Goal: Task Accomplishment & Management: Complete application form

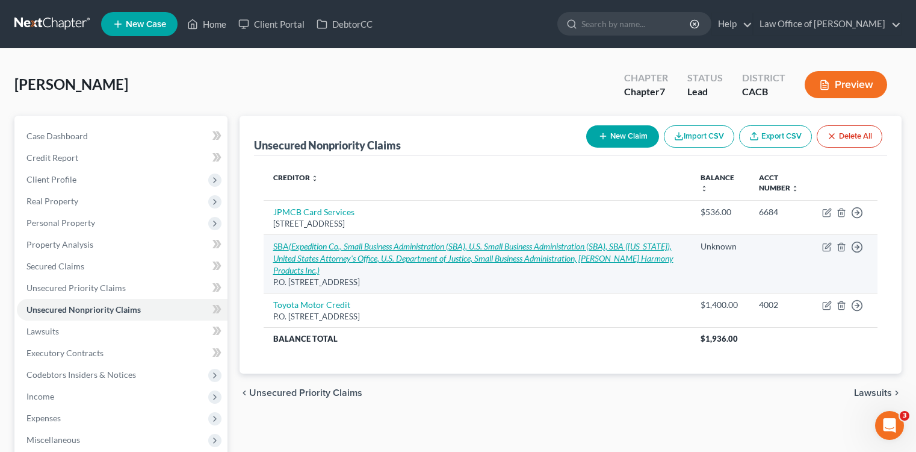
click at [386, 260] on icon "(Expedition Co., Small Business Administration (SBA), U.S. Small Business Admin…" at bounding box center [473, 258] width 400 height 34
select select "38"
select select "10"
select select "3"
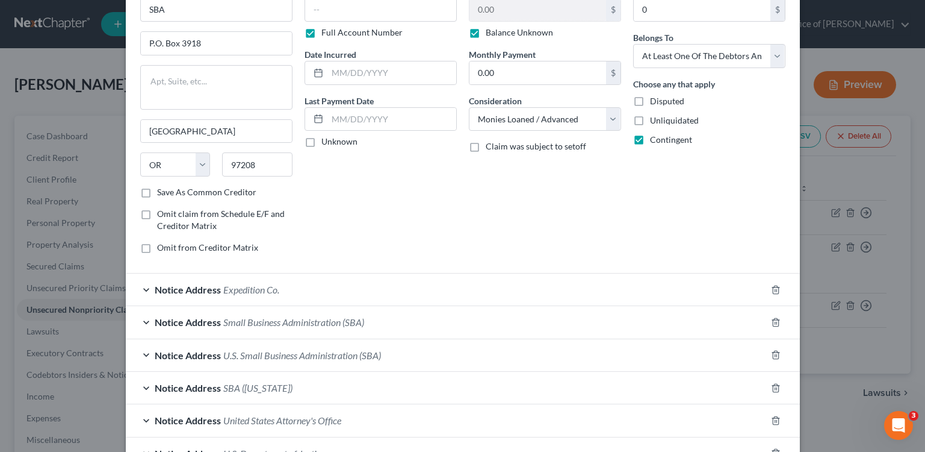
scroll to position [92, 0]
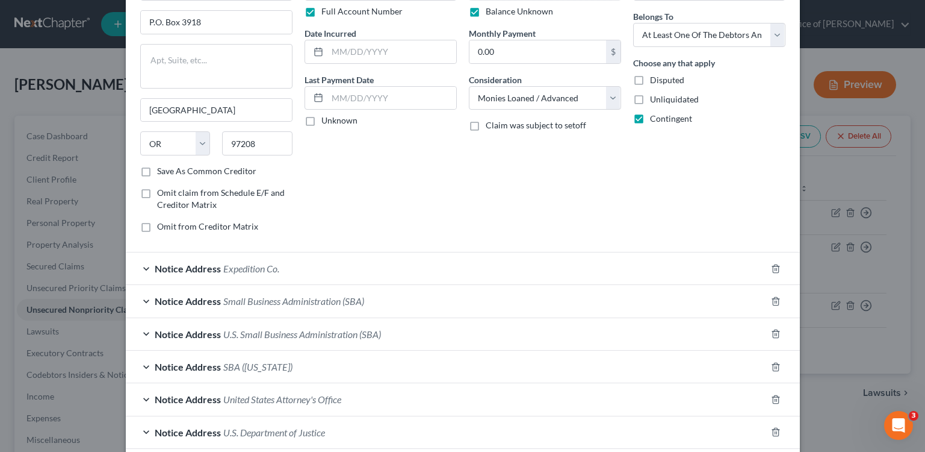
click at [325, 265] on div "Notice Address Expedition Co." at bounding box center [446, 268] width 641 height 32
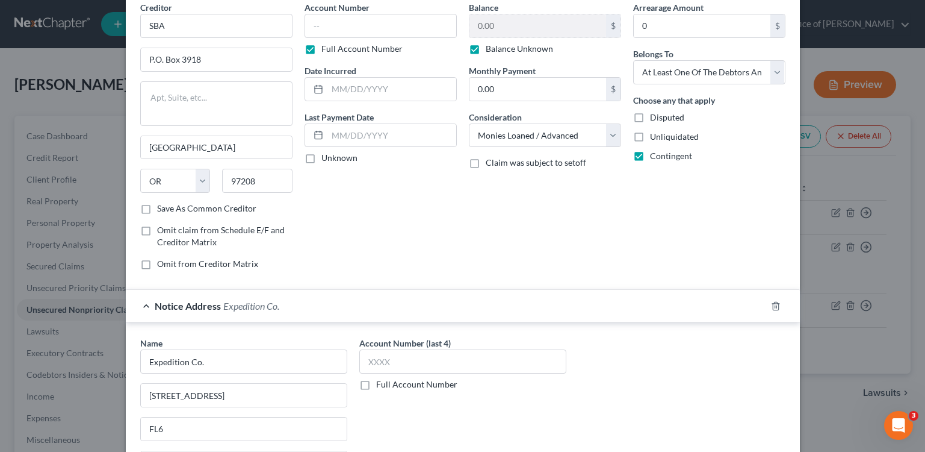
scroll to position [0, 0]
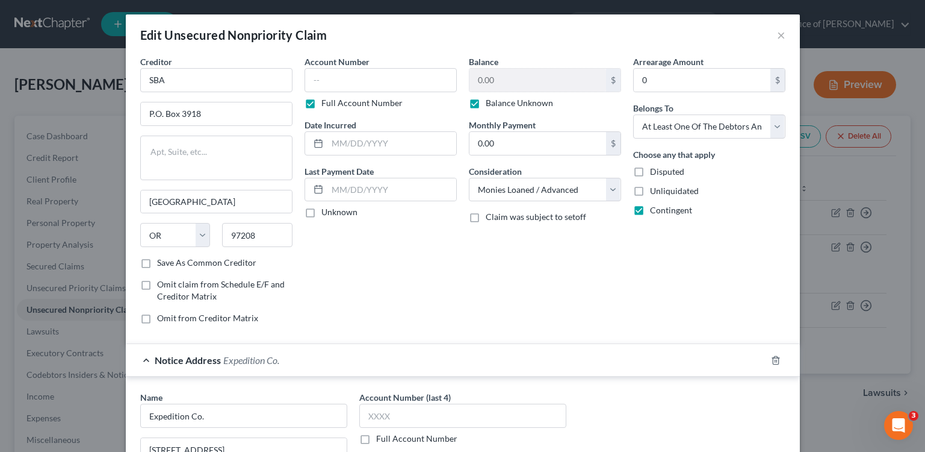
click at [782, 41] on div "Edit Unsecured Nonpriority Claim ×" at bounding box center [463, 34] width 674 height 41
click at [766, 57] on div "Arrearage Amount 0 $" at bounding box center [709, 73] width 152 height 37
click at [782, 31] on div "Edit Unsecured Nonpriority Claim ×" at bounding box center [463, 34] width 674 height 41
click at [778, 36] on button "×" at bounding box center [781, 35] width 8 height 14
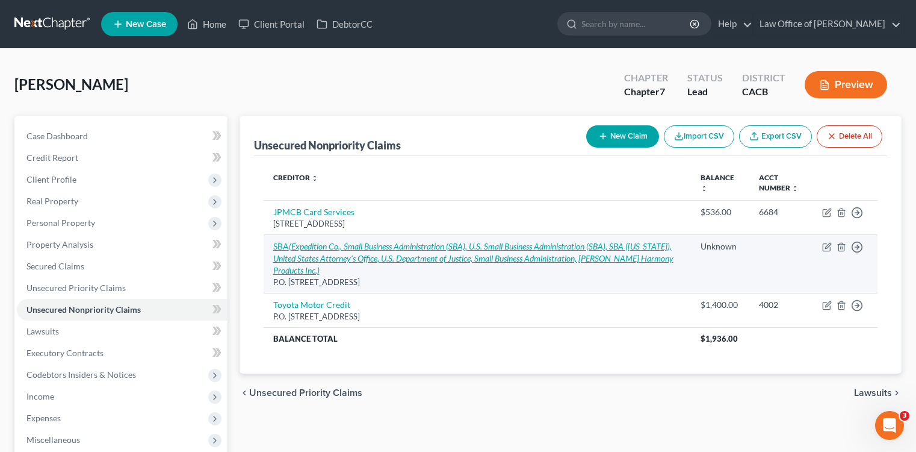
click at [365, 258] on icon "(Expedition Co., Small Business Administration (SBA), U.S. Small Business Admin…" at bounding box center [473, 258] width 400 height 34
select select "38"
select select "10"
select select "3"
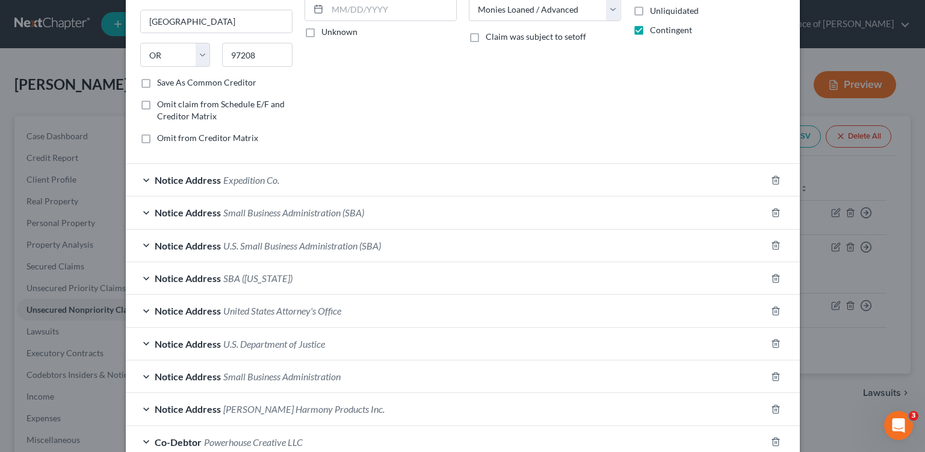
scroll to position [287, 0]
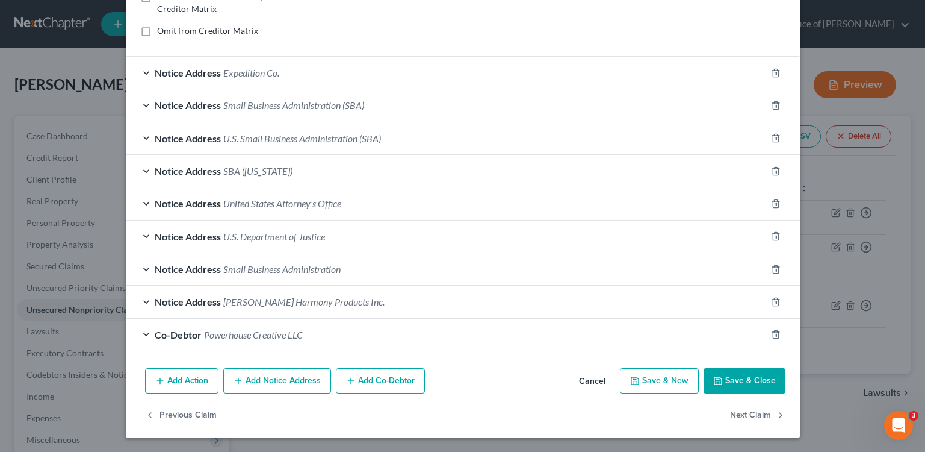
click at [388, 305] on div "Notice Address [PERSON_NAME] Harmony Products Inc." at bounding box center [446, 301] width 641 height 32
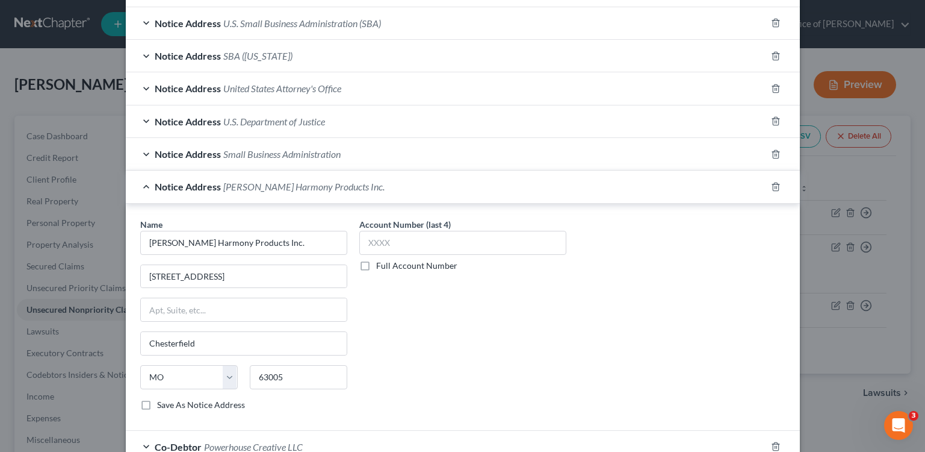
scroll to position [403, 0]
click at [773, 184] on icon "button" at bounding box center [775, 186] width 5 height 8
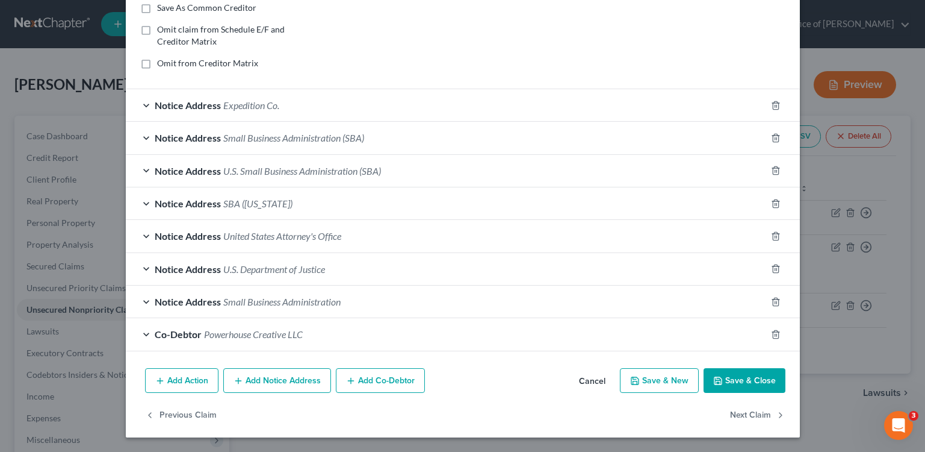
click at [335, 341] on div "Co-Debtor Powerhouse Creative LLC" at bounding box center [446, 334] width 641 height 32
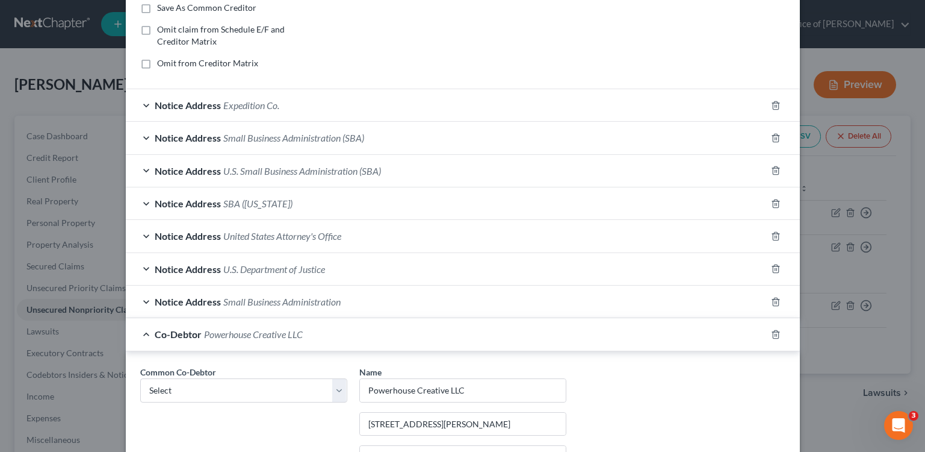
scroll to position [403, 0]
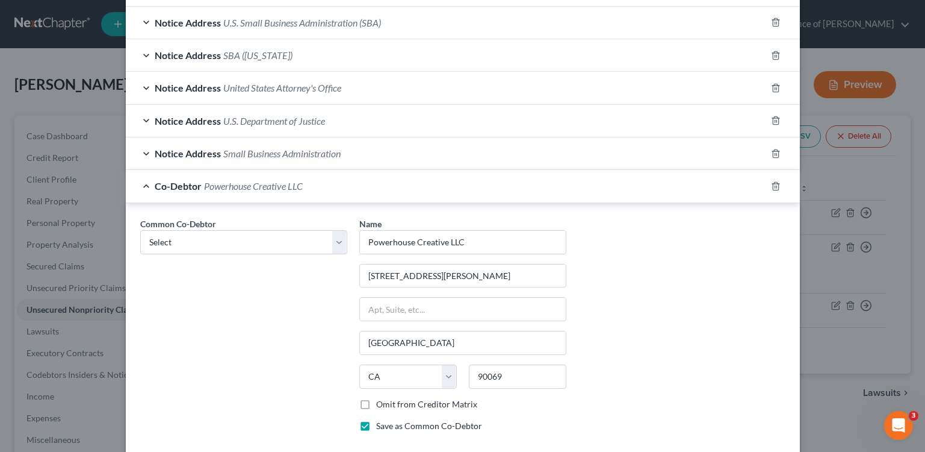
click at [269, 191] on span "Powerhouse Creative LLC" at bounding box center [253, 185] width 99 height 11
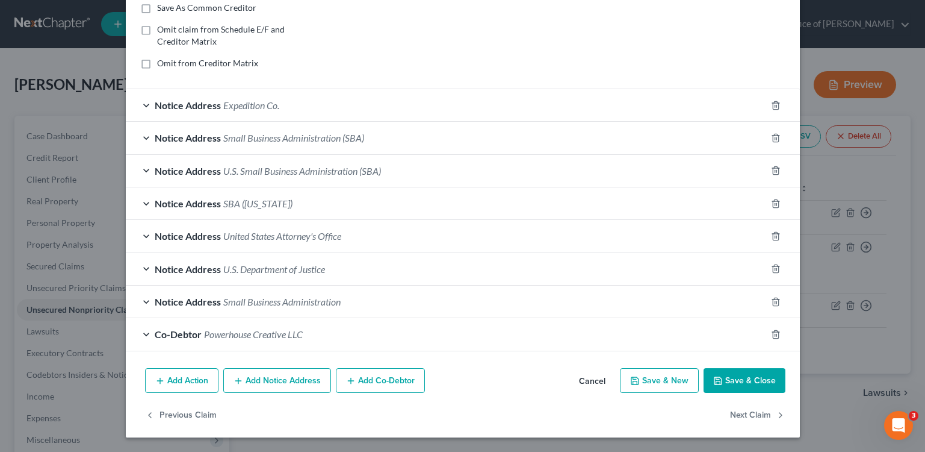
scroll to position [255, 0]
click at [270, 105] on span "Expedition Co." at bounding box center [251, 104] width 56 height 11
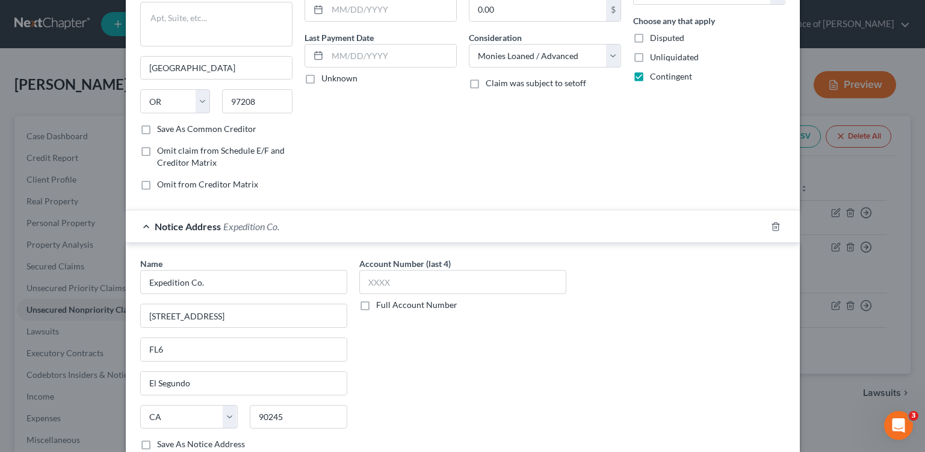
scroll to position [134, 0]
click at [774, 222] on icon "button" at bounding box center [776, 226] width 10 height 10
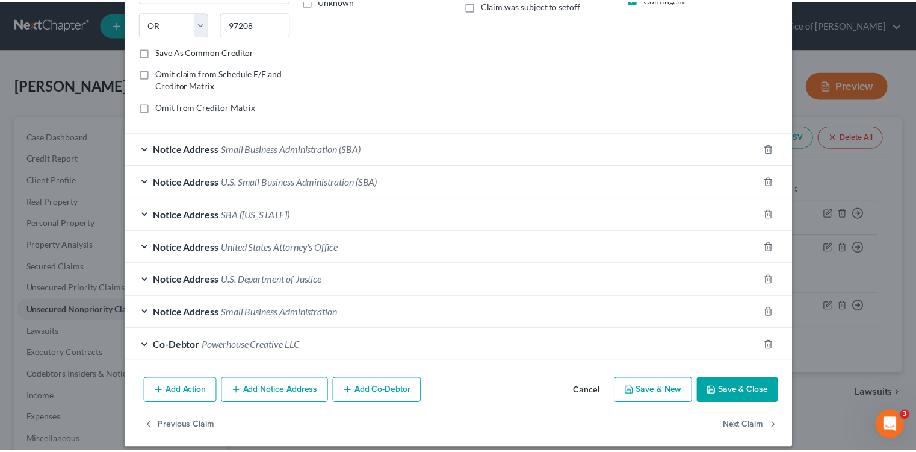
scroll to position [215, 0]
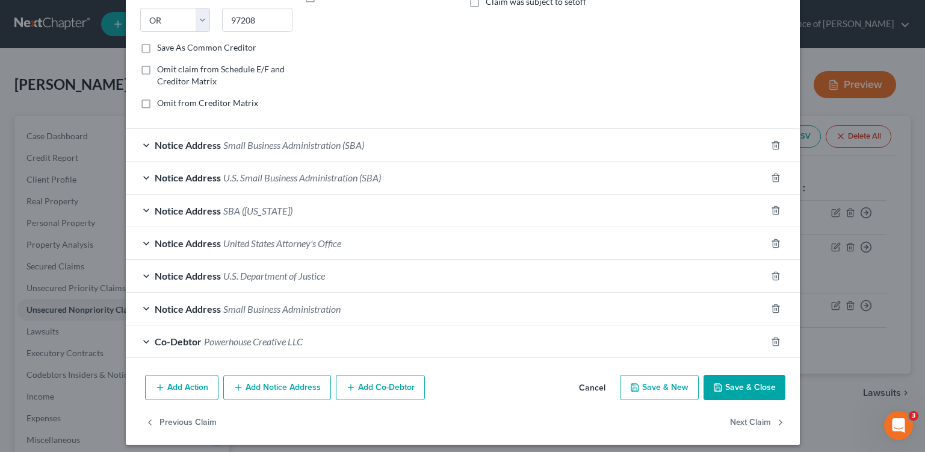
click at [840, 320] on div "Edit Unsecured Nonpriority Claim × Creditor * SBA P.O. [GEOGRAPHIC_DATA] [US_ST…" at bounding box center [462, 226] width 925 height 452
click at [760, 388] on button "Save & Close" at bounding box center [745, 386] width 82 height 25
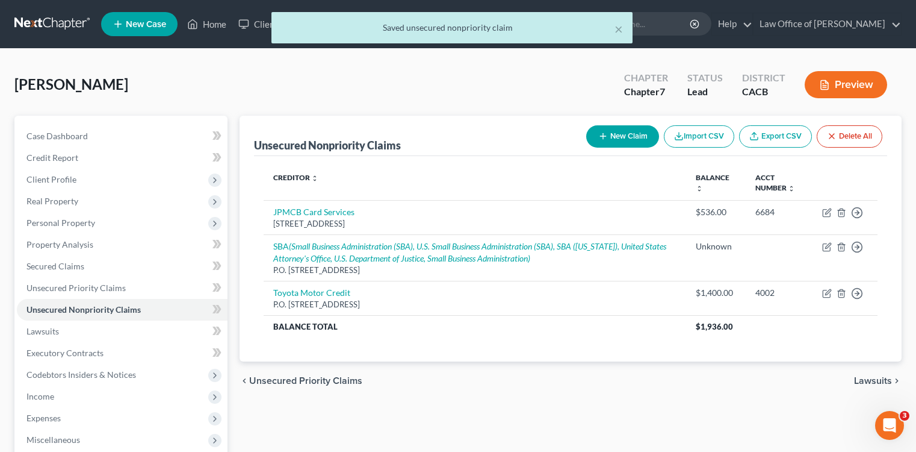
click at [642, 139] on button "New Claim" at bounding box center [622, 136] width 73 height 22
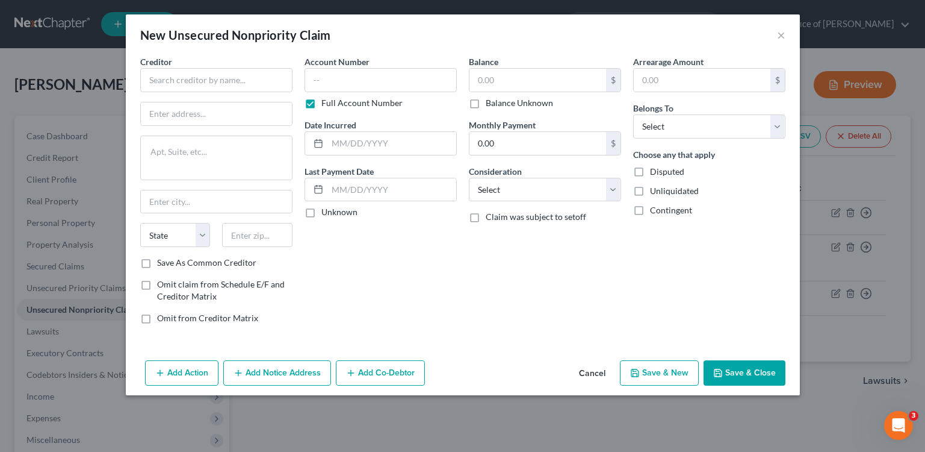
click at [796, 43] on div "New Unsecured Nonpriority Claim ×" at bounding box center [463, 34] width 674 height 41
click at [785, 38] on div "New Unsecured Nonpriority Claim ×" at bounding box center [463, 34] width 674 height 41
click at [782, 34] on button "×" at bounding box center [781, 35] width 8 height 14
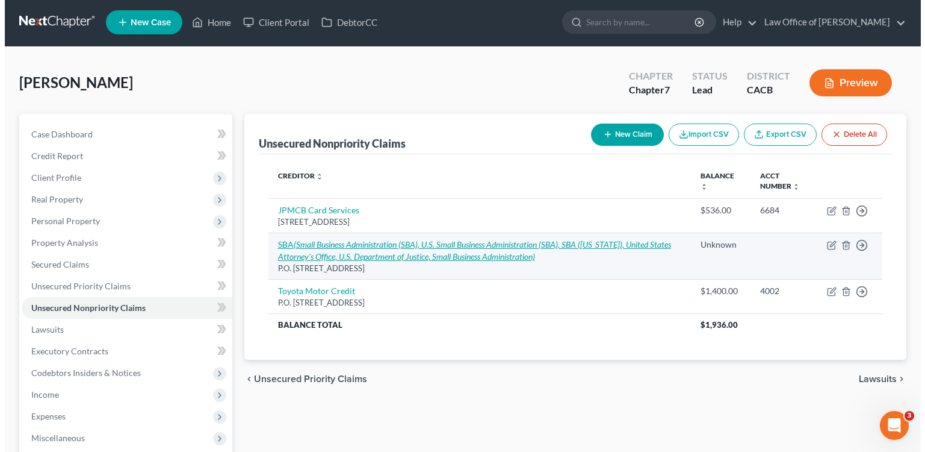
scroll to position [2, 0]
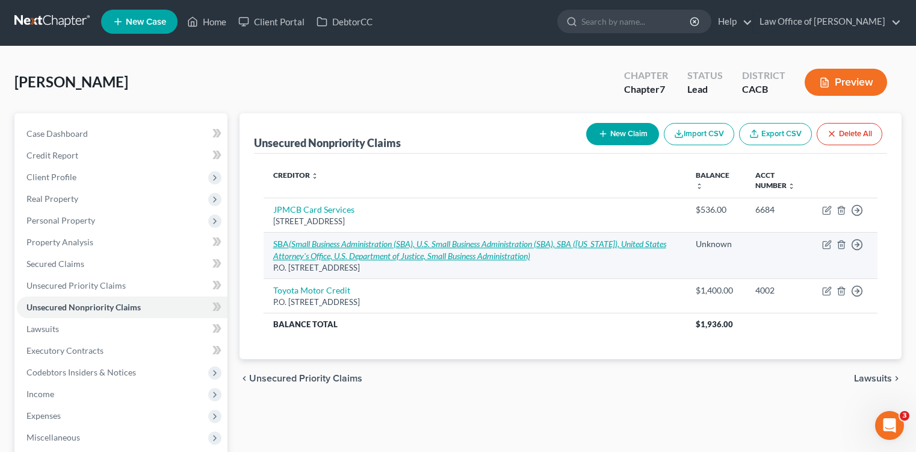
click at [317, 258] on icon "(Small Business Administration (SBA), U.S. Small Business Administration (SBA),…" at bounding box center [469, 249] width 393 height 22
select select "38"
select select "10"
select select "3"
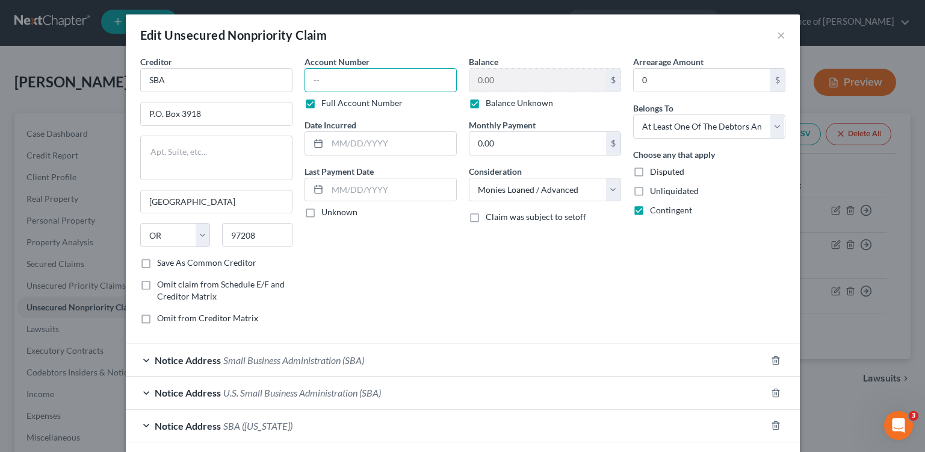
click at [332, 86] on input "text" at bounding box center [381, 80] width 152 height 24
click at [384, 78] on input "7674237405" at bounding box center [381, 80] width 152 height 24
type input "7674237405"
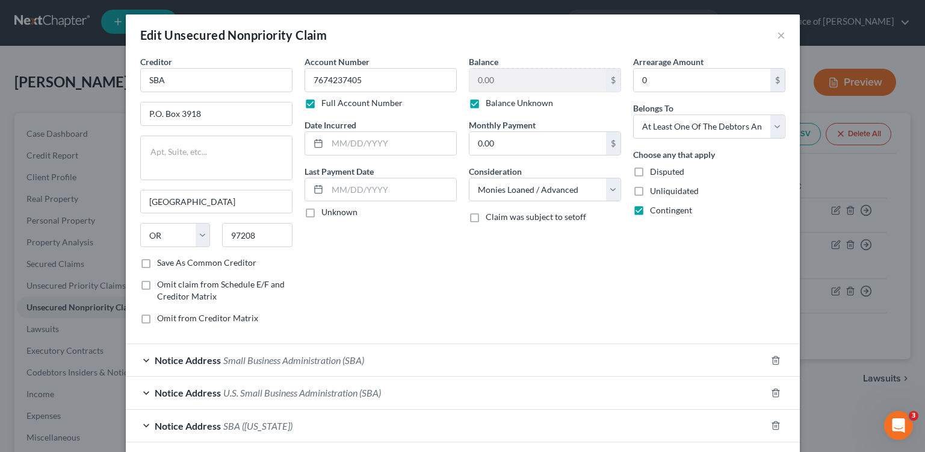
click at [332, 368] on div "Notice Address Small Business Administration (SBA)" at bounding box center [446, 360] width 641 height 32
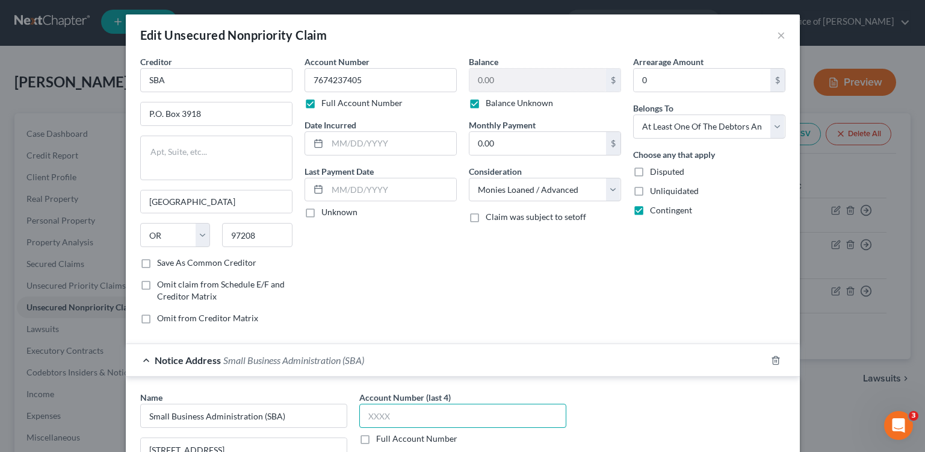
click at [485, 422] on input "text" at bounding box center [462, 415] width 207 height 24
paste input "7674"
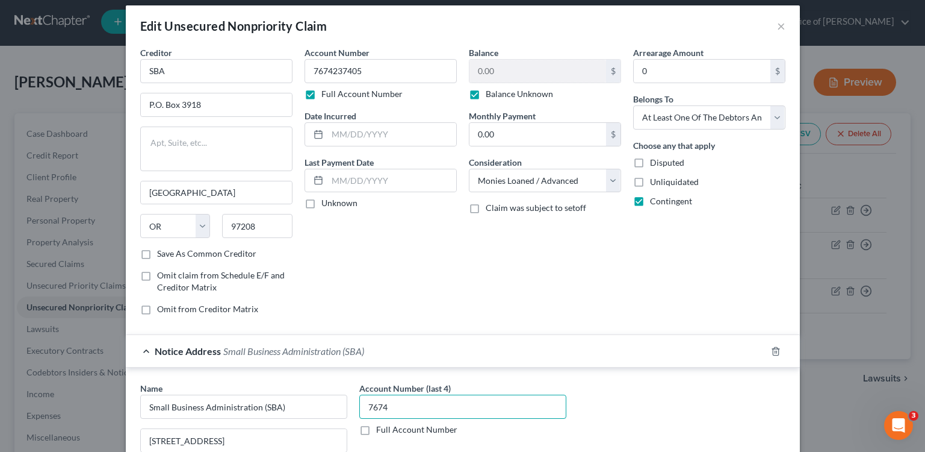
scroll to position [22, 0]
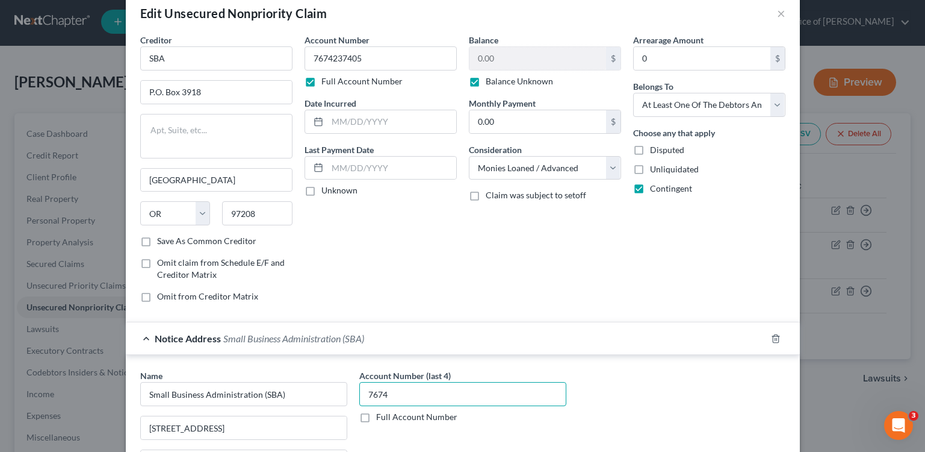
type input "7674"
click at [376, 416] on label "Full Account Number" at bounding box center [416, 417] width 81 height 12
click at [381, 416] on input "Full Account Number" at bounding box center [385, 415] width 8 height 8
click at [401, 391] on input "7674" at bounding box center [462, 394] width 207 height 24
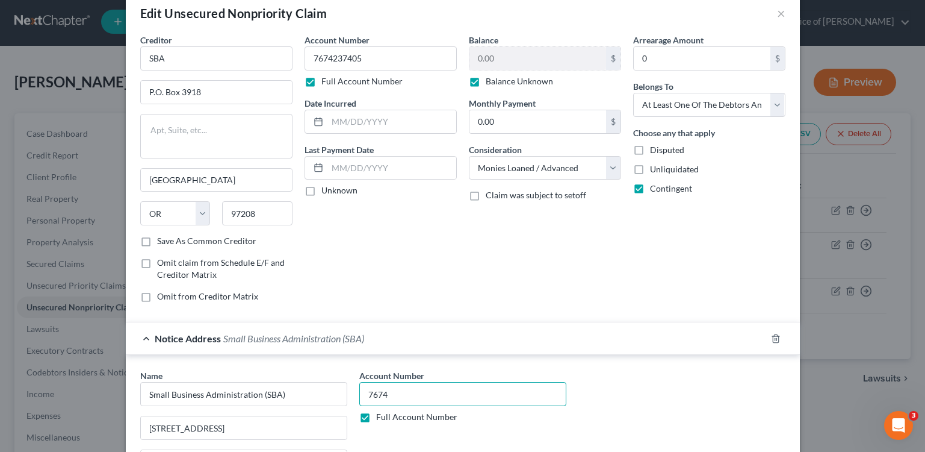
click at [401, 391] on input "7674" at bounding box center [462, 394] width 207 height 24
paste input "237405"
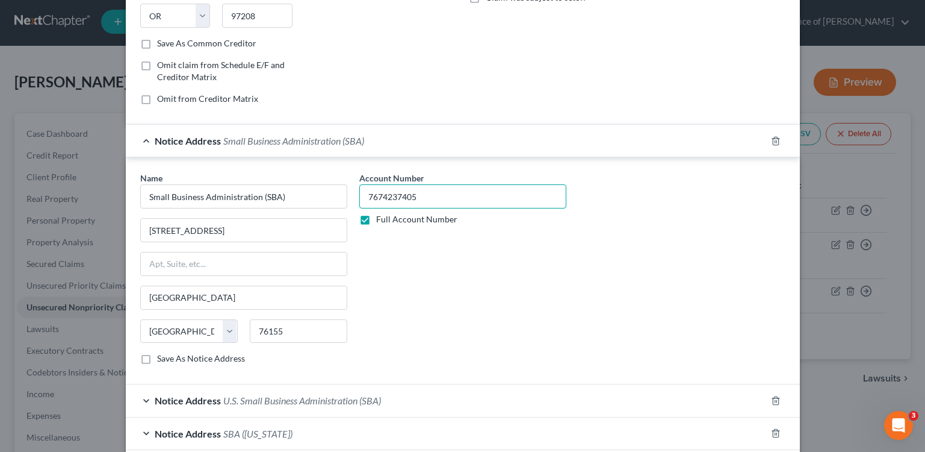
scroll to position [449, 0]
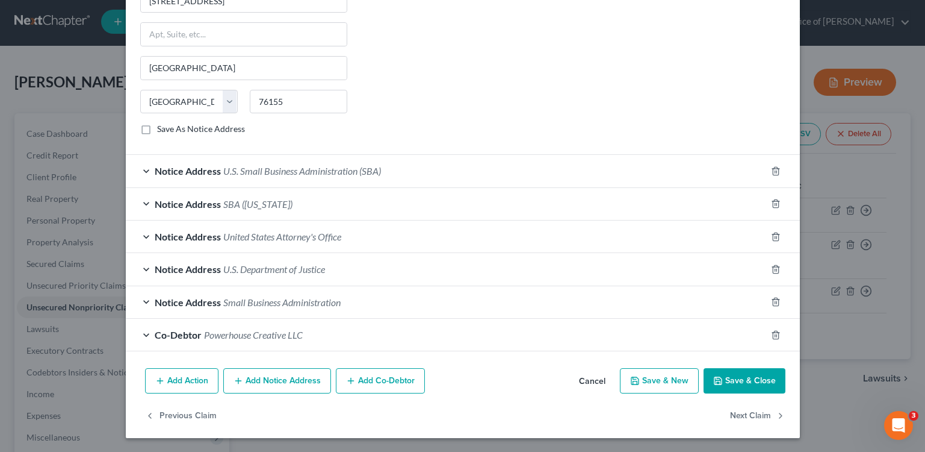
type input "7674237405"
click at [388, 182] on div "Notice Address U.S. Small Business Administration (SBA)" at bounding box center [446, 171] width 641 height 32
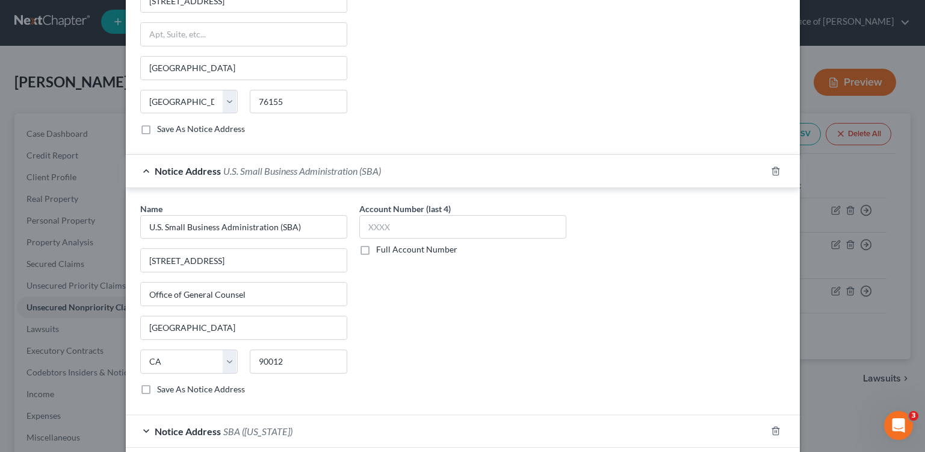
click at [376, 247] on label "Full Account Number" at bounding box center [416, 249] width 81 height 12
click at [381, 247] on input "Full Account Number" at bounding box center [385, 247] width 8 height 8
click at [391, 225] on input "text" at bounding box center [462, 227] width 207 height 24
paste input "7674237405"
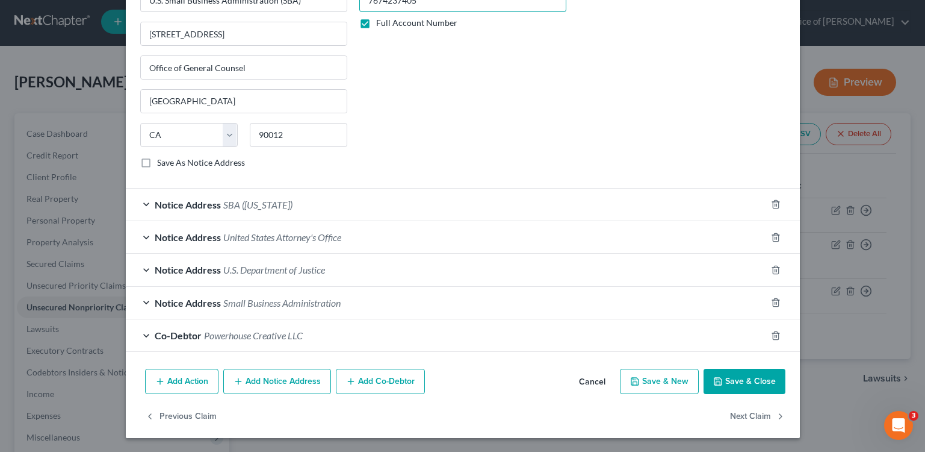
scroll to position [675, 0]
type input "7674237405"
click at [394, 204] on div "Notice Address SBA ([US_STATE])" at bounding box center [446, 204] width 641 height 32
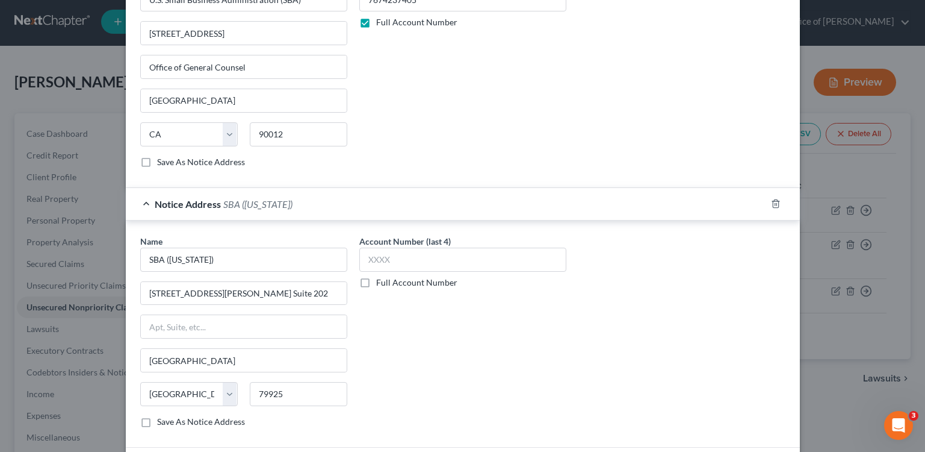
click at [397, 279] on label "Full Account Number" at bounding box center [416, 282] width 81 height 12
click at [389, 279] on input "Full Account Number" at bounding box center [385, 280] width 8 height 8
click at [402, 256] on input "text" at bounding box center [462, 259] width 207 height 24
paste input "7674237405"
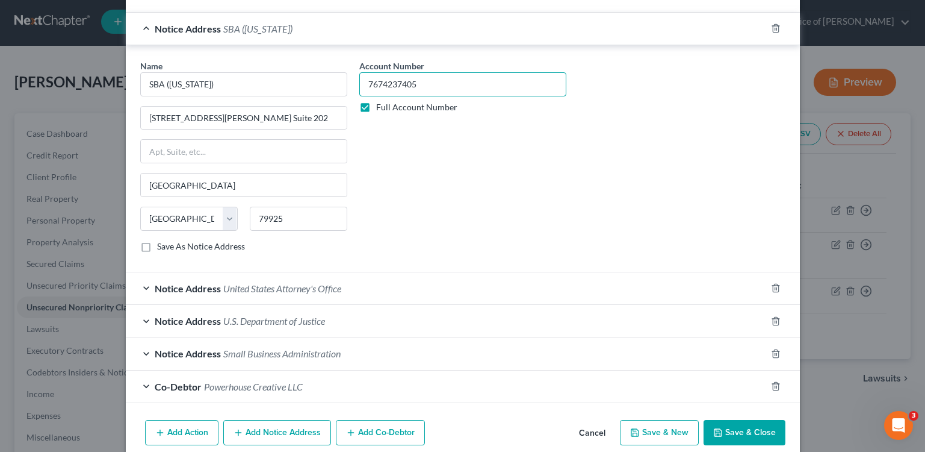
scroll to position [902, 0]
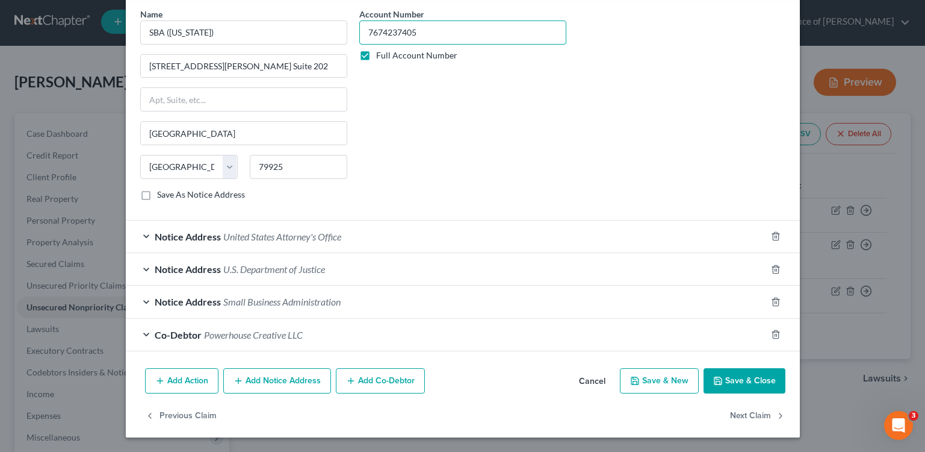
type input "7674237405"
click at [403, 231] on div "Notice Address United States Attorney's Office" at bounding box center [446, 236] width 641 height 32
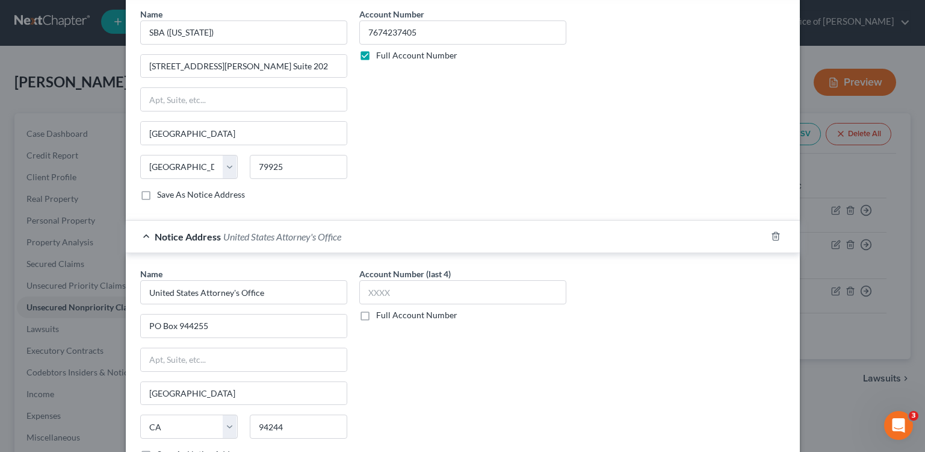
click at [400, 314] on label "Full Account Number" at bounding box center [416, 315] width 81 height 12
click at [389, 314] on input "Full Account Number" at bounding box center [385, 313] width 8 height 8
click at [408, 291] on input "text" at bounding box center [462, 292] width 207 height 24
paste input "7674237405"
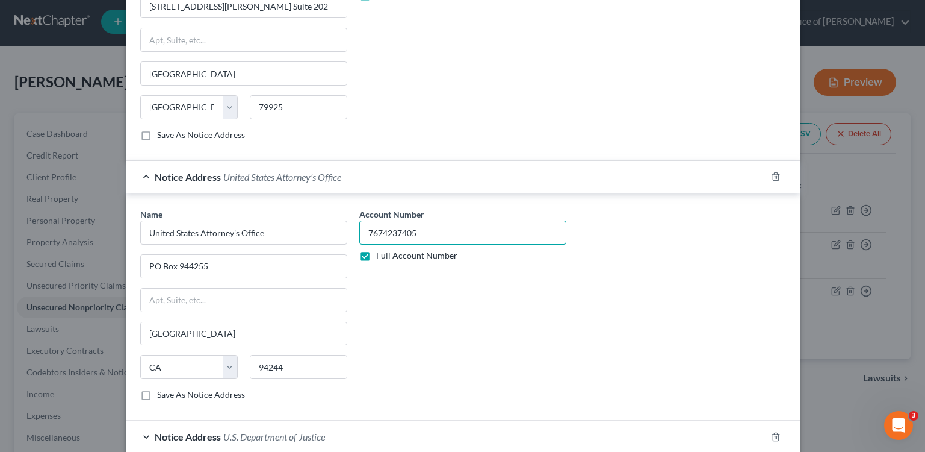
scroll to position [1129, 0]
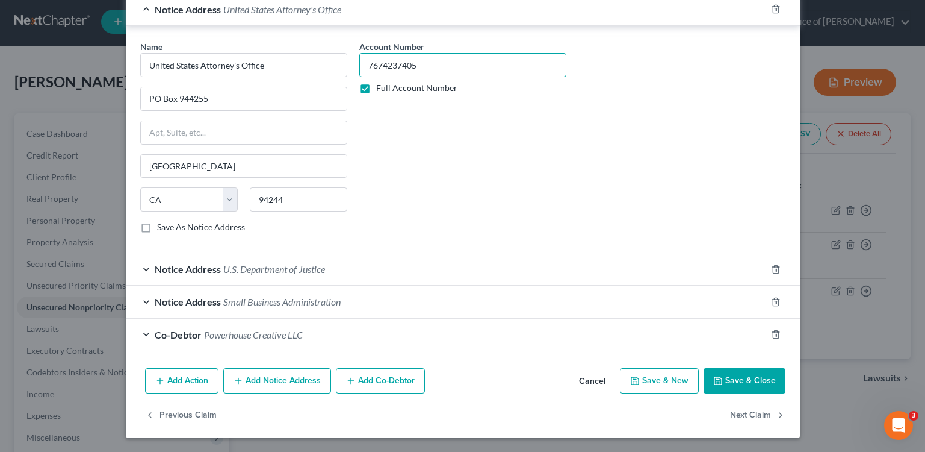
type input "7674237405"
click at [407, 279] on div "Notice Address U.S. Department of Justice" at bounding box center [446, 269] width 641 height 32
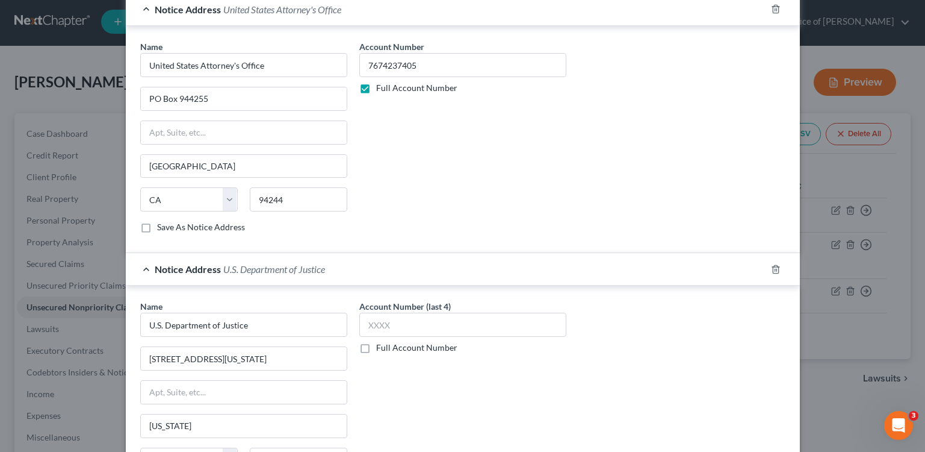
click at [411, 349] on label "Full Account Number" at bounding box center [416, 347] width 81 height 12
click at [389, 349] on input "Full Account Number" at bounding box center [385, 345] width 8 height 8
click at [416, 329] on input "text" at bounding box center [462, 324] width 207 height 24
paste input "7674237405"
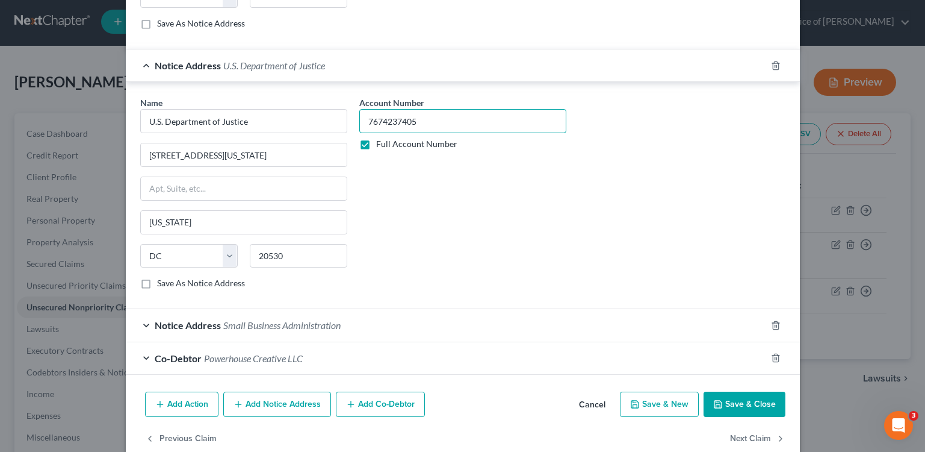
scroll to position [1356, 0]
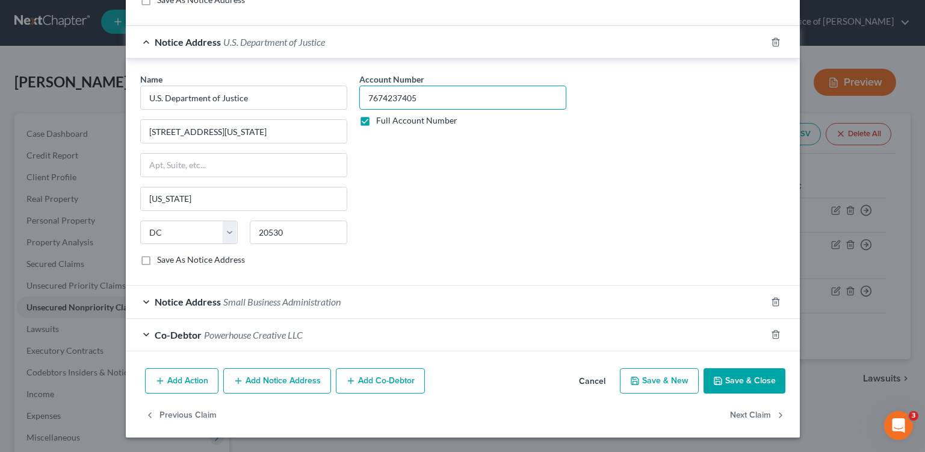
type input "7674237405"
click at [420, 308] on div "Notice Address Small Business Administration" at bounding box center [446, 301] width 641 height 32
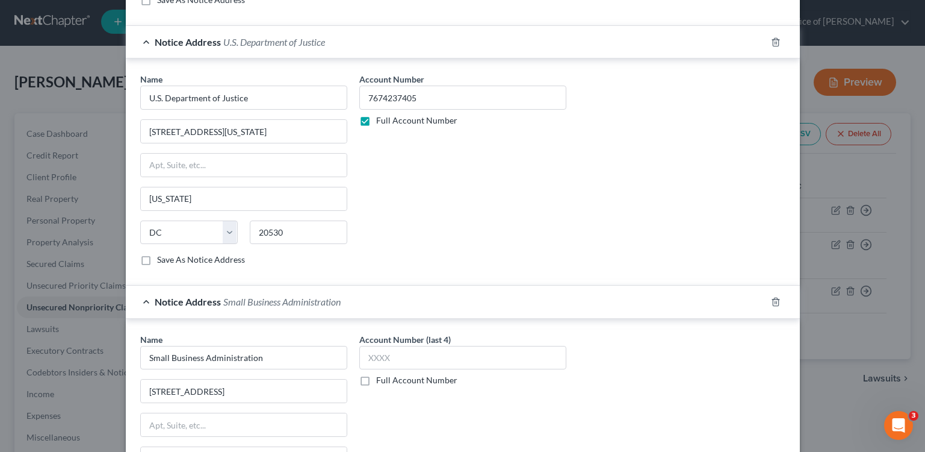
click at [406, 381] on label "Full Account Number" at bounding box center [416, 380] width 81 height 12
click at [389, 381] on input "Full Account Number" at bounding box center [385, 378] width 8 height 8
click at [409, 349] on input "text" at bounding box center [462, 358] width 207 height 24
paste input "7674237405"
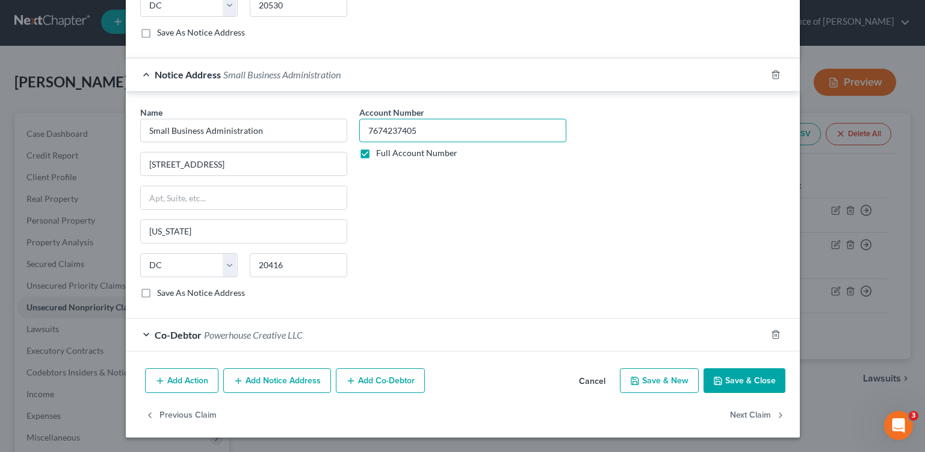
type input "7674237405"
click at [411, 343] on div "Co-Debtor Powerhouse Creative LLC" at bounding box center [446, 334] width 641 height 32
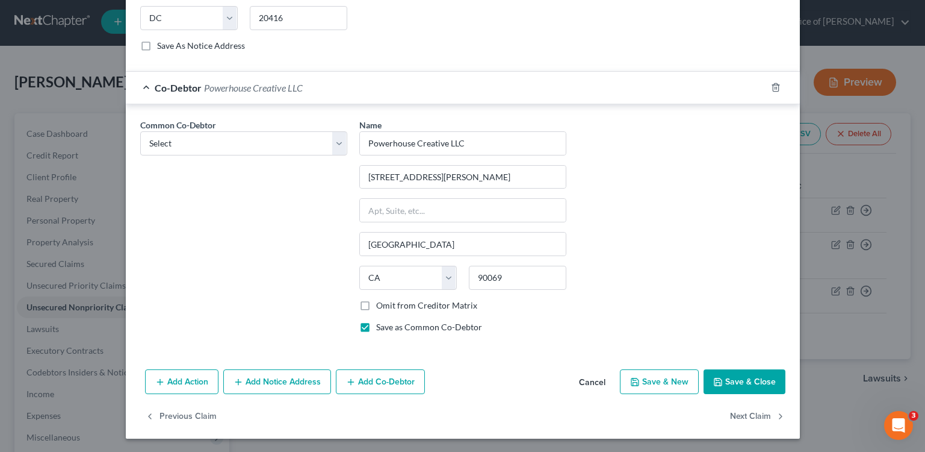
scroll to position [1831, 0]
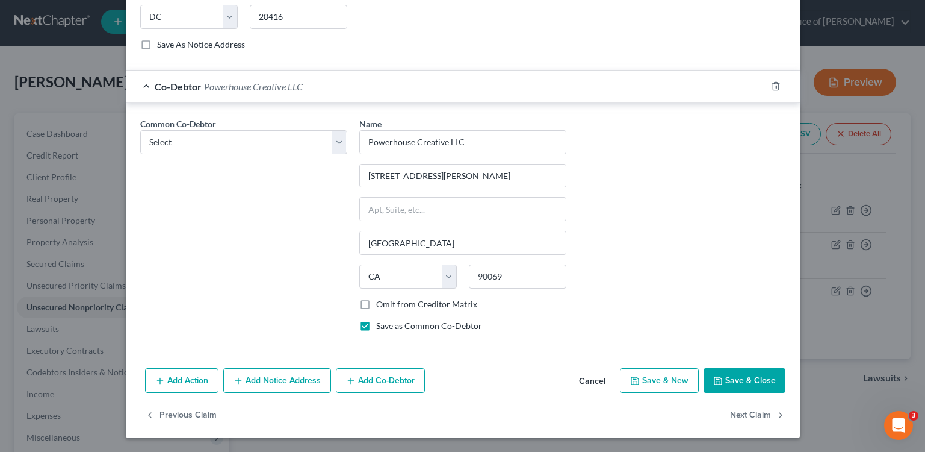
click at [740, 376] on button "Save & Close" at bounding box center [745, 380] width 82 height 25
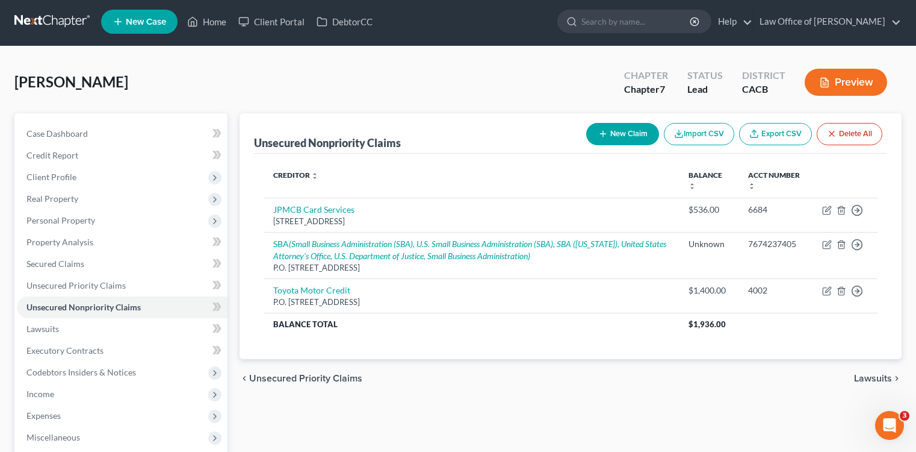
click at [649, 137] on button "New Claim" at bounding box center [622, 134] width 73 height 22
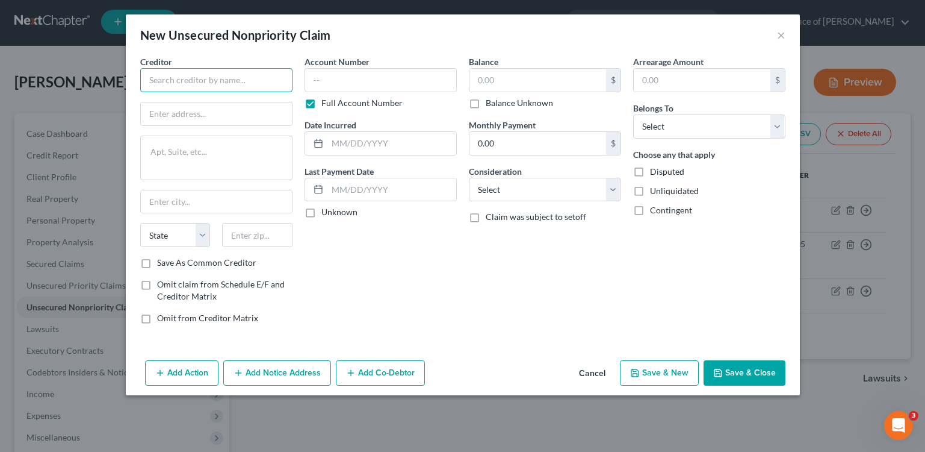
click at [192, 76] on input "text" at bounding box center [216, 80] width 152 height 24
type input "[PERSON_NAME] Harmony Products"
click at [233, 115] on input "text" at bounding box center [216, 113] width 151 height 23
click at [172, 113] on input "text" at bounding box center [216, 113] width 151 height 23
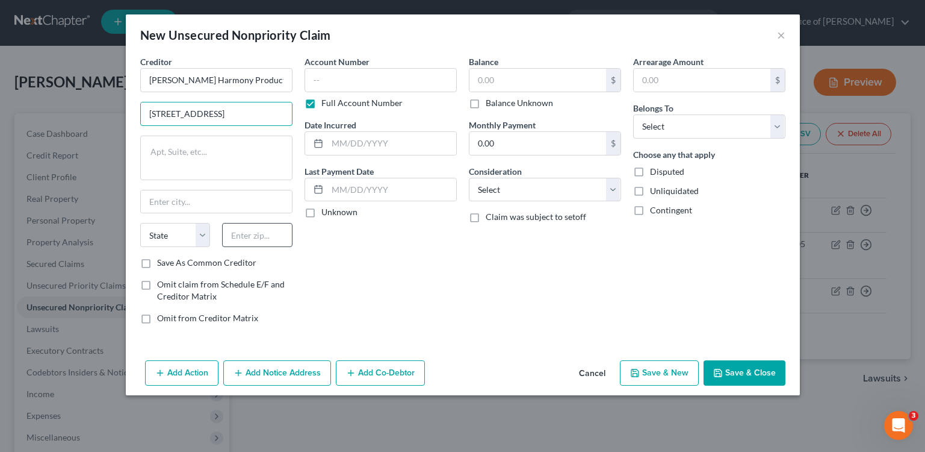
type input "[STREET_ADDRESS]"
click at [264, 240] on input "text" at bounding box center [257, 235] width 70 height 24
type input "63005"
click at [317, 253] on div "Account Number Full Account Number Date Incurred Last Payment Date Unknown" at bounding box center [381, 194] width 164 height 278
type input "Chesterfield"
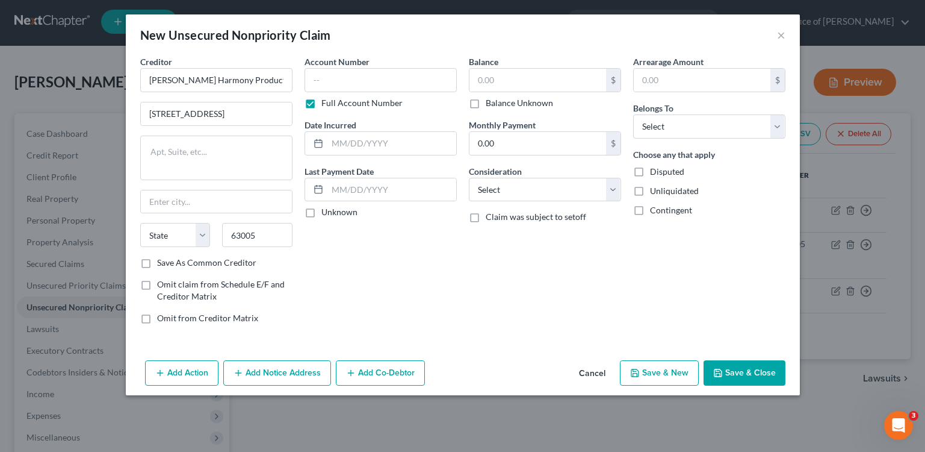
select select "26"
click at [703, 134] on select "Select Debtor 1 Only Debtor 2 Only Debtor 1 And Debtor 2 Only At Least One Of T…" at bounding box center [709, 126] width 152 height 24
select select "0"
click at [633, 114] on select "Select Debtor 1 Only Debtor 2 Only Debtor 1 And Debtor 2 Only At Least One Of T…" at bounding box center [709, 126] width 152 height 24
click at [542, 207] on div "Balance $ Balance Unknown Balance Undetermined $ Balance Unknown Monthly Paymen…" at bounding box center [545, 194] width 164 height 278
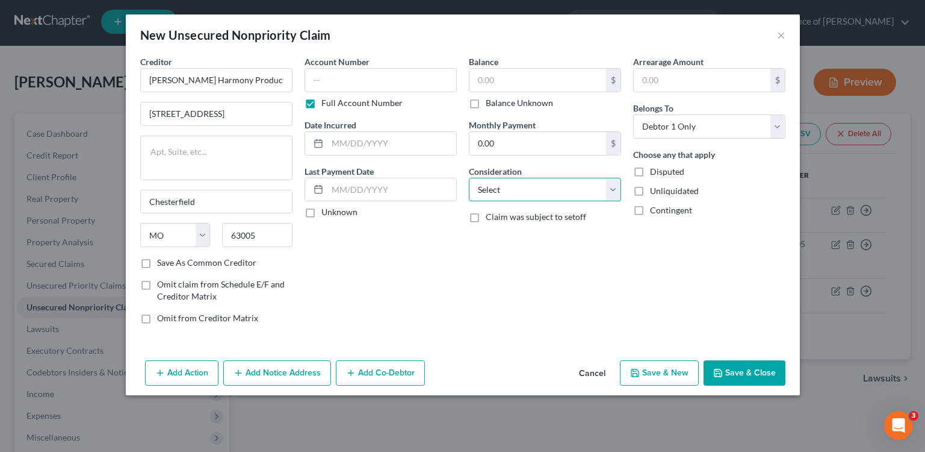
click at [546, 190] on select "Select Cable / Satellite Services Collection Agency Credit Card Debt Debt Couns…" at bounding box center [545, 190] width 152 height 24
select select "10"
click at [469, 178] on select "Select Cable / Satellite Services Collection Agency Credit Card Debt Debt Couns…" at bounding box center [545, 190] width 152 height 24
click at [309, 374] on button "Add Notice Address" at bounding box center [277, 372] width 108 height 25
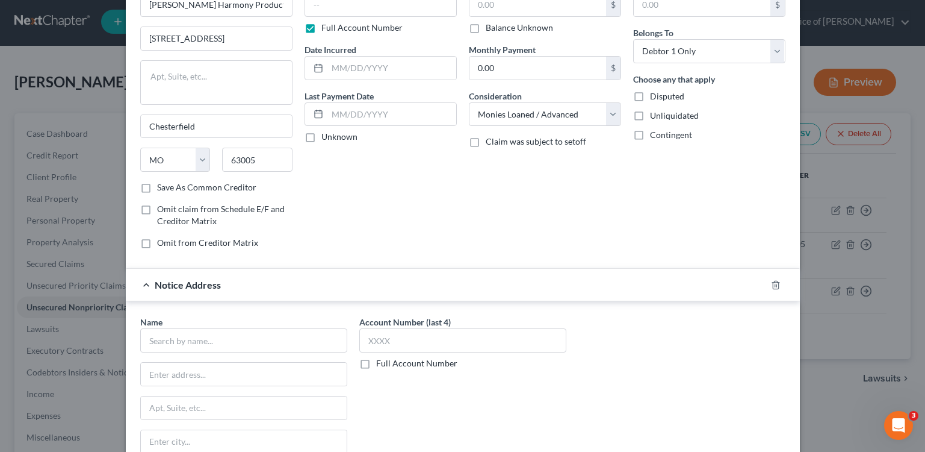
scroll to position [84, 0]
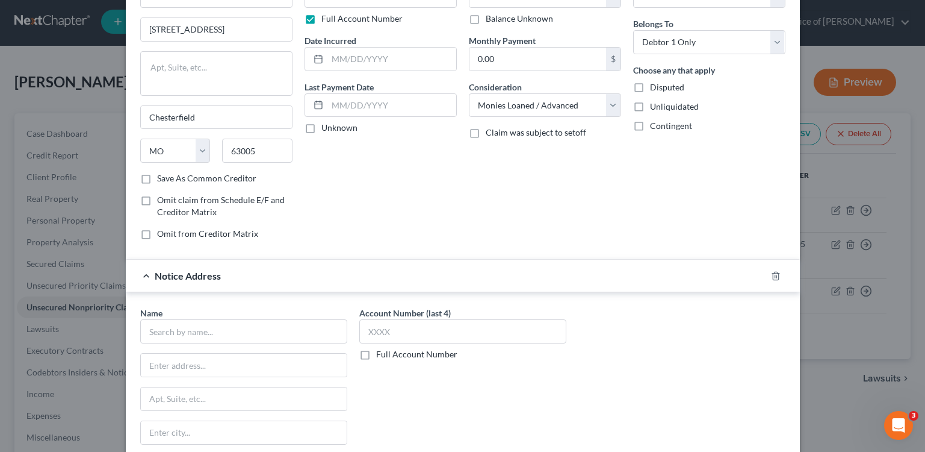
click at [197, 344] on div "Name * State [US_STATE] AK AR AZ CA CO CT DE DC [GEOGRAPHIC_DATA] [GEOGRAPHIC_D…" at bounding box center [243, 402] width 207 height 193
click at [202, 332] on input "text" at bounding box center [243, 331] width 207 height 24
type input "Expedition Co."
click at [231, 361] on input "text" at bounding box center [244, 364] width 206 height 23
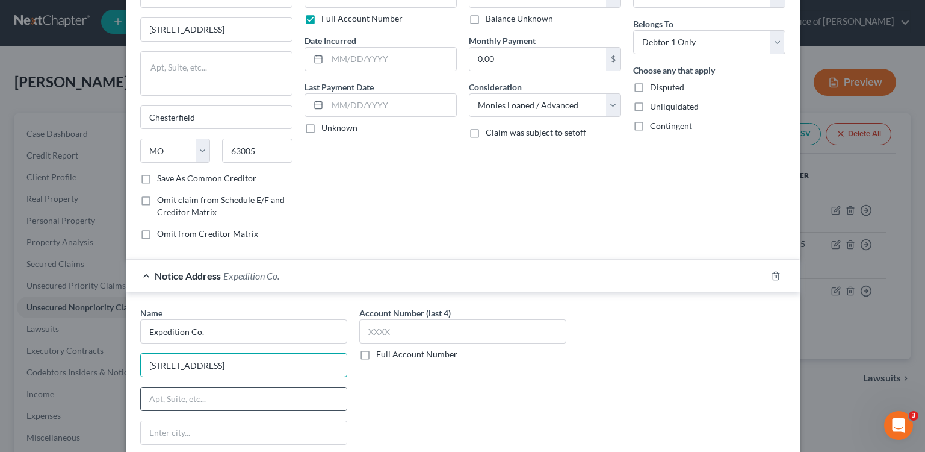
type input "[STREET_ADDRESS]"
click at [234, 400] on input "text" at bounding box center [244, 398] width 206 height 23
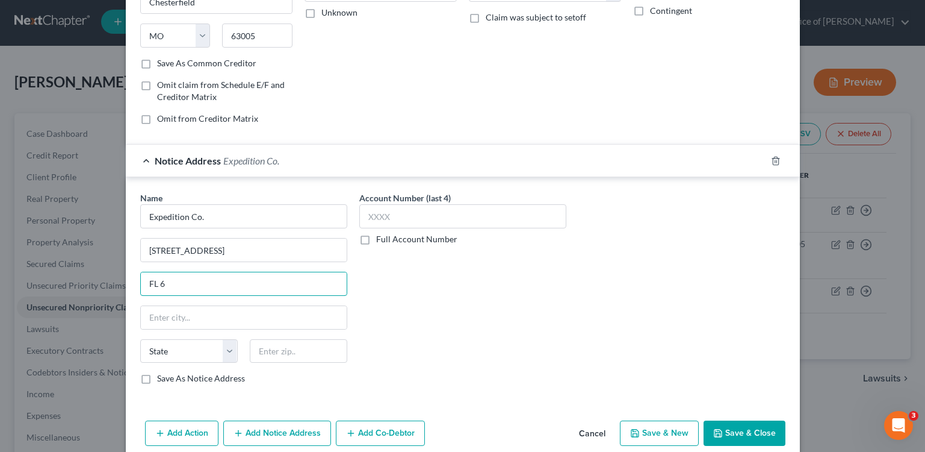
scroll to position [217, 0]
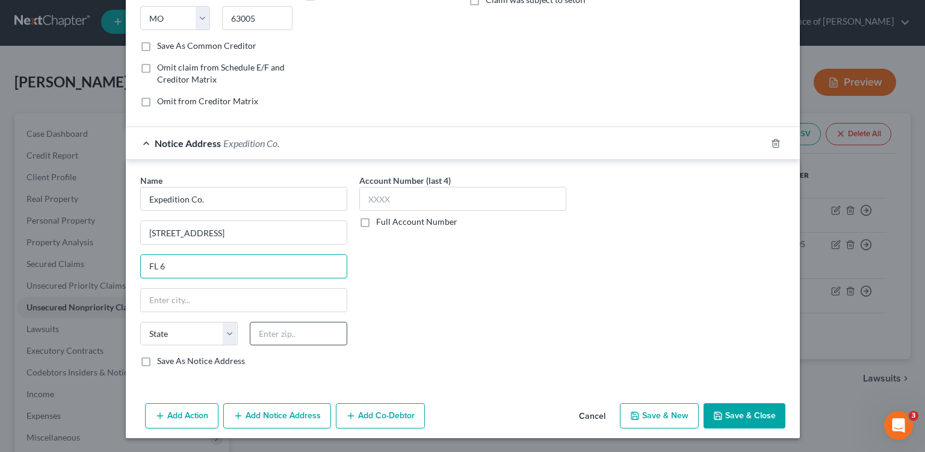
type input "FL 6"
click at [284, 333] on input "text" at bounding box center [299, 333] width 98 height 24
type input "90245"
click at [515, 276] on div "Account Number (last 4) Full Account Number" at bounding box center [462, 275] width 219 height 202
type input "El Segundo"
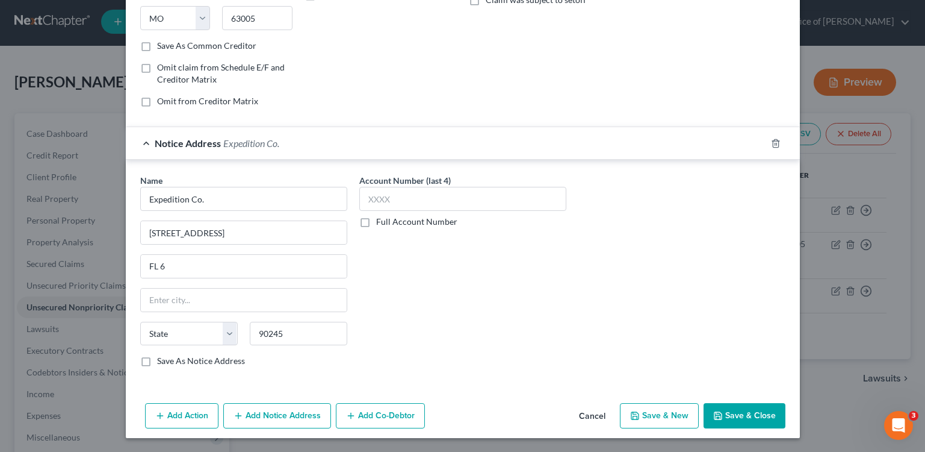
select select "4"
click at [747, 411] on button "Save & Close" at bounding box center [745, 415] width 82 height 25
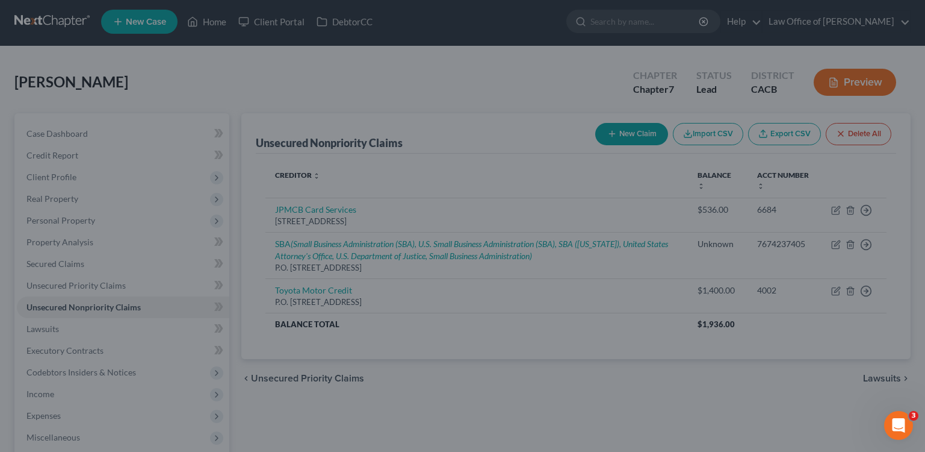
type input "0.00"
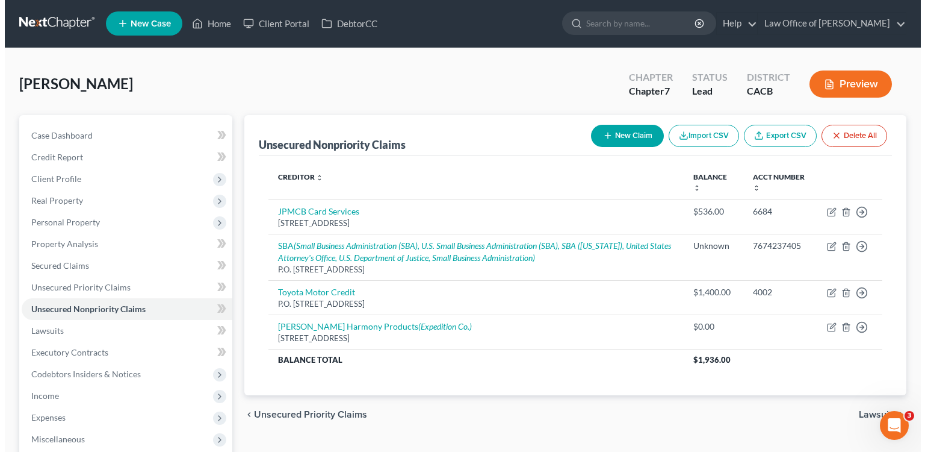
scroll to position [0, 0]
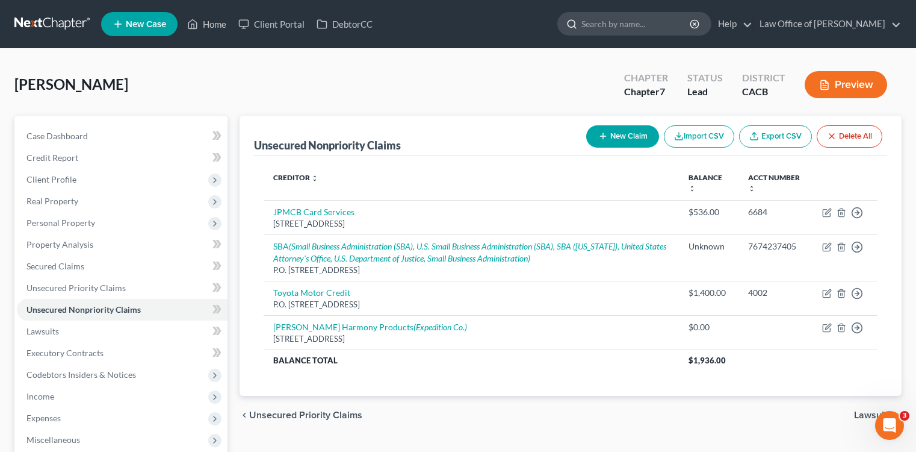
click at [636, 28] on input "search" at bounding box center [637, 24] width 110 height 22
type input "mark"
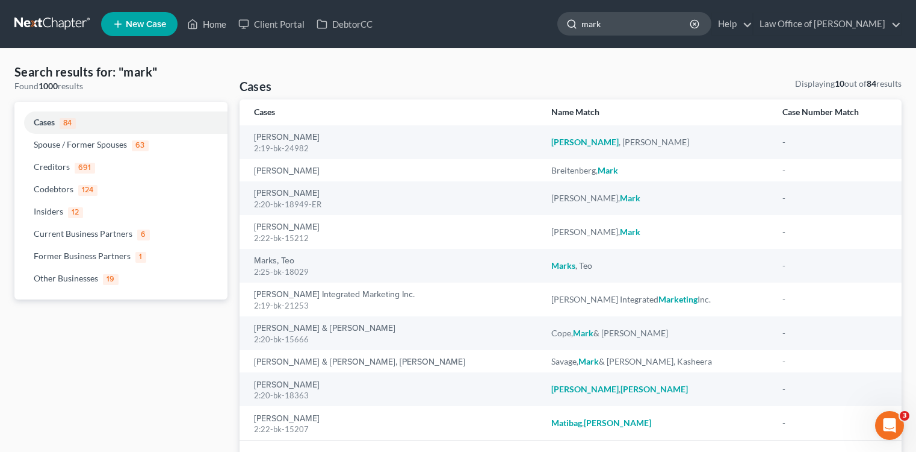
click at [639, 17] on input "mark" at bounding box center [637, 24] width 110 height 22
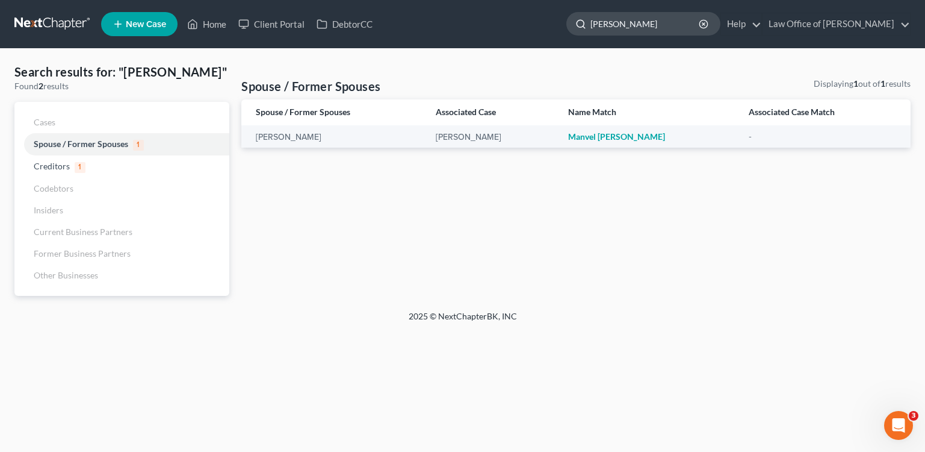
click at [681, 23] on input "[PERSON_NAME]" at bounding box center [646, 24] width 110 height 22
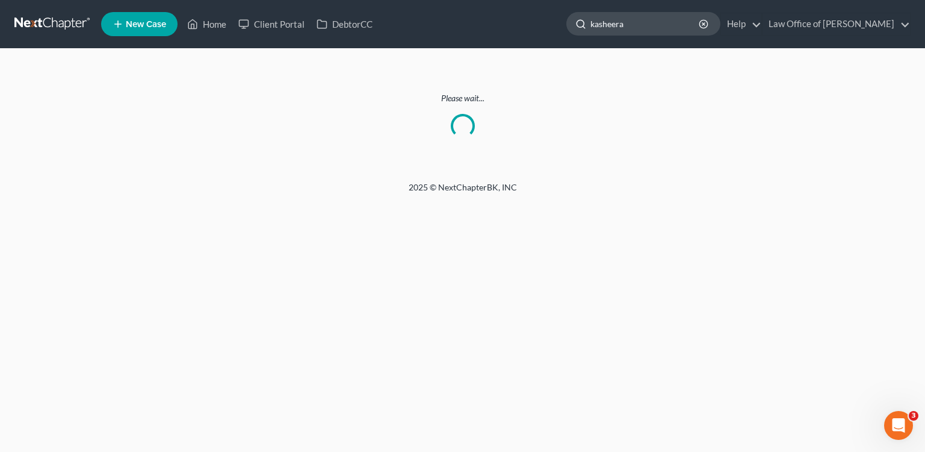
type input "kasheera"
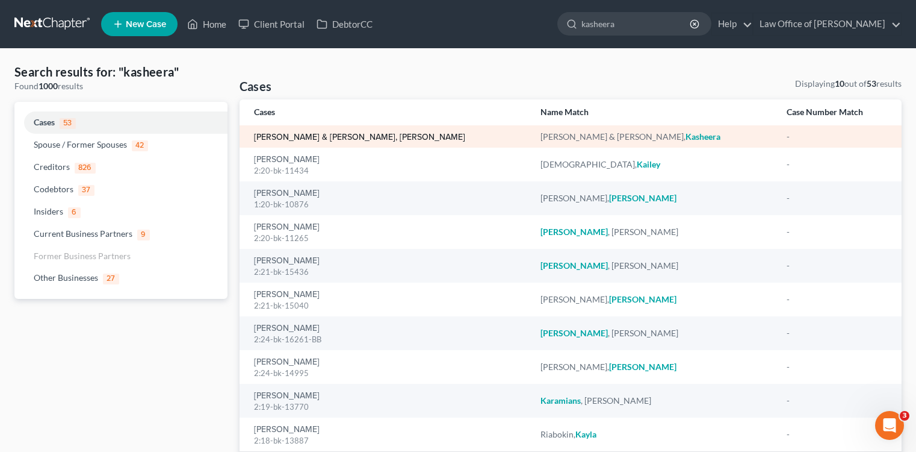
click at [334, 134] on link "[PERSON_NAME] & [PERSON_NAME], [PERSON_NAME]" at bounding box center [359, 137] width 211 height 8
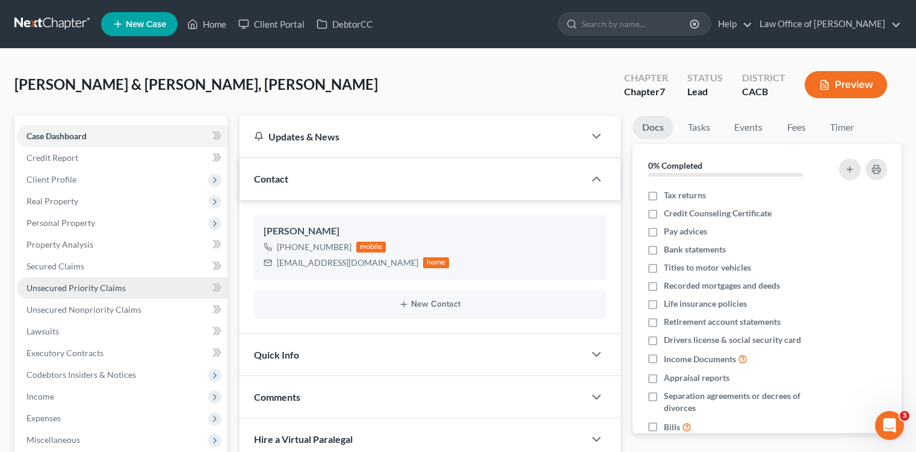
click at [103, 282] on span "Unsecured Priority Claims" at bounding box center [75, 287] width 99 height 10
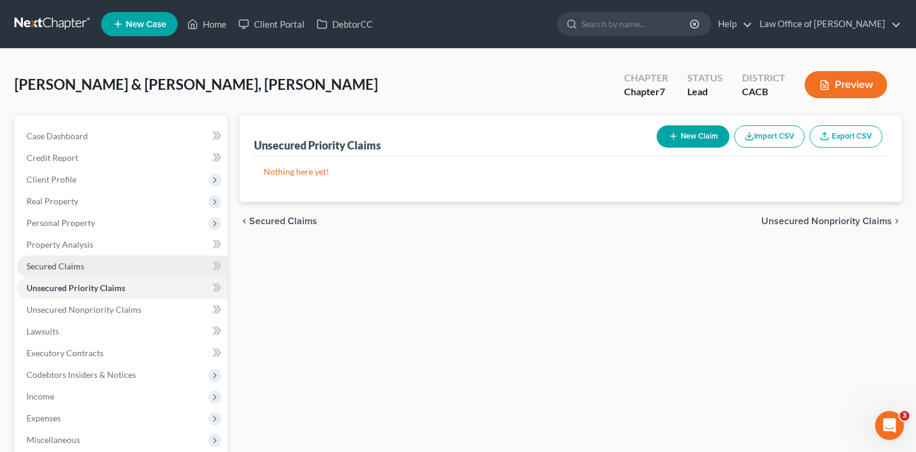
click at [121, 264] on link "Secured Claims" at bounding box center [122, 266] width 211 height 22
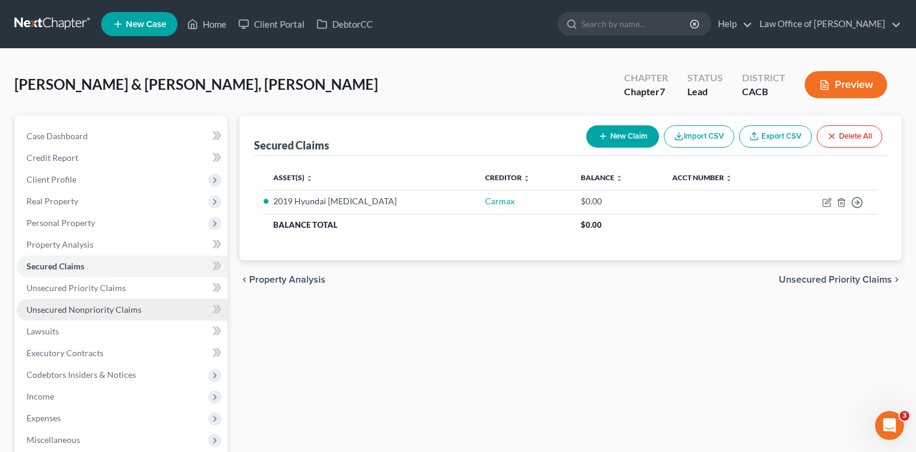
click at [131, 308] on span "Unsecured Nonpriority Claims" at bounding box center [83, 309] width 115 height 10
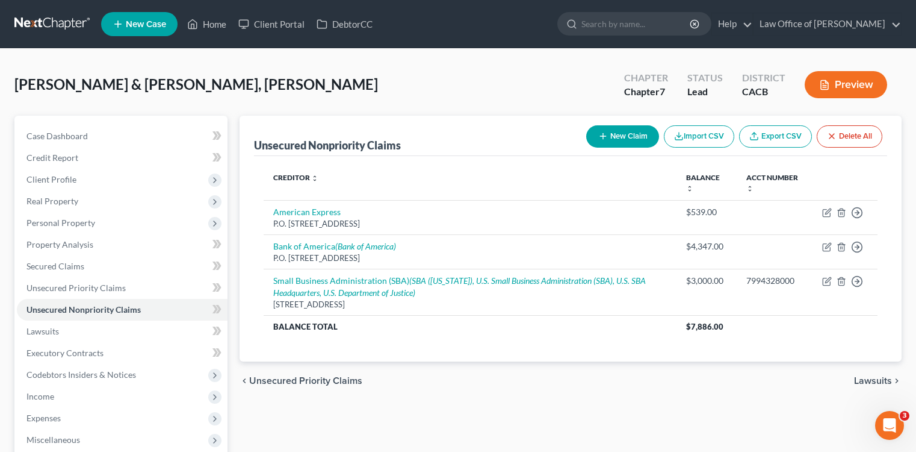
click at [610, 138] on button "New Claim" at bounding box center [622, 136] width 73 height 22
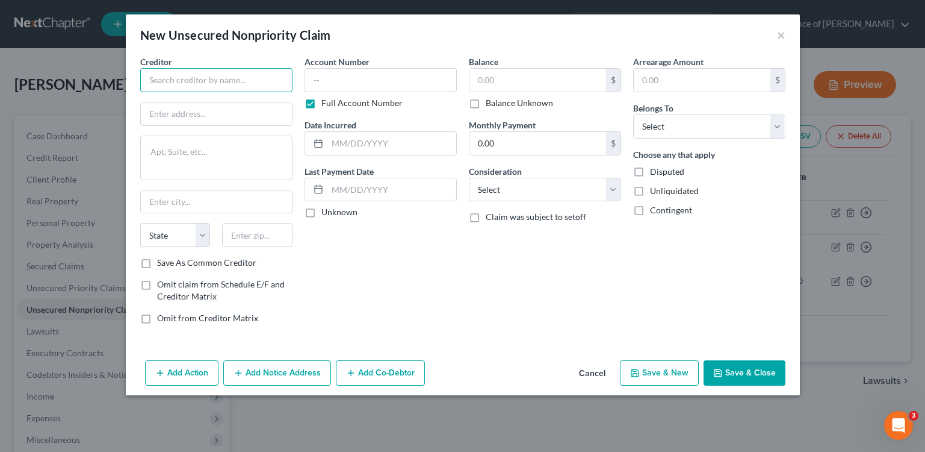
click at [217, 88] on input "text" at bounding box center [216, 80] width 152 height 24
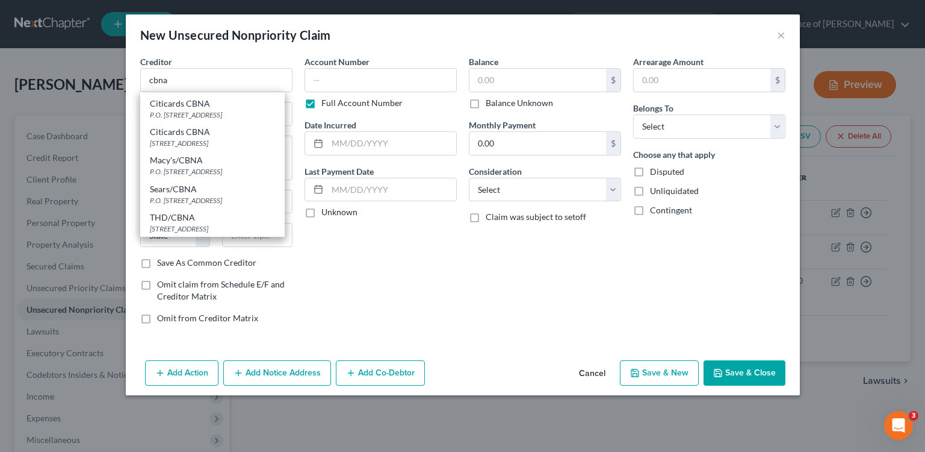
scroll to position [284, 0]
click at [250, 120] on div "P.O. [STREET_ADDRESS]" at bounding box center [212, 115] width 125 height 10
type input "Citicards CBNA"
type input "P.O. Box 6497"
type input "[GEOGRAPHIC_DATA]"
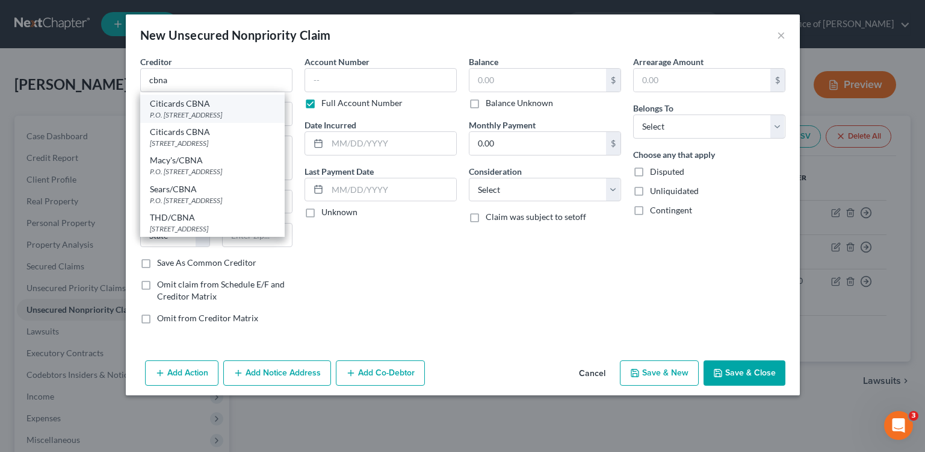
select select "43"
type input "57117"
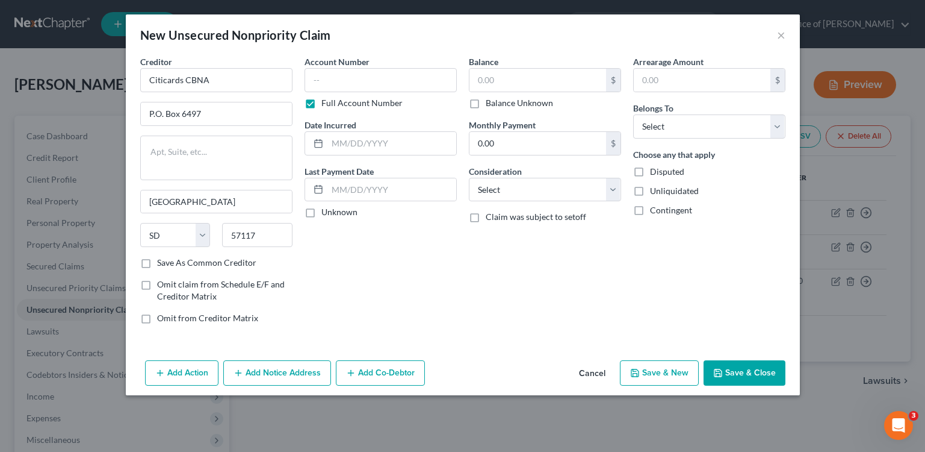
scroll to position [0, 0]
click at [346, 83] on input "text" at bounding box center [381, 80] width 152 height 24
type input "6938"
click at [526, 80] on input "text" at bounding box center [538, 80] width 137 height 23
type input "4,265"
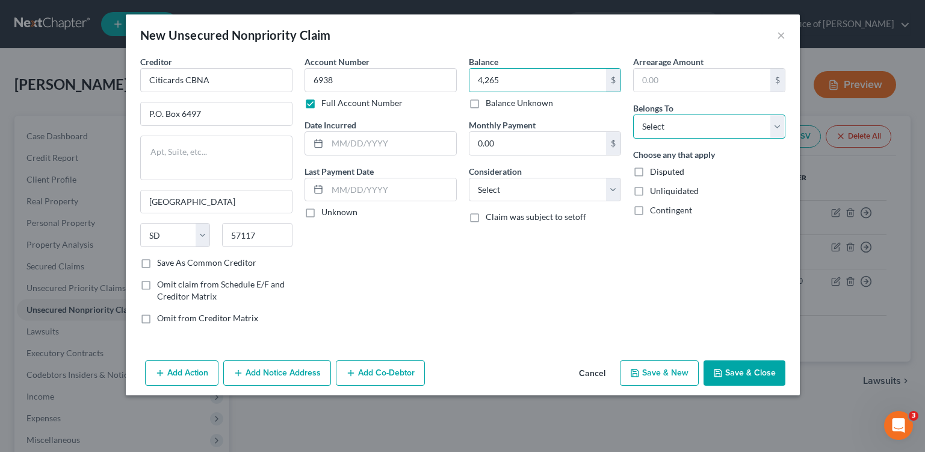
click at [671, 125] on select "Select Debtor 1 Only Debtor 2 Only Debtor 1 And Debtor 2 Only At Least One Of T…" at bounding box center [709, 126] width 152 height 24
select select "0"
click at [633, 114] on select "Select Debtor 1 Only Debtor 2 Only Debtor 1 And Debtor 2 Only At Least One Of T…" at bounding box center [709, 126] width 152 height 24
click at [425, 152] on input "text" at bounding box center [391, 143] width 129 height 23
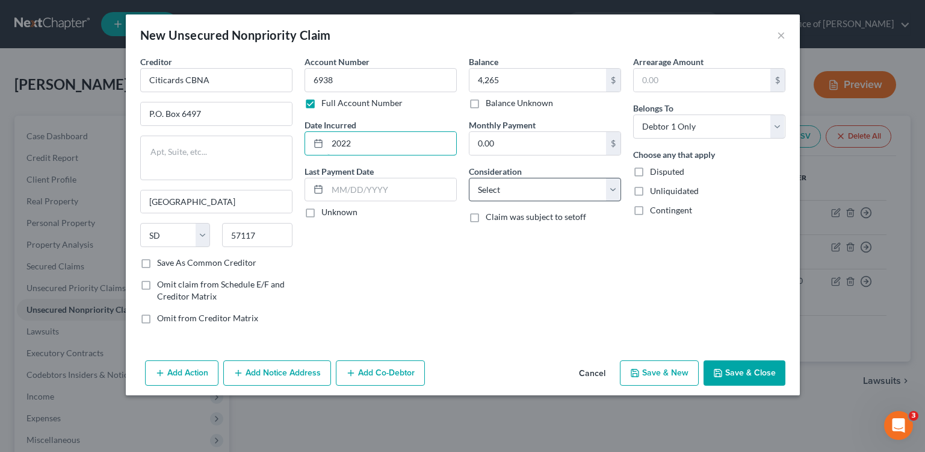
type input "2022"
click at [532, 198] on select "Select Cable / Satellite Services Collection Agency Credit Card Debt Debt Couns…" at bounding box center [545, 190] width 152 height 24
select select "2"
click at [469, 178] on select "Select Cable / Satellite Services Collection Agency Credit Card Debt Debt Couns…" at bounding box center [545, 190] width 152 height 24
click at [750, 376] on button "Save & Close" at bounding box center [745, 372] width 82 height 25
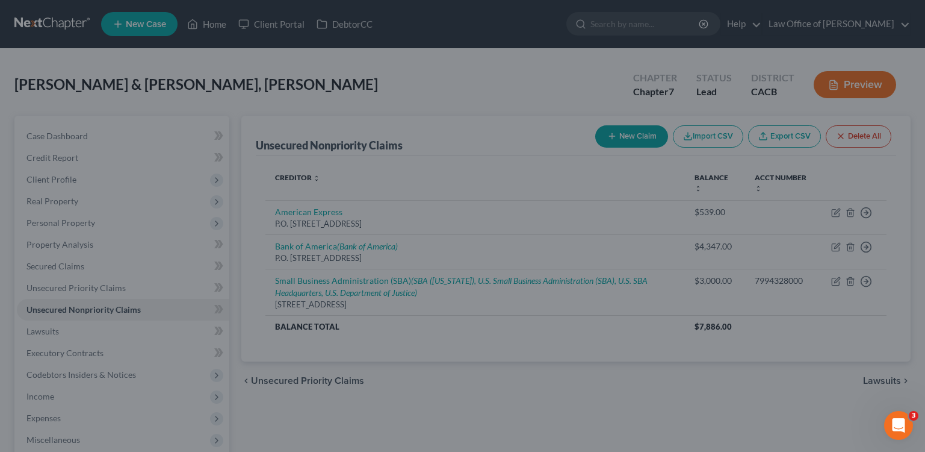
type input "4,265.00"
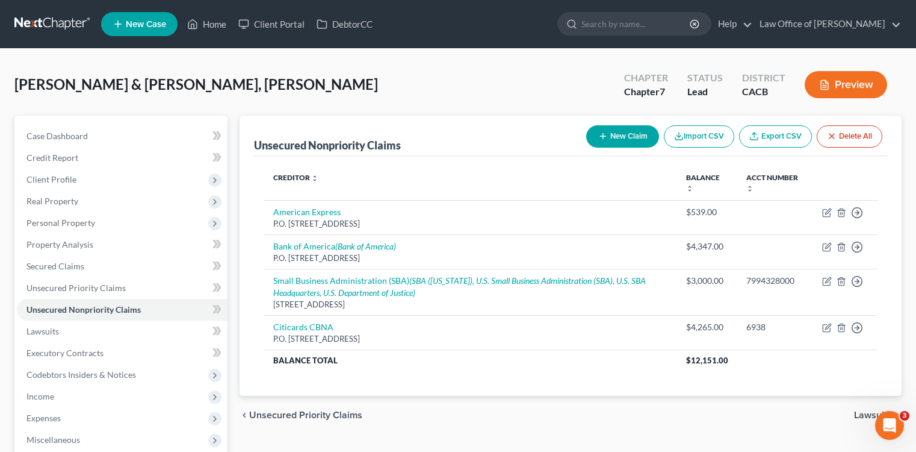
click at [639, 140] on button "New Claim" at bounding box center [622, 136] width 73 height 22
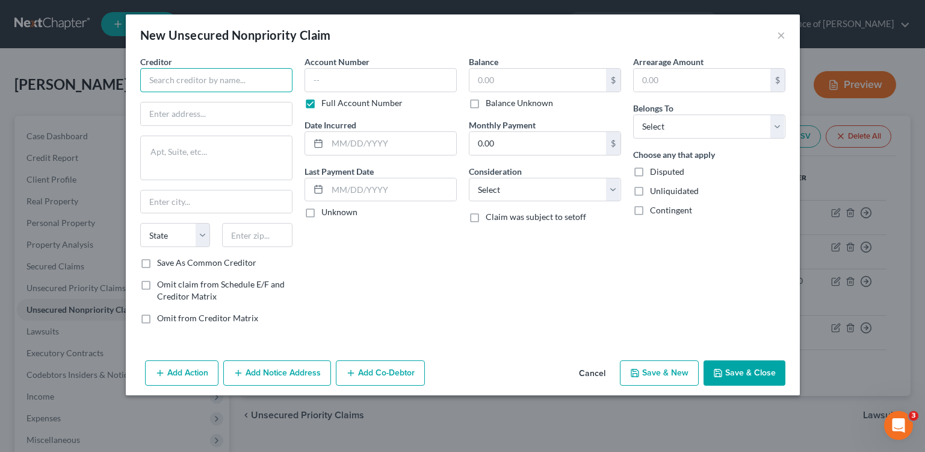
click at [244, 74] on input "text" at bounding box center [216, 80] width 152 height 24
type input "v"
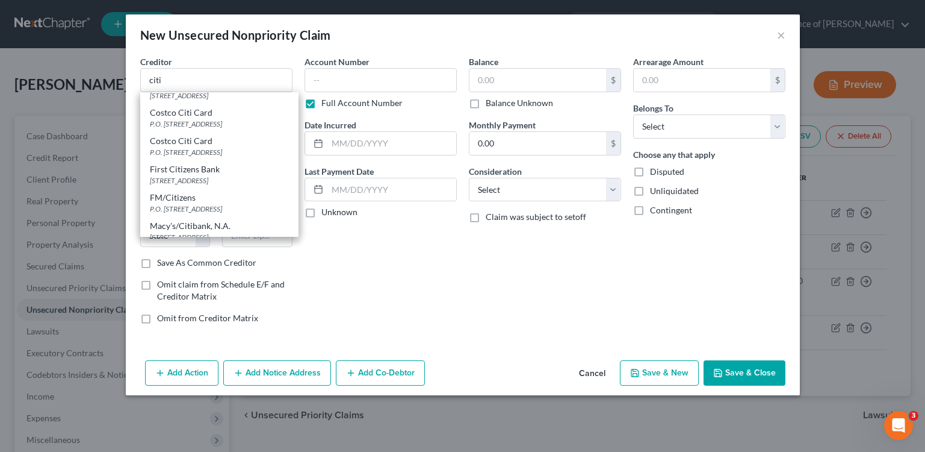
scroll to position [1101, 0]
click at [272, 146] on div "Costco Citi Card" at bounding box center [219, 140] width 139 height 12
type input "Costco Citi Card"
type input "P.O. Box 6190"
type input "[GEOGRAPHIC_DATA]"
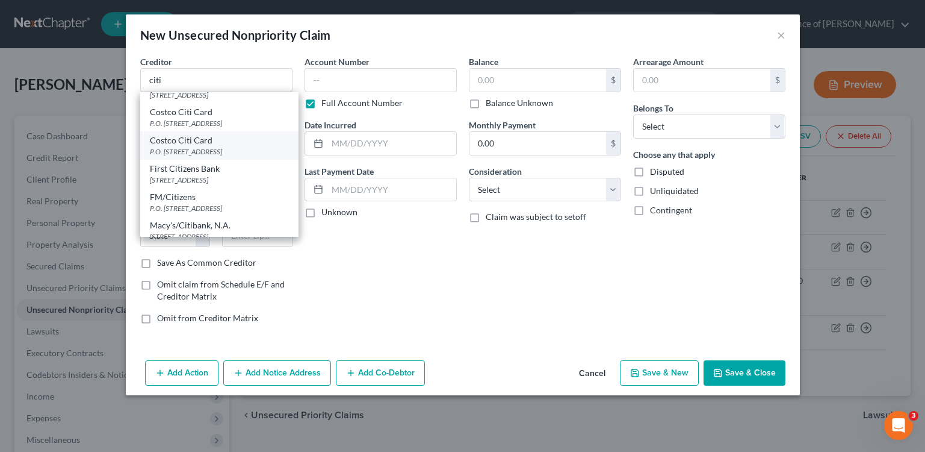
select select "43"
type input "57117"
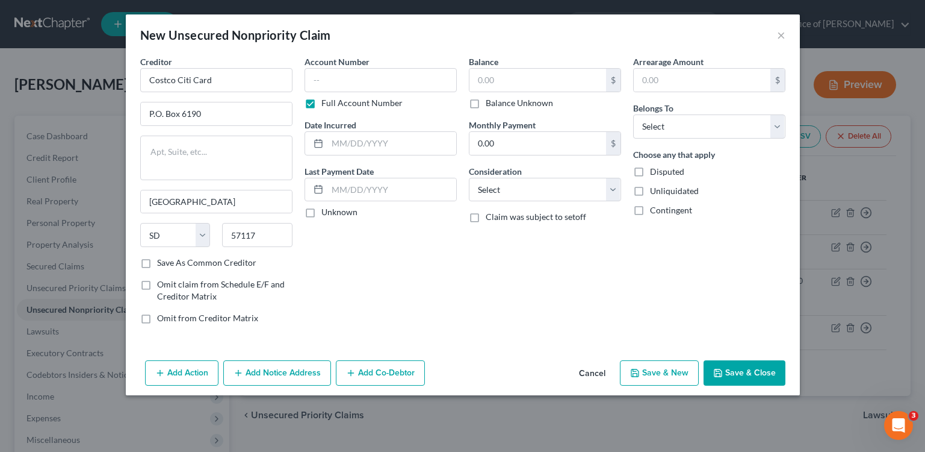
scroll to position [0, 0]
drag, startPoint x: 423, startPoint y: 72, endPoint x: 418, endPoint y: 78, distance: 7.2
click at [423, 73] on input "text" at bounding box center [381, 80] width 152 height 24
type input "0039"
click at [548, 76] on input "text" at bounding box center [538, 80] width 137 height 23
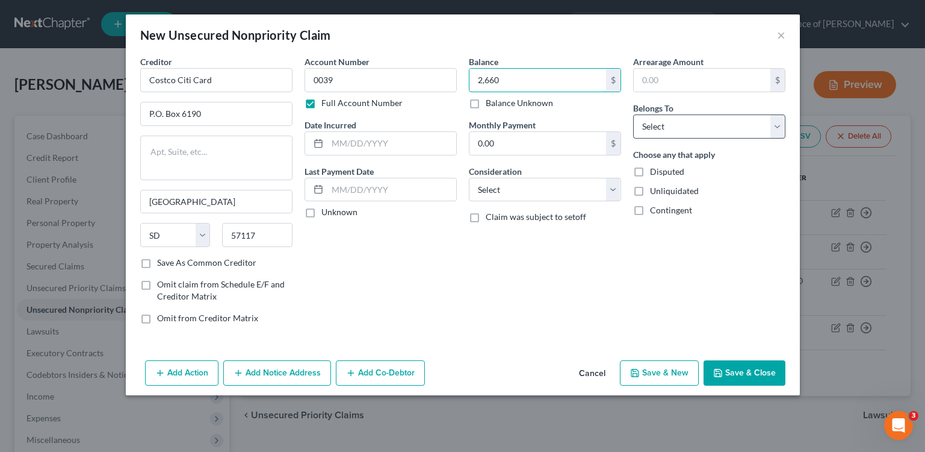
type input "2,660"
click at [737, 117] on select "Select Debtor 1 Only Debtor 2 Only Debtor 1 And Debtor 2 Only At Least One Of T…" at bounding box center [709, 126] width 152 height 24
select select "0"
click at [633, 114] on select "Select Debtor 1 Only Debtor 2 Only Debtor 1 And Debtor 2 Only At Least One Of T…" at bounding box center [709, 126] width 152 height 24
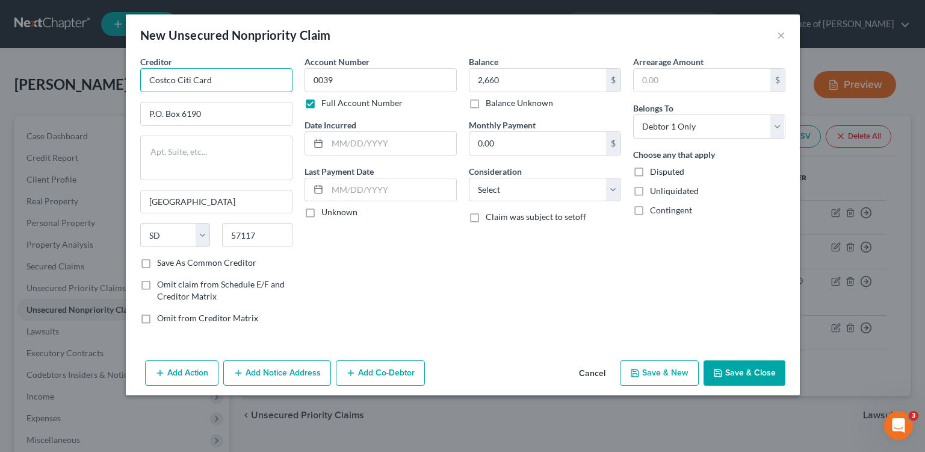
drag, startPoint x: 179, startPoint y: 79, endPoint x: -61, endPoint y: 96, distance: 240.8
click at [0, 96] on html "Home New Case Client Portal DebtorCC Law Office of [PERSON_NAME] [EMAIL_ADDRESS…" at bounding box center [462, 320] width 925 height 640
click at [170, 78] on input "Costco Citi Card" at bounding box center [216, 80] width 152 height 24
click at [172, 80] on input "Costco Citi Card" at bounding box center [216, 80] width 152 height 24
click at [178, 82] on input "Costco Citi Card" at bounding box center [216, 80] width 152 height 24
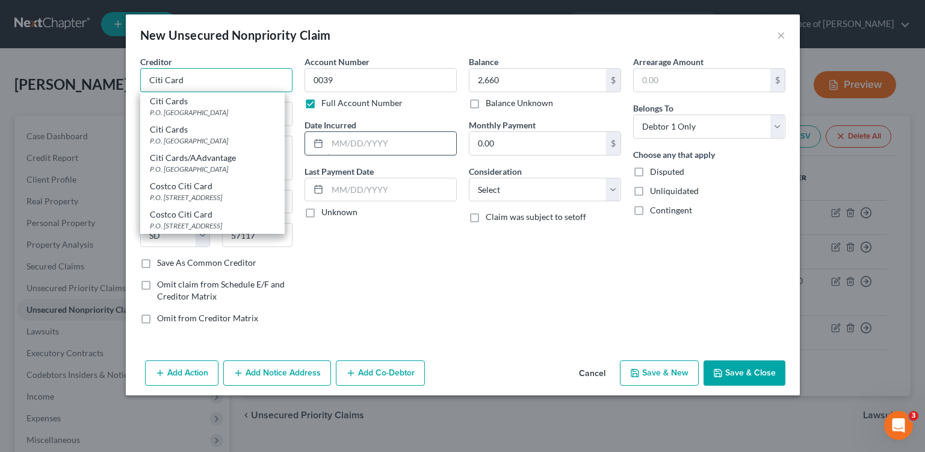
type input "Citi Card"
click at [368, 141] on input "text" at bounding box center [391, 143] width 129 height 23
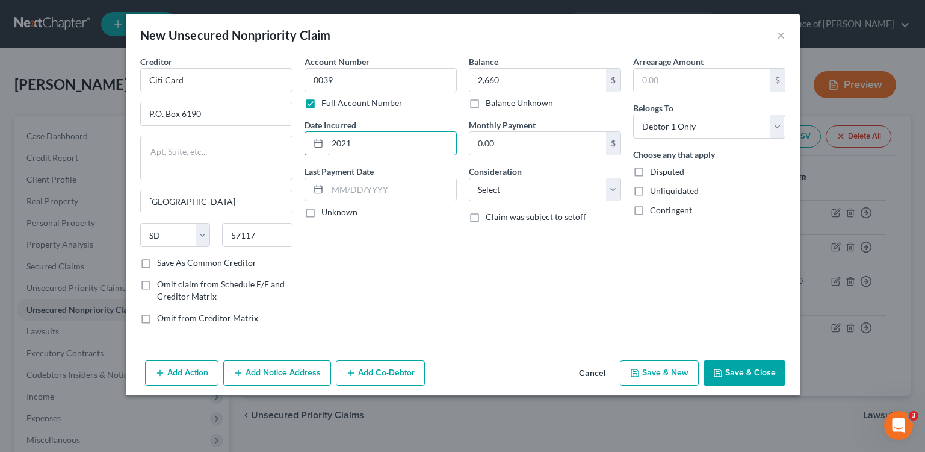
type input "2021"
click at [544, 205] on div "Balance 2,660.00 $ Balance Unknown Balance Undetermined 2,660 $ Balance Unknown…" at bounding box center [545, 194] width 164 height 278
click at [548, 194] on select "Select Cable / Satellite Services Collection Agency Credit Card Debt Debt Couns…" at bounding box center [545, 190] width 152 height 24
select select "2"
click at [469, 178] on select "Select Cable / Satellite Services Collection Agency Credit Card Debt Debt Couns…" at bounding box center [545, 190] width 152 height 24
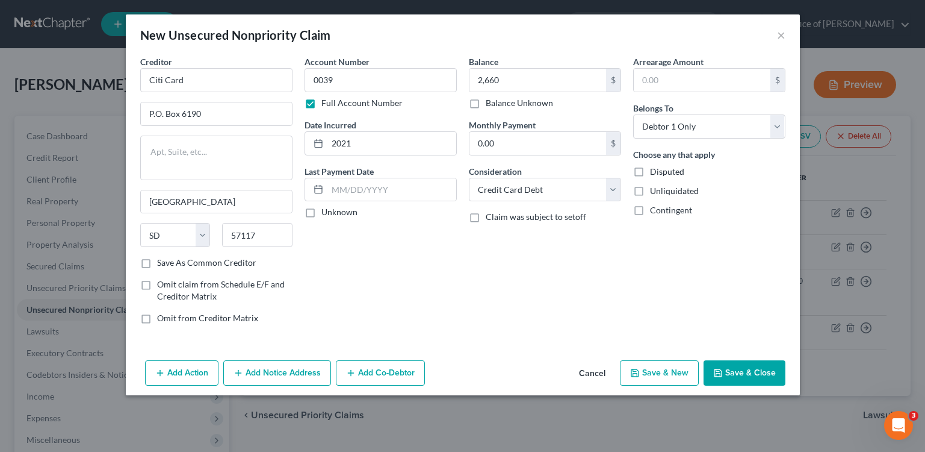
click at [768, 378] on button "Save & Close" at bounding box center [745, 372] width 82 height 25
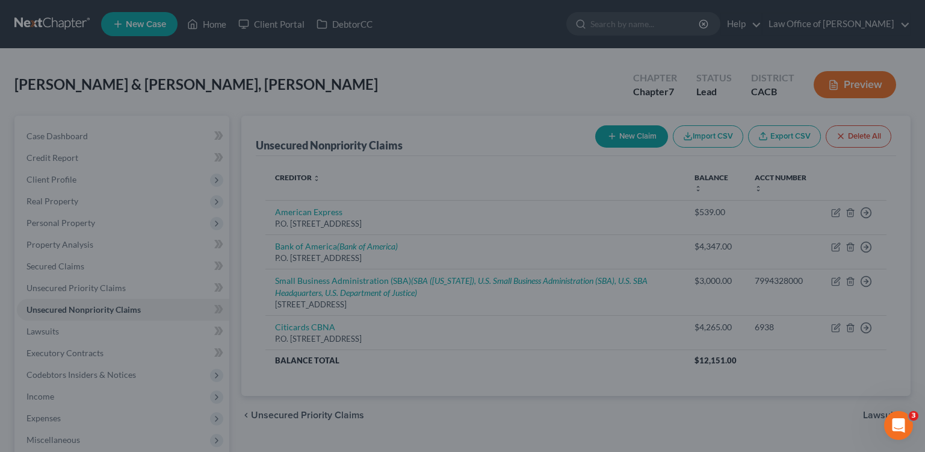
type input "2,660.00"
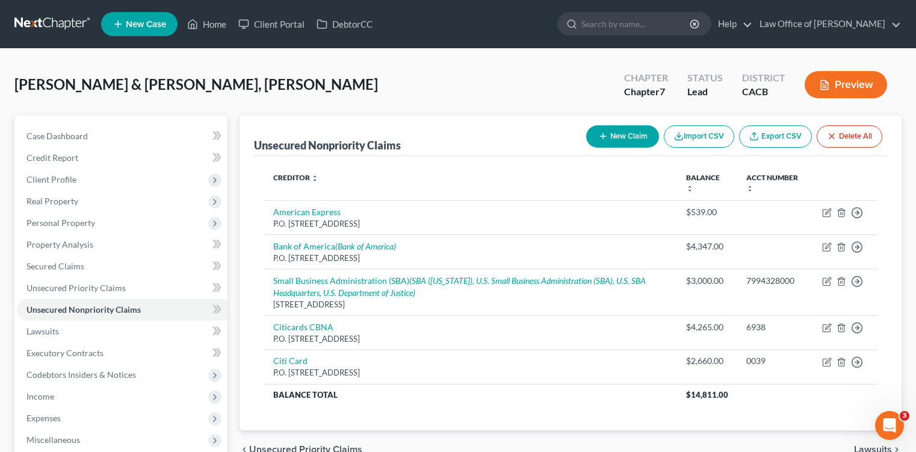
click at [630, 123] on div "New Claim Import CSV Export CSV Delete All" at bounding box center [735, 136] width 306 height 32
click at [632, 128] on button "New Claim" at bounding box center [622, 136] width 73 height 22
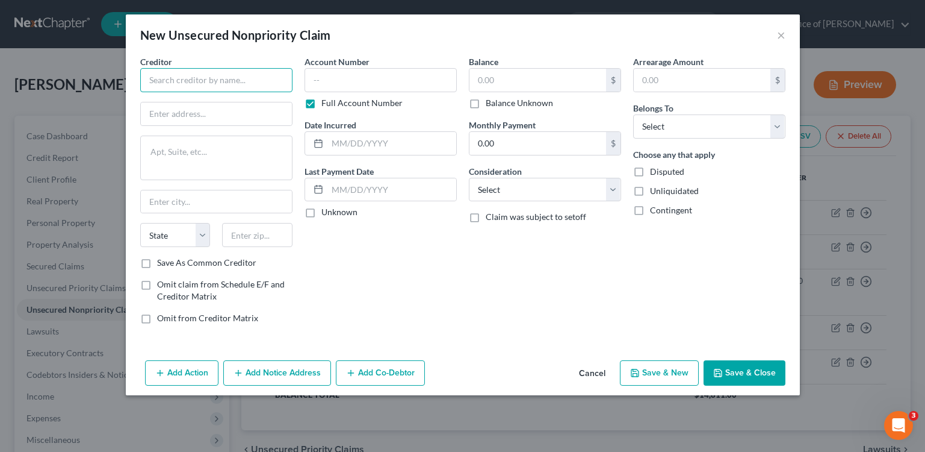
click at [227, 70] on input "text" at bounding box center [216, 80] width 152 height 24
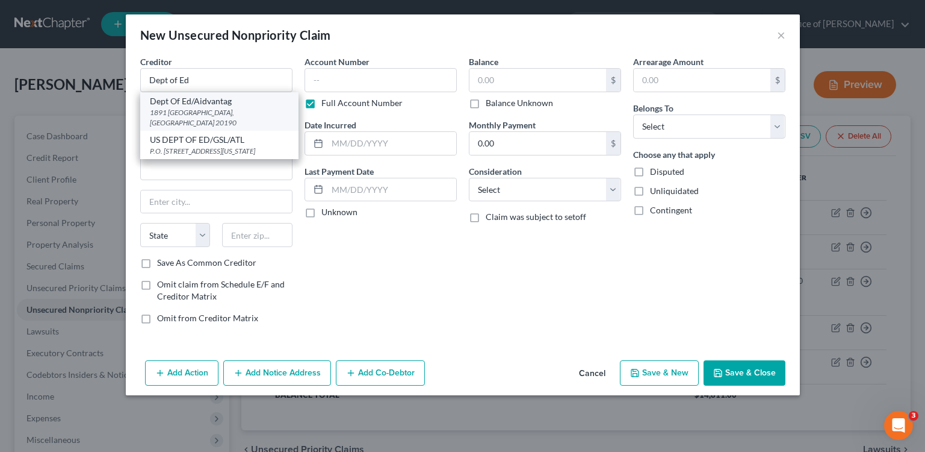
click at [264, 107] on div "1891 [GEOGRAPHIC_DATA], [GEOGRAPHIC_DATA] 20190" at bounding box center [219, 117] width 139 height 20
type input "Dept Of Ed/Aidvantag"
type input "1891 [GEOGRAPHIC_DATA]."
type input "Reston"
select select "48"
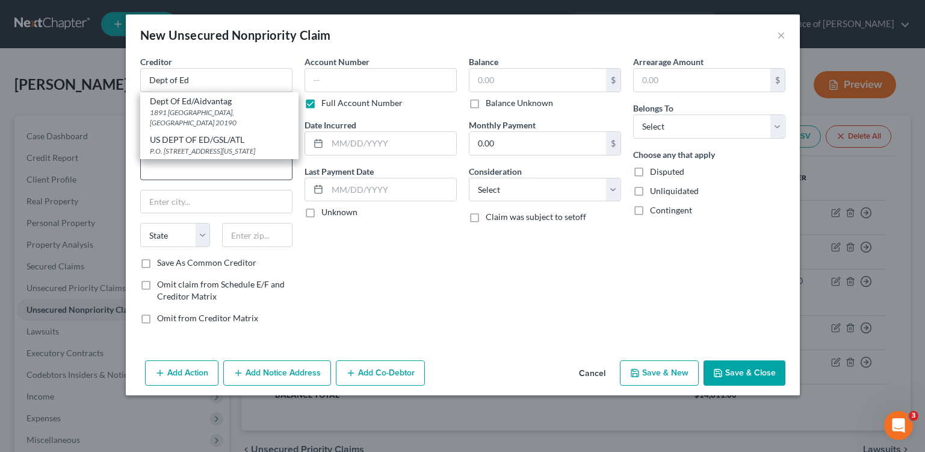
type input "20190"
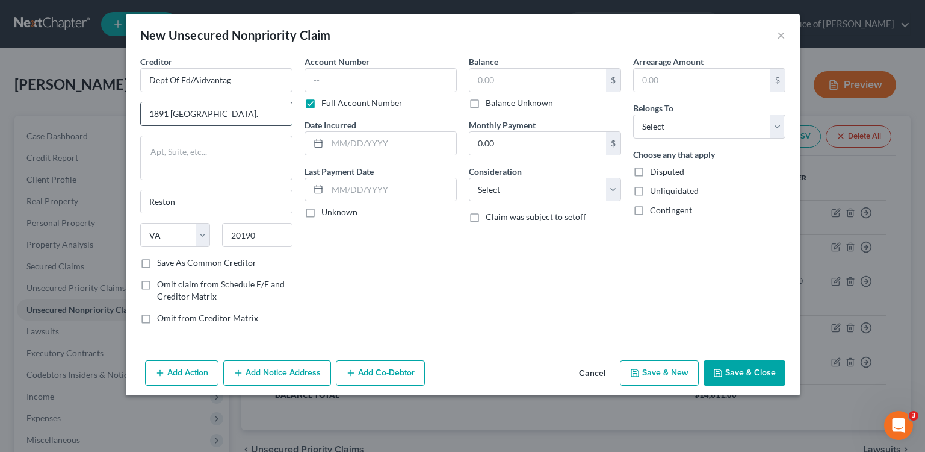
click at [193, 116] on input "1891 [GEOGRAPHIC_DATA]." at bounding box center [216, 113] width 151 height 23
type input "PO Box. 300001"
click at [266, 232] on input "20190" at bounding box center [257, 235] width 70 height 24
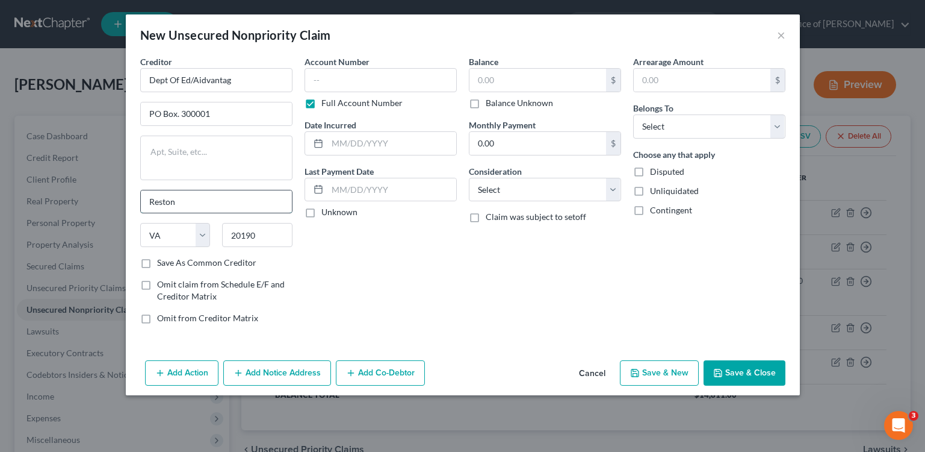
click at [220, 204] on input "Reston" at bounding box center [216, 201] width 151 height 23
click at [220, 203] on input "Reston" at bounding box center [216, 201] width 151 height 23
click at [182, 240] on select "State [US_STATE] AK AR AZ CA CO CT DE DC [GEOGRAPHIC_DATA] [GEOGRAPHIC_DATA] GU…" at bounding box center [175, 235] width 70 height 24
select select
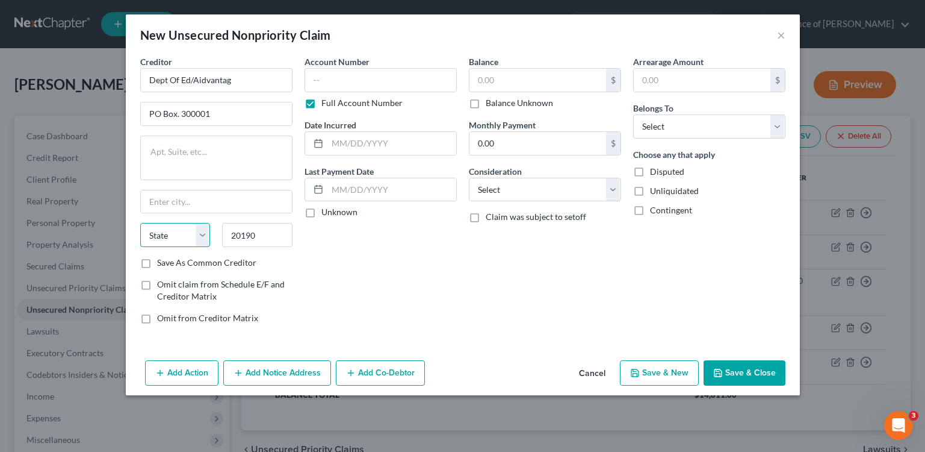
click at [140, 223] on select "State [US_STATE] AK AR AZ CA CO CT DE DC [GEOGRAPHIC_DATA] [GEOGRAPHIC_DATA] GU…" at bounding box center [175, 235] width 70 height 24
drag, startPoint x: 182, startPoint y: 240, endPoint x: 267, endPoint y: 227, distance: 85.9
click at [267, 227] on input "20190" at bounding box center [257, 235] width 70 height 24
click at [267, 228] on input "20190" at bounding box center [257, 235] width 70 height 24
click at [267, 229] on input "20190" at bounding box center [257, 235] width 70 height 24
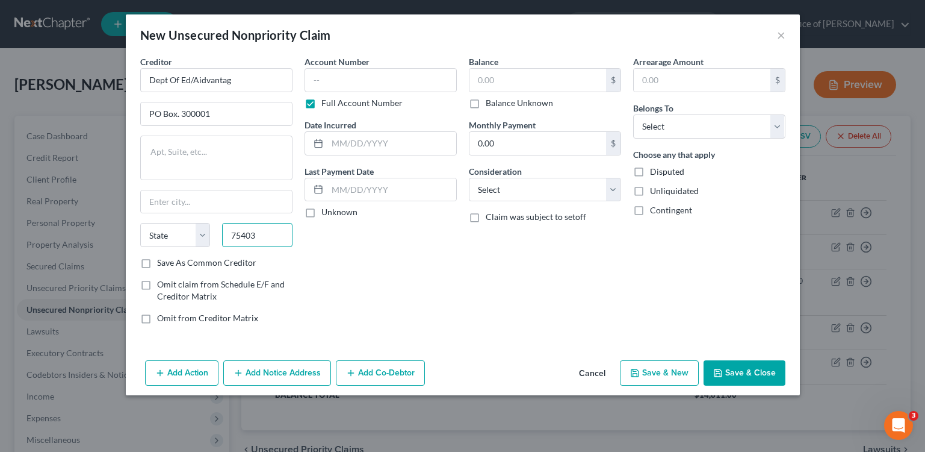
type input "75403"
click at [347, 280] on div "Account Number Full Account Number Date Incurred Last Payment Date Unknown" at bounding box center [381, 194] width 164 height 278
type input "[GEOGRAPHIC_DATA]"
select select "45"
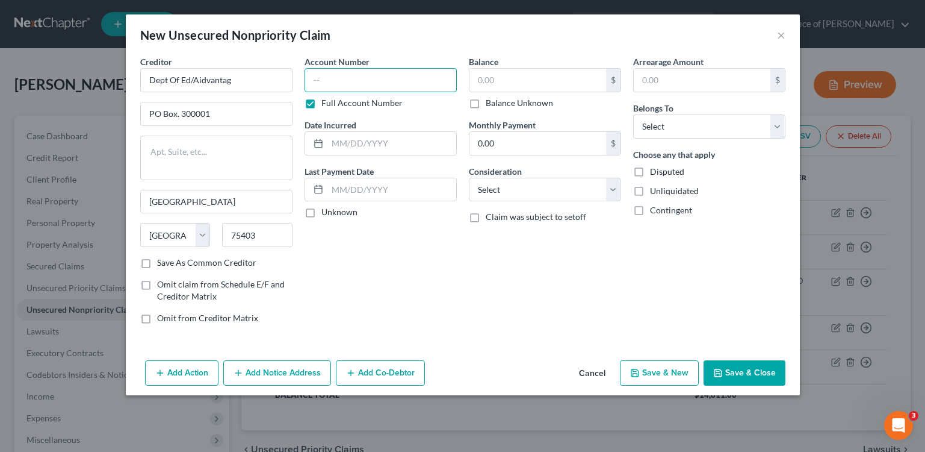
drag, startPoint x: 267, startPoint y: 229, endPoint x: 429, endPoint y: 82, distance: 218.2
click at [429, 82] on input "text" at bounding box center [381, 80] width 152 height 24
type input "3175"
click at [538, 81] on input "text" at bounding box center [538, 80] width 137 height 23
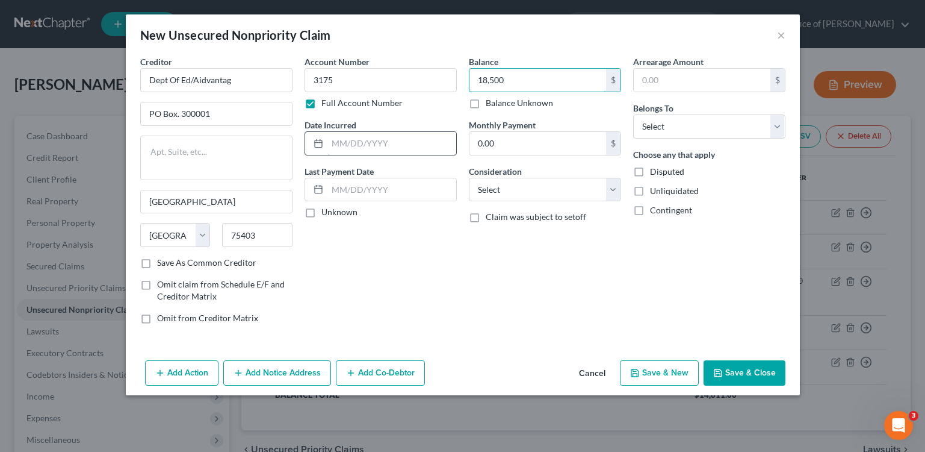
type input "18,500"
click at [366, 147] on input "text" at bounding box center [391, 143] width 129 height 23
type input "2011"
click at [738, 367] on button "Save & Close" at bounding box center [745, 372] width 82 height 25
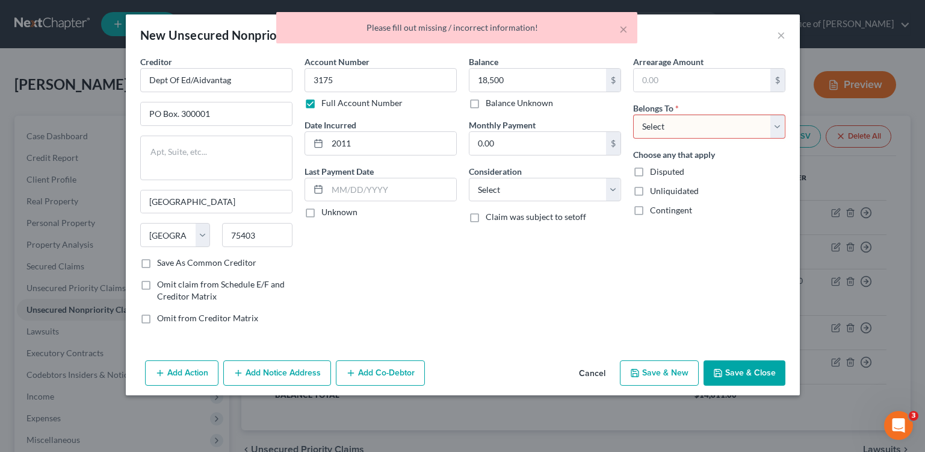
click at [730, 127] on select "Select Debtor 1 Only Debtor 2 Only Debtor 1 And Debtor 2 Only At Least One Of T…" at bounding box center [709, 126] width 152 height 24
select select "0"
click at [633, 114] on select "Select Debtor 1 Only Debtor 2 Only Debtor 1 And Debtor 2 Only At Least One Of T…" at bounding box center [709, 126] width 152 height 24
click at [728, 368] on button "Save & Close" at bounding box center [745, 372] width 82 height 25
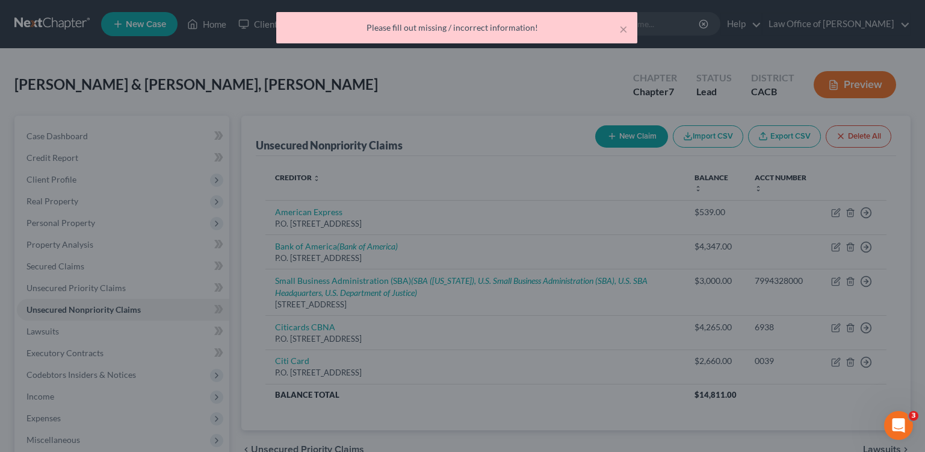
type input "18,500.00"
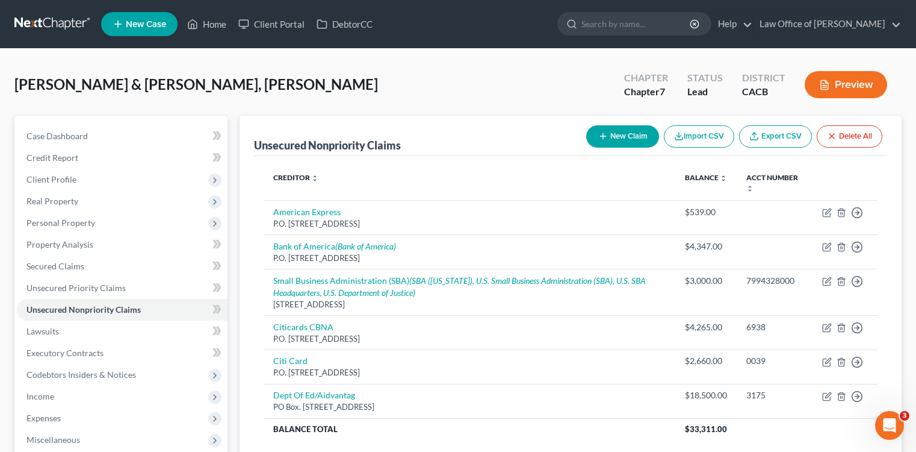
click at [609, 137] on button "New Claim" at bounding box center [622, 136] width 73 height 22
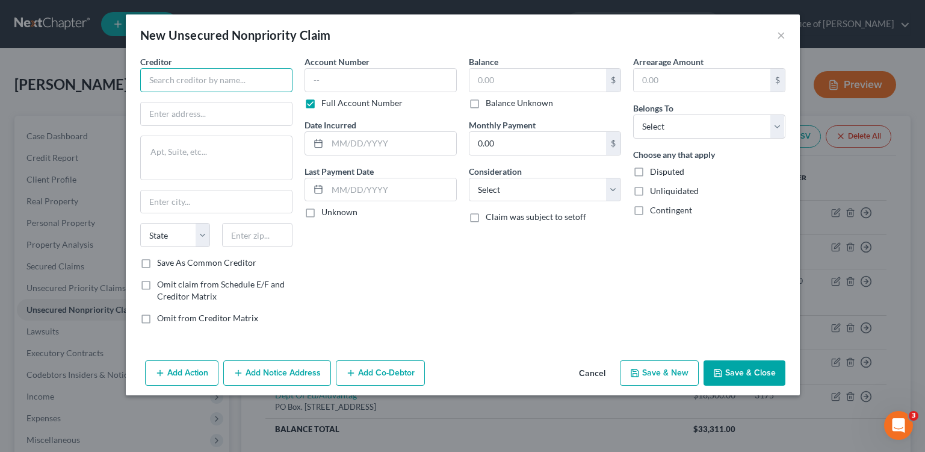
click at [187, 91] on input "text" at bounding box center [216, 80] width 152 height 24
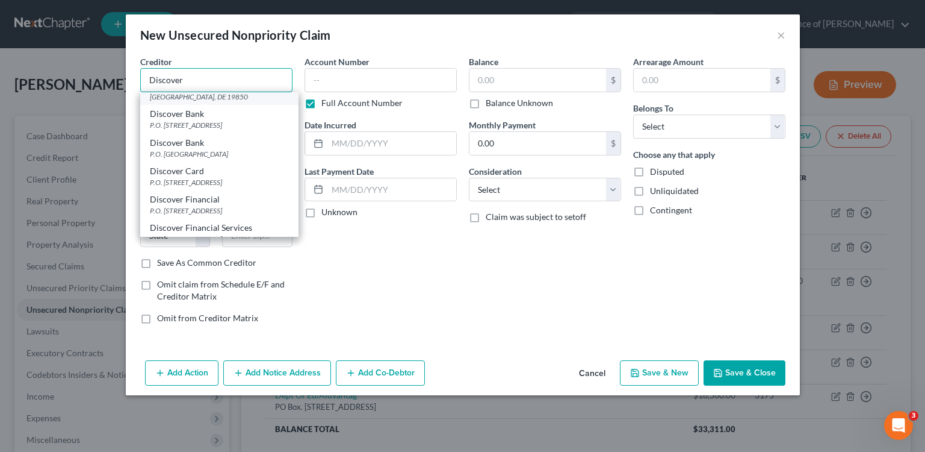
scroll to position [85, 0]
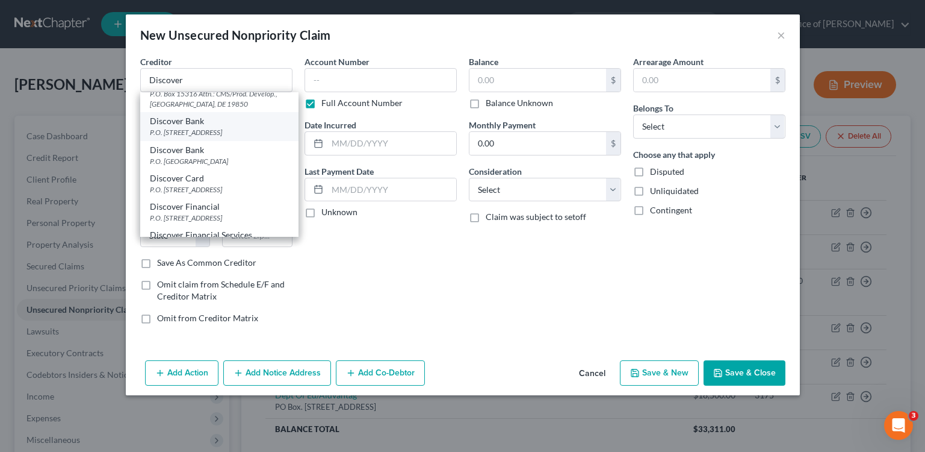
click at [237, 137] on div "P.O. [STREET_ADDRESS]" at bounding box center [219, 132] width 139 height 10
type input "Discover Bank"
type input "P.O. Box 30939"
type input "[GEOGRAPHIC_DATA]"
select select "46"
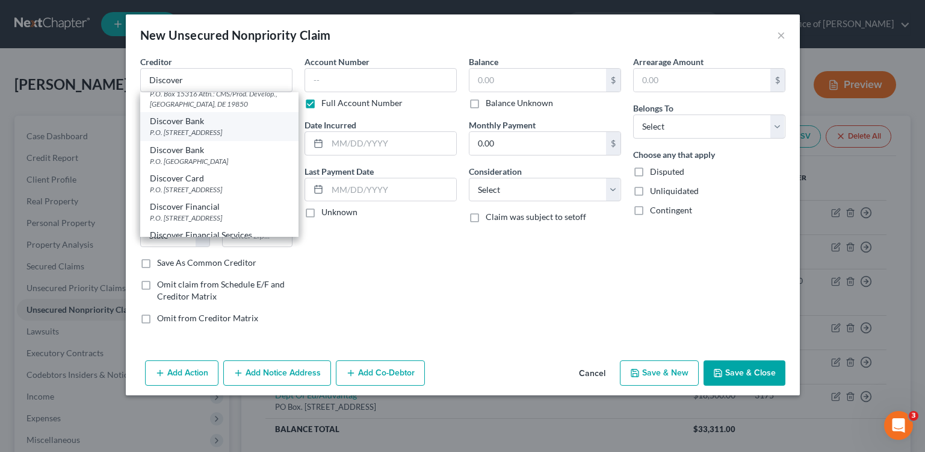
type input "84130"
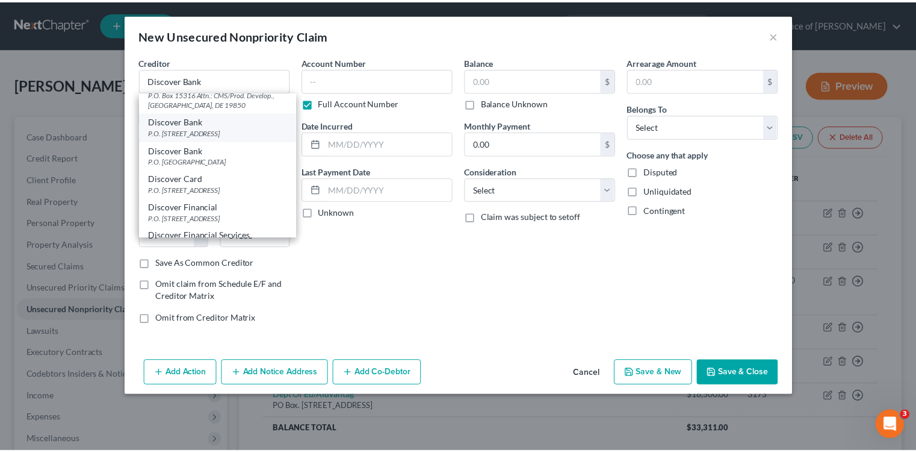
scroll to position [0, 0]
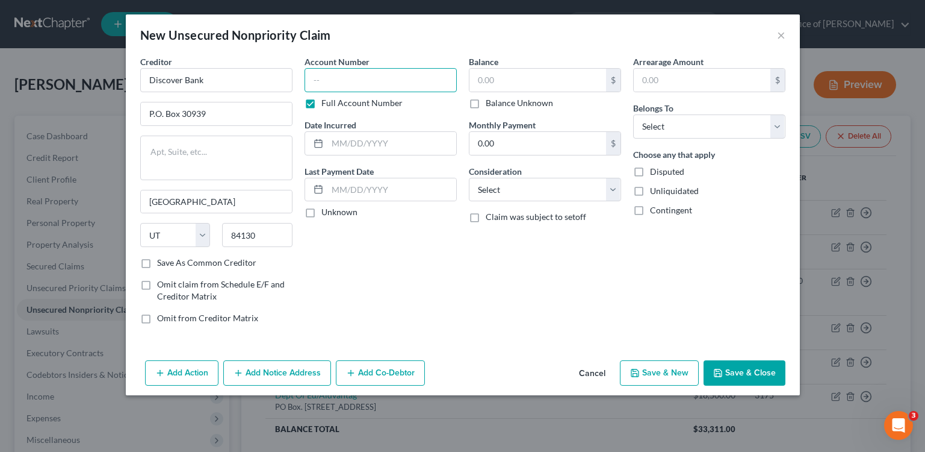
click at [415, 82] on input "text" at bounding box center [381, 80] width 152 height 24
type input "1100"
click at [518, 82] on input "text" at bounding box center [538, 80] width 137 height 23
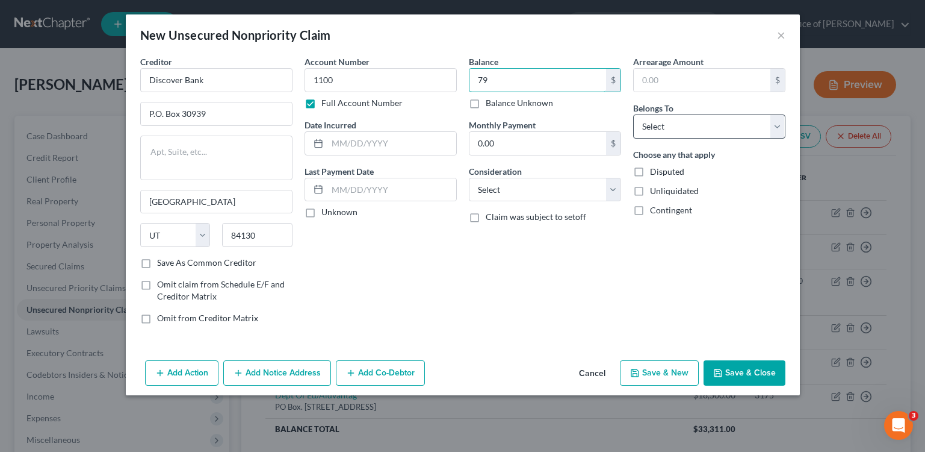
type input "79"
click at [748, 122] on select "Select Debtor 1 Only Debtor 2 Only Debtor 1 And Debtor 2 Only At Least One Of T…" at bounding box center [709, 126] width 152 height 24
select select "0"
click at [633, 114] on select "Select Debtor 1 Only Debtor 2 Only Debtor 1 And Debtor 2 Only At Least One Of T…" at bounding box center [709, 126] width 152 height 24
click at [386, 154] on input "text" at bounding box center [391, 143] width 129 height 23
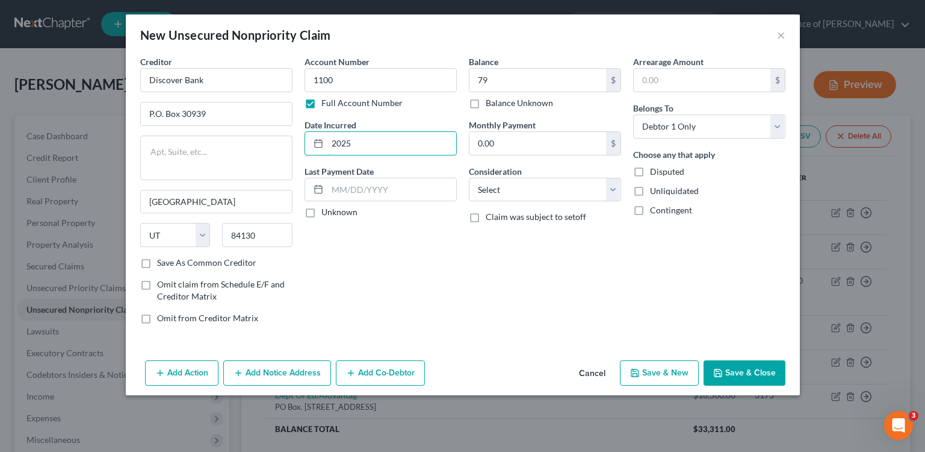
type input "2025"
click at [520, 270] on div "Balance 79.00 $ Balance Unknown Balance Undetermined 79 $ Balance Unknown Month…" at bounding box center [545, 194] width 164 height 278
click at [509, 183] on select "Select Cable / Satellite Services Collection Agency Credit Card Debt Debt Couns…" at bounding box center [545, 190] width 152 height 24
select select "2"
click at [469, 178] on select "Select Cable / Satellite Services Collection Agency Credit Card Debt Debt Couns…" at bounding box center [545, 190] width 152 height 24
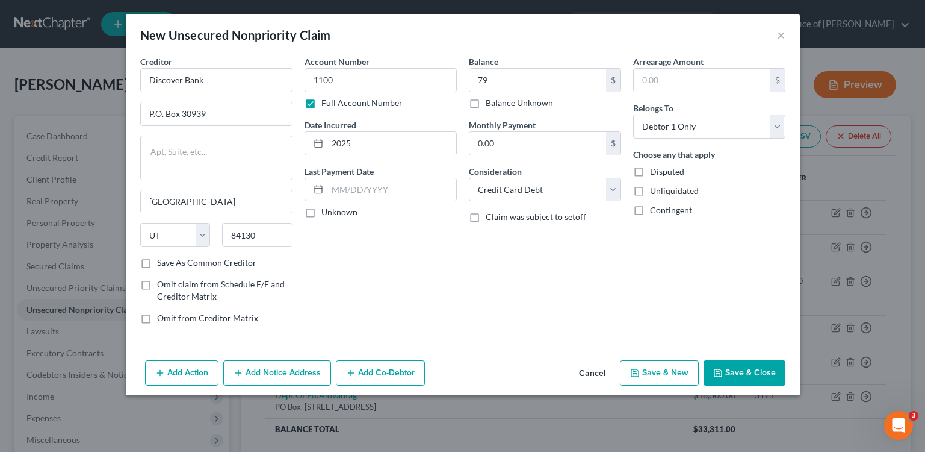
click at [767, 362] on button "Save & Close" at bounding box center [745, 372] width 82 height 25
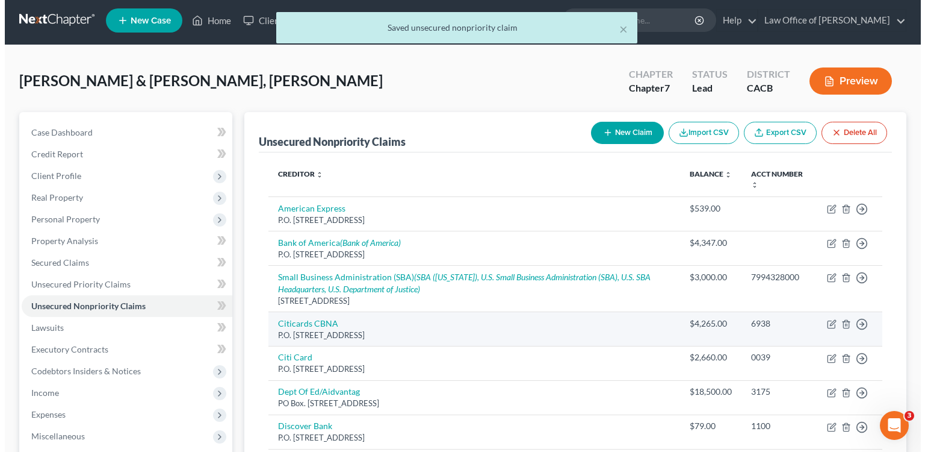
scroll to position [100, 0]
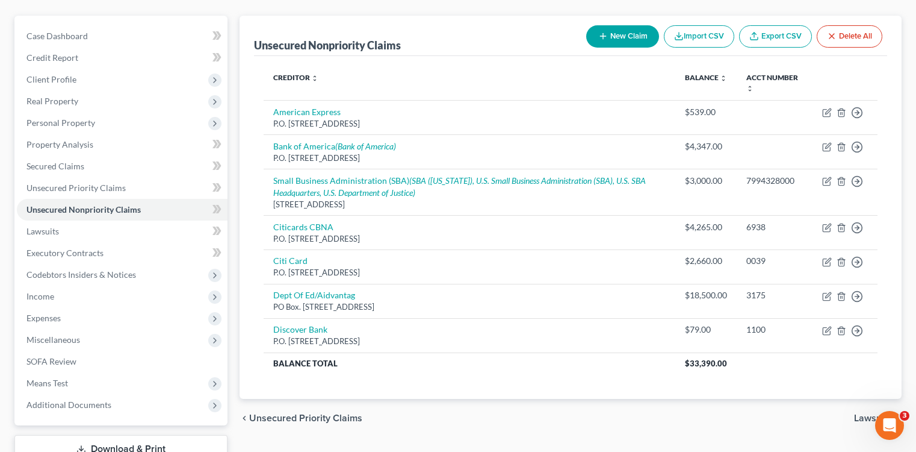
click at [645, 40] on button "New Claim" at bounding box center [622, 36] width 73 height 22
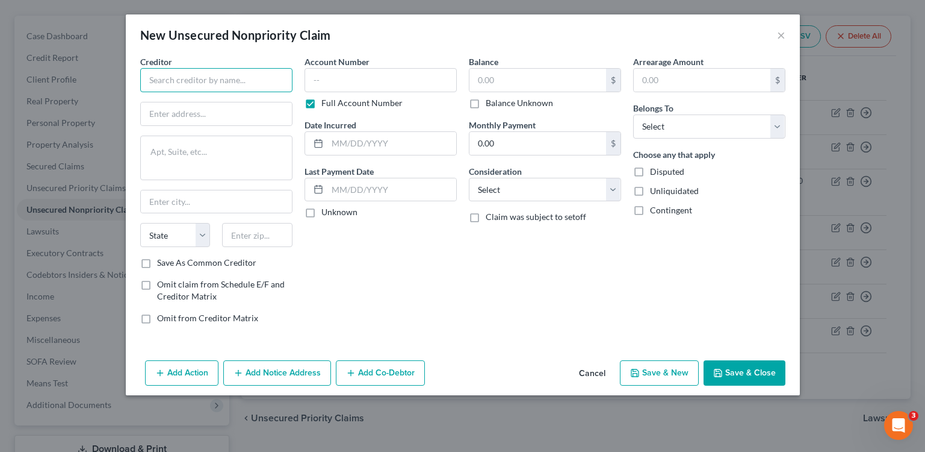
click at [262, 75] on input "text" at bounding box center [216, 80] width 152 height 24
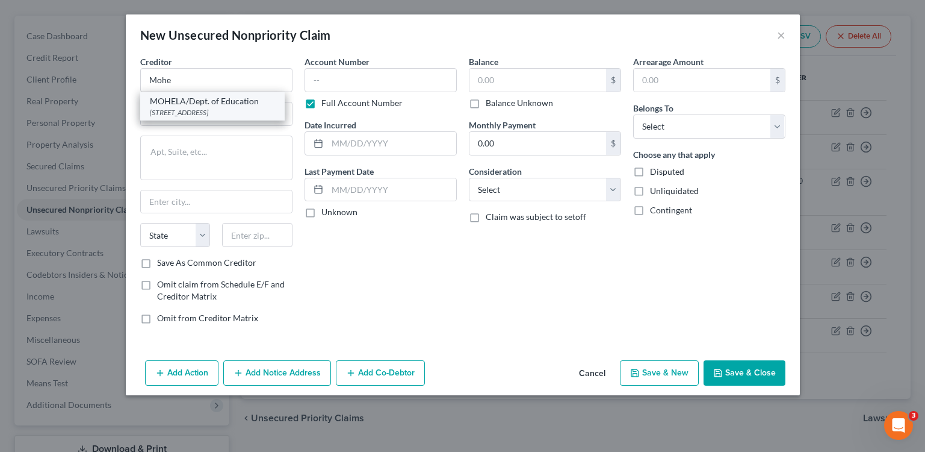
click at [218, 98] on div "MOHELA/Dept. of Education" at bounding box center [212, 101] width 125 height 12
type input "MOHELA/Dept. of Education"
type input "[STREET_ADDRESS]"
type input "Chesterfield"
select select "26"
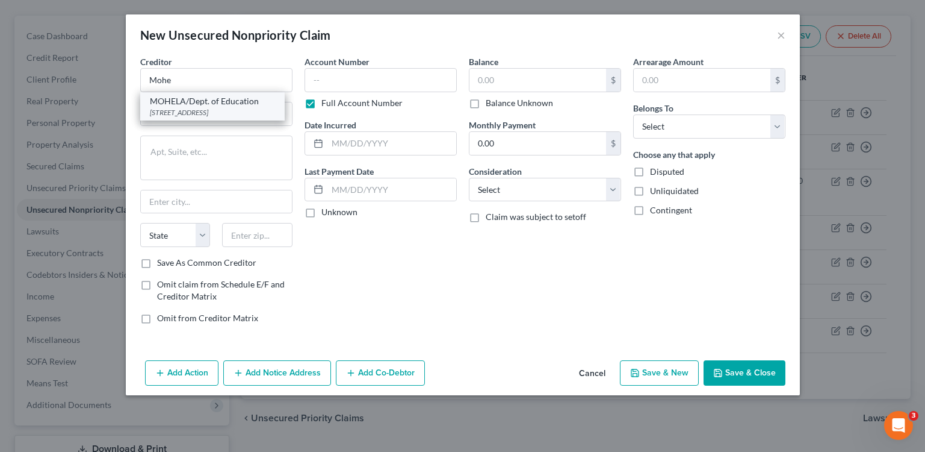
type input "63005"
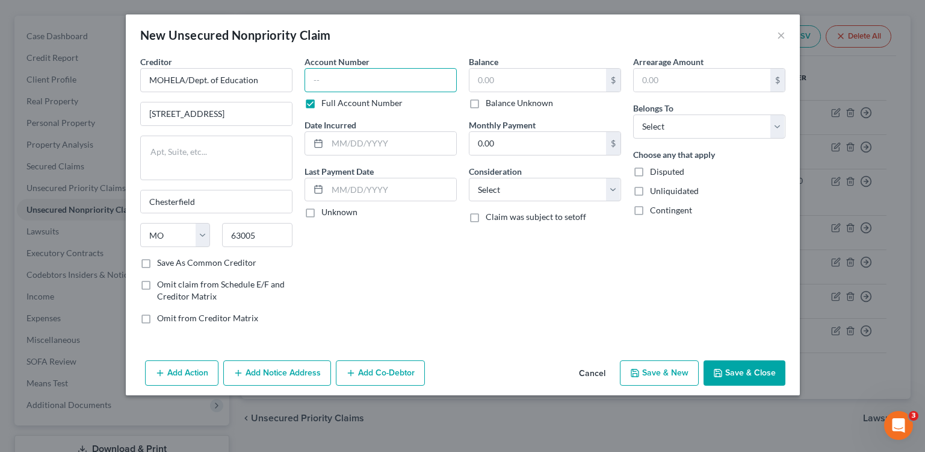
click at [433, 80] on input "text" at bounding box center [381, 80] width 152 height 24
type input "3175"
click at [567, 80] on input "text" at bounding box center [538, 80] width 137 height 23
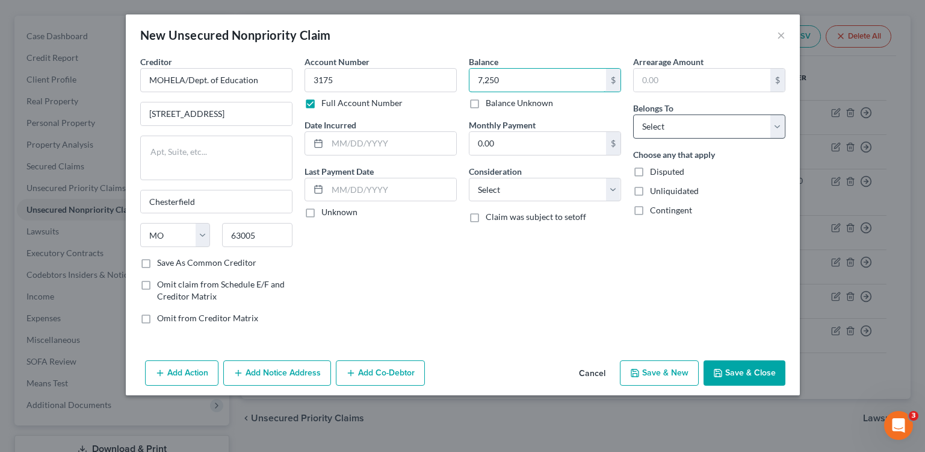
type input "7,250"
click at [712, 123] on select "Select Debtor 1 Only Debtor 2 Only Debtor 1 And Debtor 2 Only At Least One Of T…" at bounding box center [709, 126] width 152 height 24
select select "0"
click at [633, 114] on select "Select Debtor 1 Only Debtor 2 Only Debtor 1 And Debtor 2 Only At Least One Of T…" at bounding box center [709, 126] width 152 height 24
click at [473, 80] on input "7,250" at bounding box center [538, 80] width 137 height 23
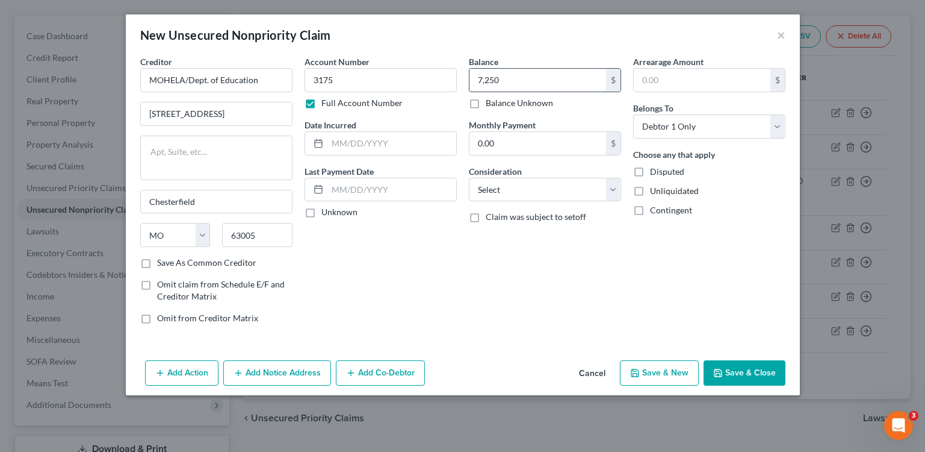
click at [480, 81] on input "7,250" at bounding box center [538, 80] width 137 height 23
type input "2"
type input "18,650"
click at [406, 83] on input "3175" at bounding box center [381, 80] width 152 height 24
type input "3175, 3175"
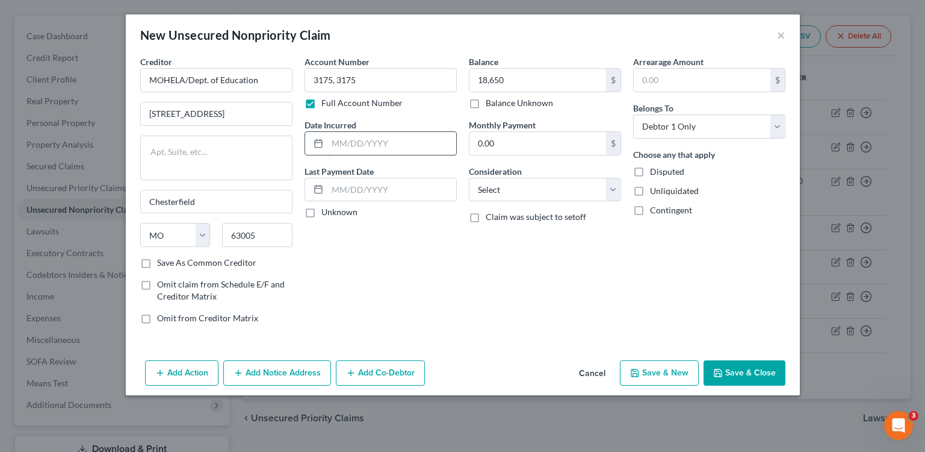
click at [422, 137] on input "text" at bounding box center [391, 143] width 129 height 23
type input "2007"
click at [535, 195] on select "Select Cable / Satellite Services Collection Agency Credit Card Debt Debt Couns…" at bounding box center [545, 190] width 152 height 24
select select "17"
click at [469, 178] on select "Select Cable / Satellite Services Collection Agency Credit Card Debt Debt Couns…" at bounding box center [545, 190] width 152 height 24
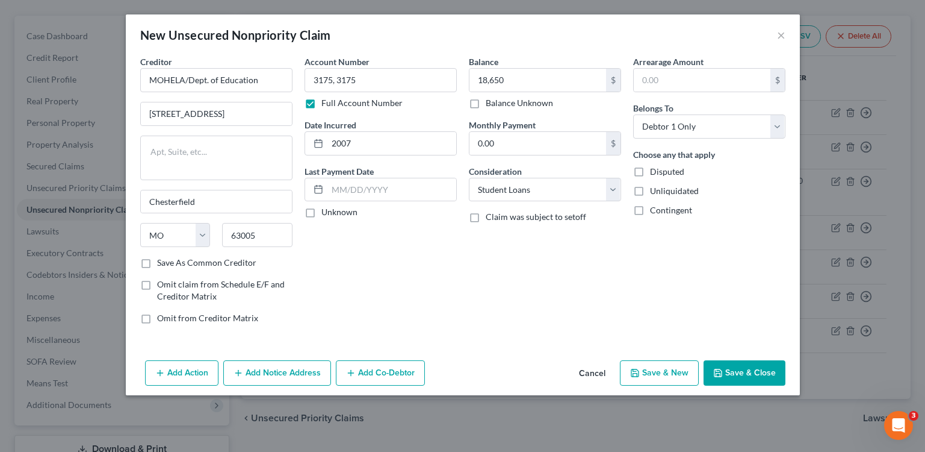
click at [739, 364] on button "Save & Close" at bounding box center [745, 372] width 82 height 25
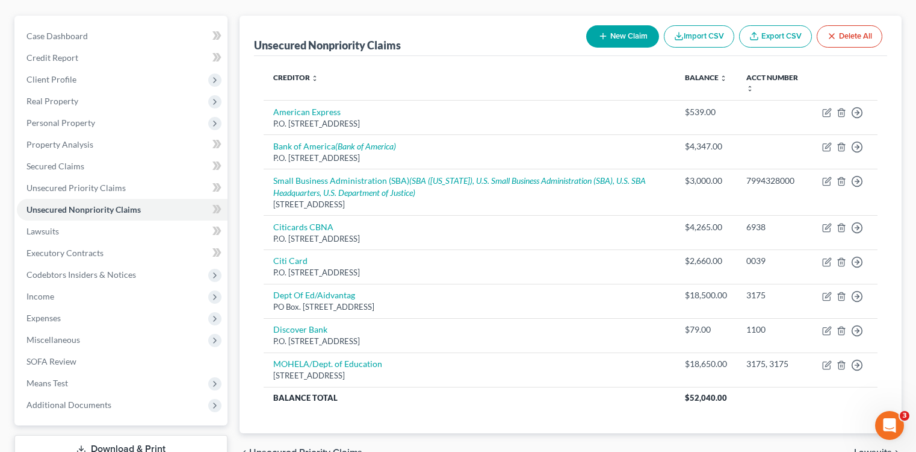
click at [629, 39] on button "New Claim" at bounding box center [622, 36] width 73 height 22
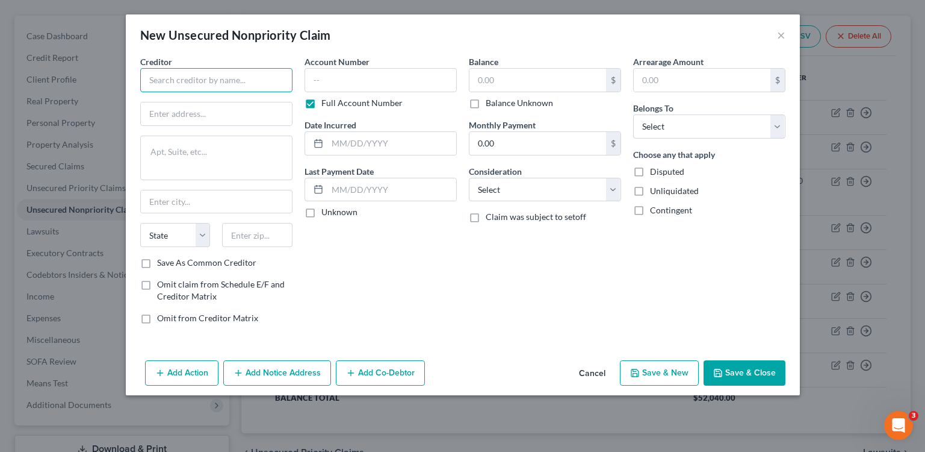
click at [228, 78] on input "text" at bounding box center [216, 80] width 152 height 24
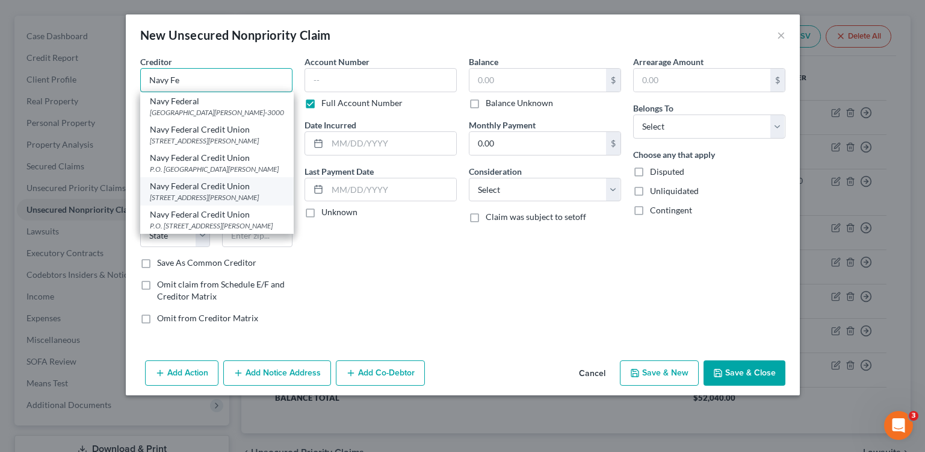
scroll to position [7, 0]
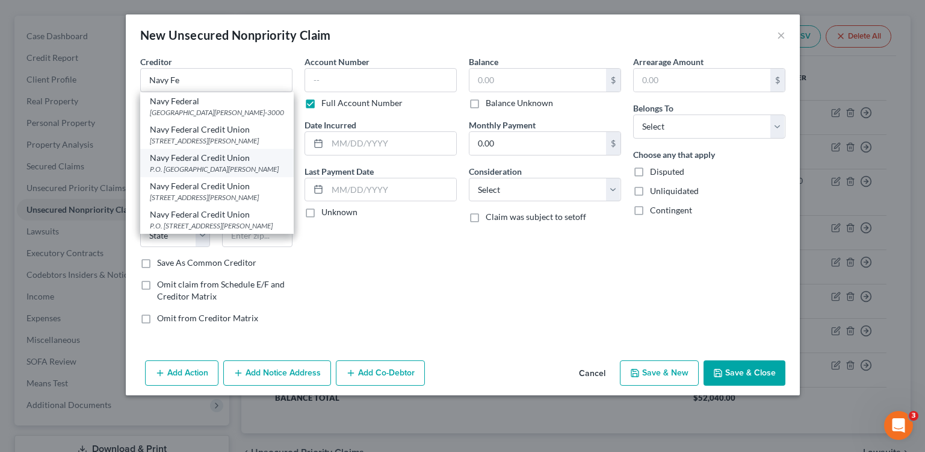
click at [247, 174] on div "P.O. [GEOGRAPHIC_DATA][PERSON_NAME]" at bounding box center [217, 169] width 134 height 10
type input "Navy Federal Credit Union"
type input "P.O. Box 3700 Attn Cbr Disputes"
type input "[PERSON_NAME]"
select select "48"
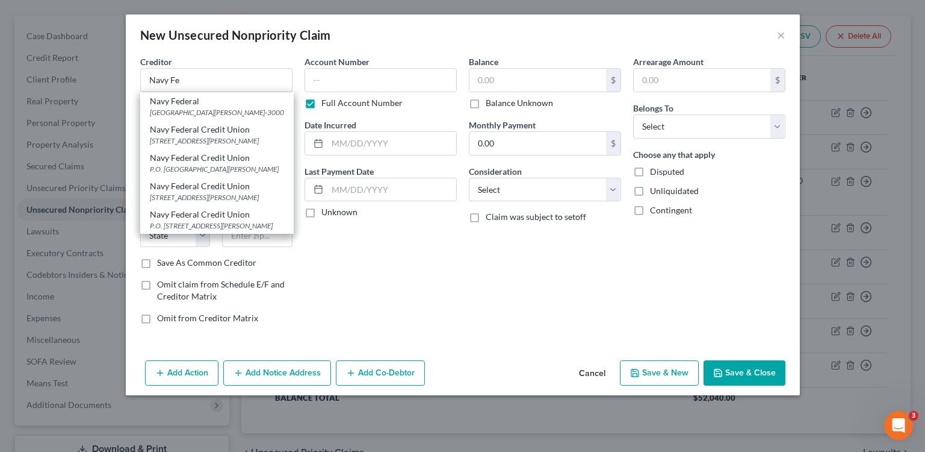
type input "22119"
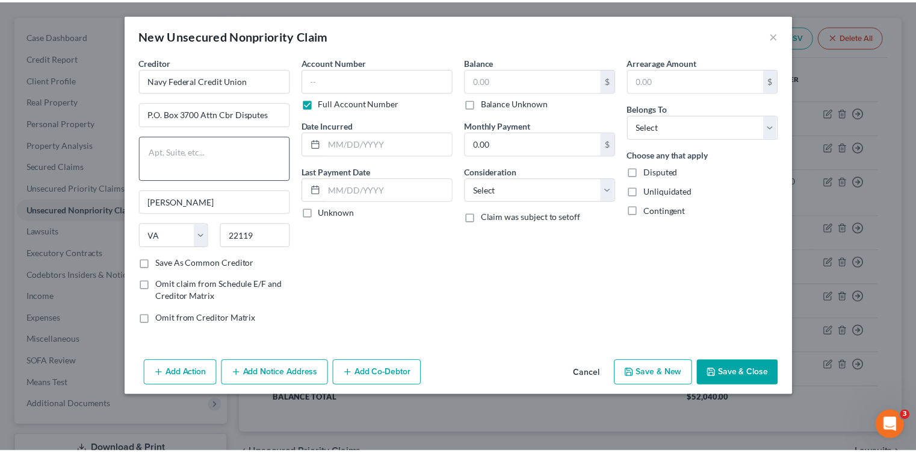
scroll to position [0, 0]
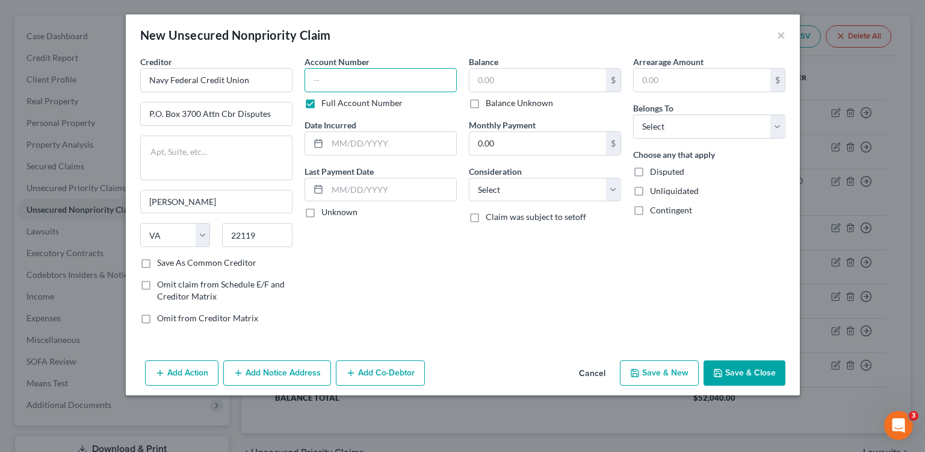
click at [347, 84] on input "text" at bounding box center [381, 80] width 152 height 24
type input "6095"
click at [524, 76] on input "text" at bounding box center [538, 80] width 137 height 23
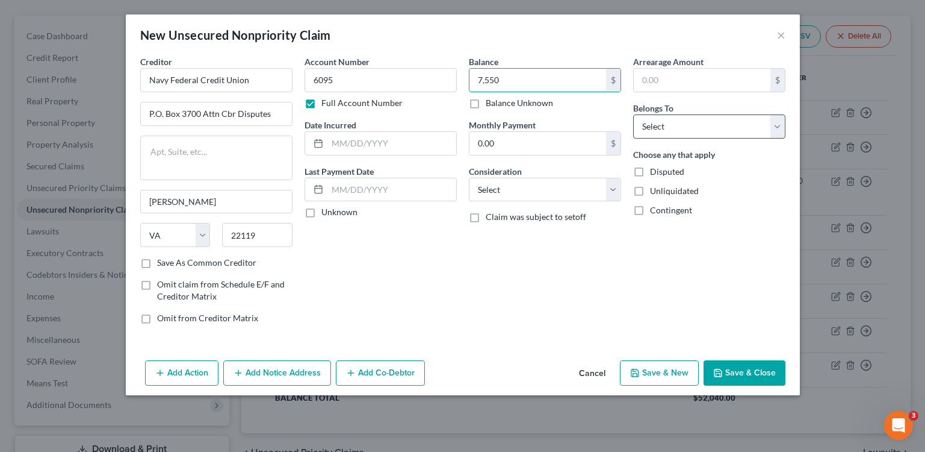
type input "7,550"
click at [687, 128] on select "Select Debtor 1 Only Debtor 2 Only Debtor 1 And Debtor 2 Only At Least One Of T…" at bounding box center [709, 126] width 152 height 24
select select "0"
click at [633, 114] on select "Select Debtor 1 Only Debtor 2 Only Debtor 1 And Debtor 2 Only At Least One Of T…" at bounding box center [709, 126] width 152 height 24
click at [395, 153] on input "text" at bounding box center [391, 143] width 129 height 23
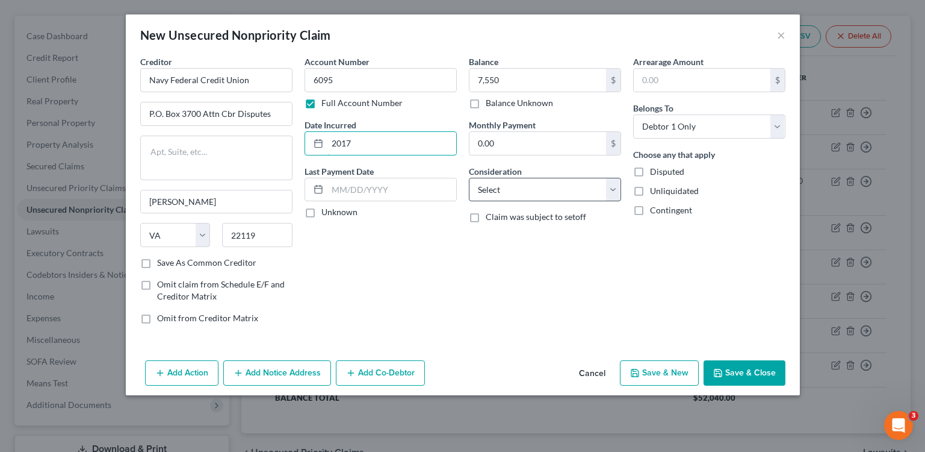
type input "2017"
click at [520, 183] on select "Select Cable / Satellite Services Collection Agency Credit Card Debt Debt Couns…" at bounding box center [545, 190] width 152 height 24
select select "2"
click at [469, 178] on select "Select Cable / Satellite Services Collection Agency Credit Card Debt Debt Couns…" at bounding box center [545, 190] width 152 height 24
click at [727, 376] on button "Save & Close" at bounding box center [745, 372] width 82 height 25
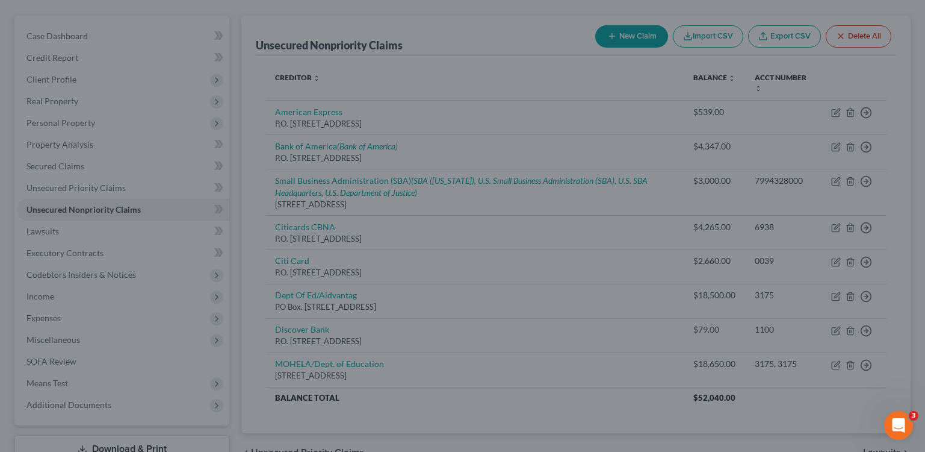
type input "7,550.00"
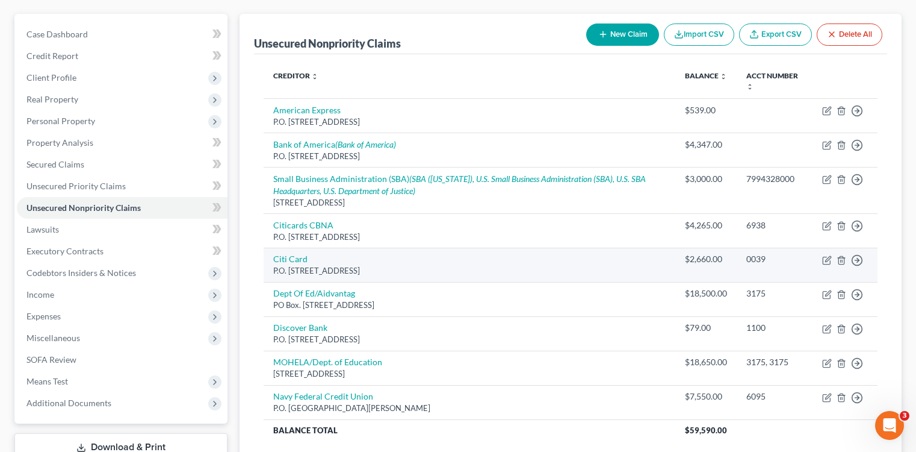
scroll to position [102, 0]
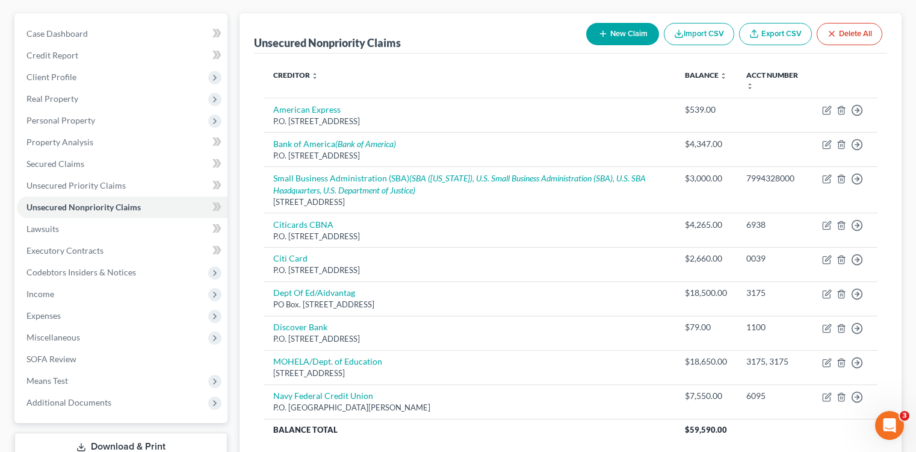
click at [633, 40] on button "New Claim" at bounding box center [622, 34] width 73 height 22
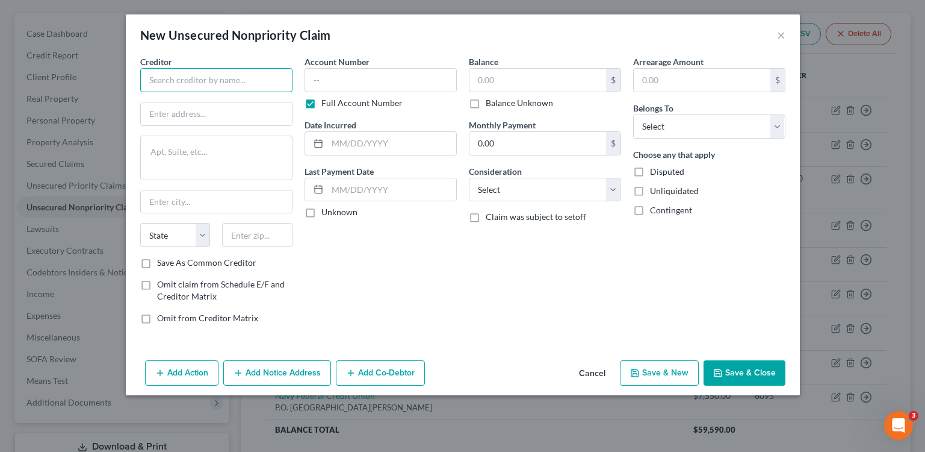
click at [251, 84] on input "text" at bounding box center [216, 80] width 152 height 24
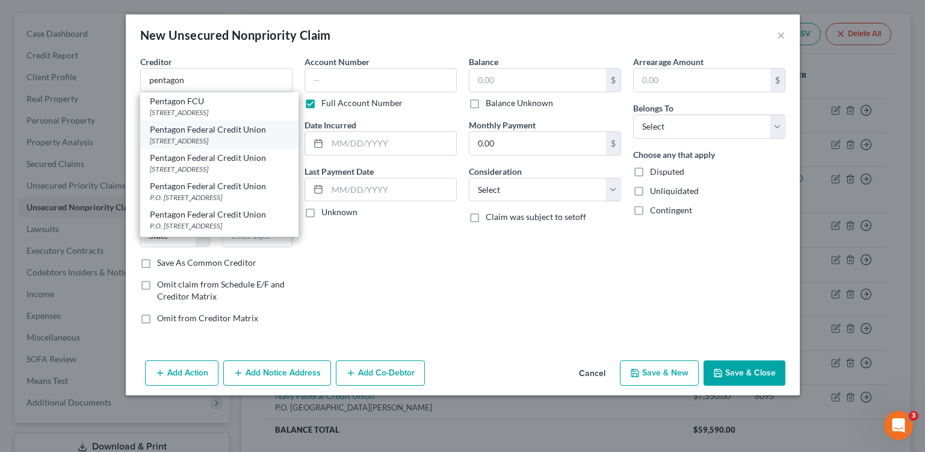
click at [245, 146] on div "[STREET_ADDRESS]" at bounding box center [219, 140] width 139 height 10
type input "Pentagon Federal Credit Union"
type input "[STREET_ADDRESS]"
type input "[GEOGRAPHIC_DATA]"
select select "48"
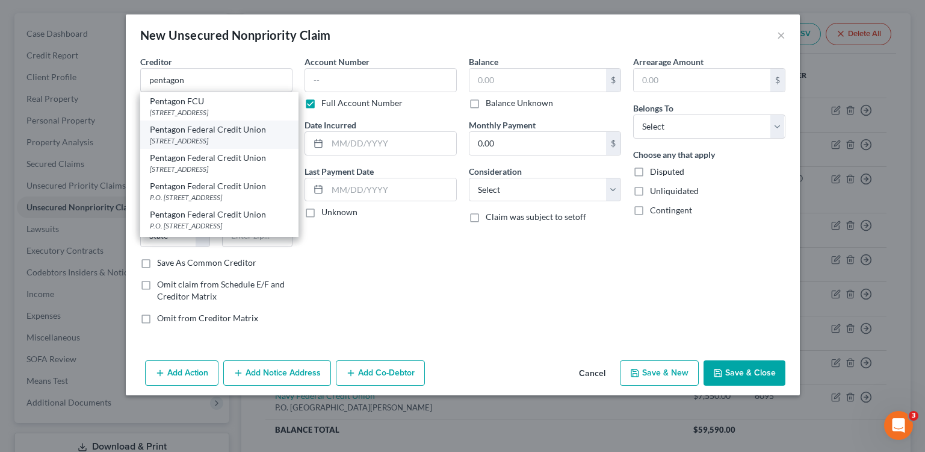
type input "22314"
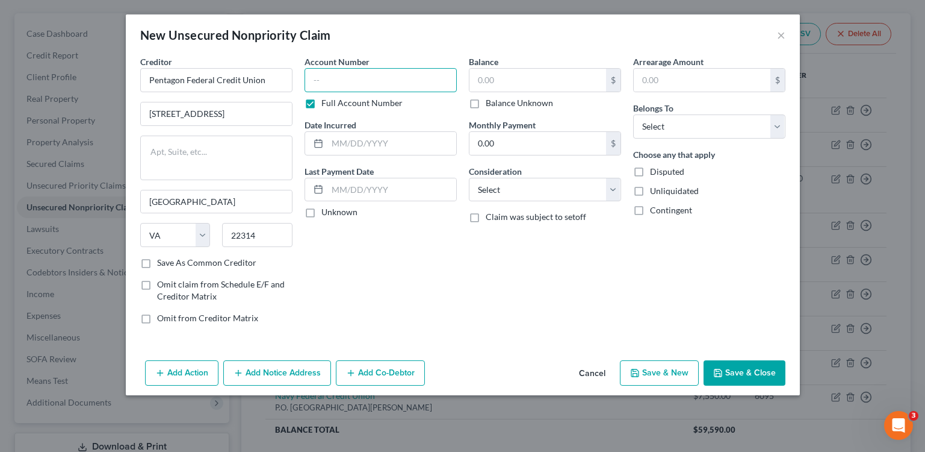
click at [371, 95] on div "Account Number Full Account Number" at bounding box center [381, 82] width 152 height 54
type input "0679"
click at [550, 61] on div "Balance $ Balance Unknown Balance Undetermined $ Balance Unknown" at bounding box center [545, 82] width 152 height 54
click at [548, 74] on input "text" at bounding box center [538, 80] width 137 height 23
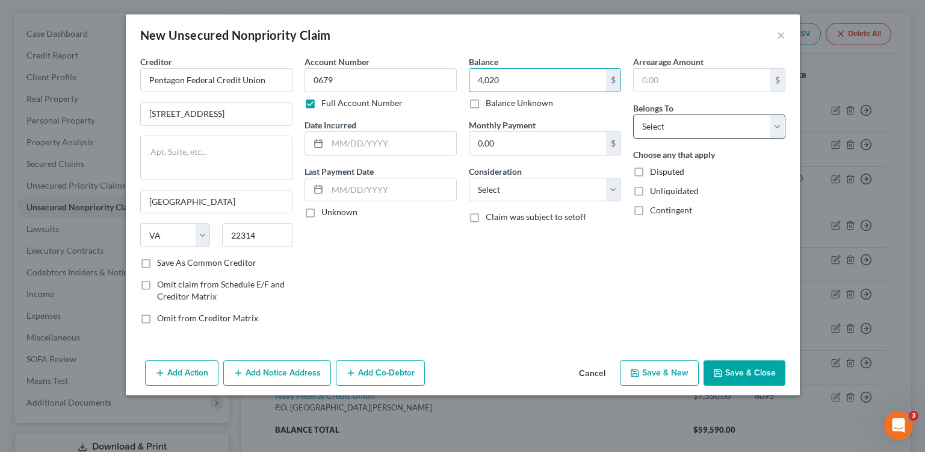
type input "4,020"
click at [695, 128] on select "Select Debtor 1 Only Debtor 2 Only Debtor 1 And Debtor 2 Only At Least One Of T…" at bounding box center [709, 126] width 152 height 24
select select "0"
click at [633, 114] on select "Select Debtor 1 Only Debtor 2 Only Debtor 1 And Debtor 2 Only At Least One Of T…" at bounding box center [709, 126] width 152 height 24
click at [437, 147] on input "text" at bounding box center [391, 143] width 129 height 23
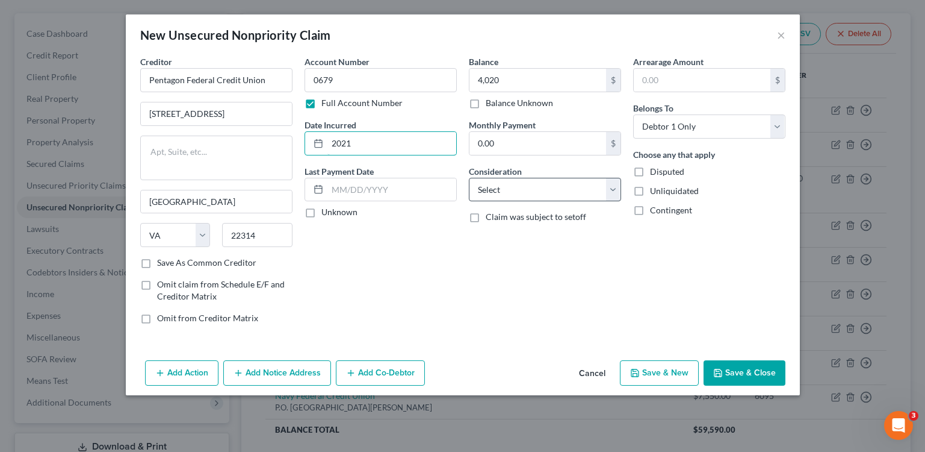
type input "2021"
click at [482, 180] on select "Select Cable / Satellite Services Collection Agency Credit Card Debt Debt Couns…" at bounding box center [545, 190] width 152 height 24
select select "2"
click at [469, 178] on select "Select Cable / Satellite Services Collection Agency Credit Card Debt Debt Couns…" at bounding box center [545, 190] width 152 height 24
click at [756, 378] on button "Save & Close" at bounding box center [745, 372] width 82 height 25
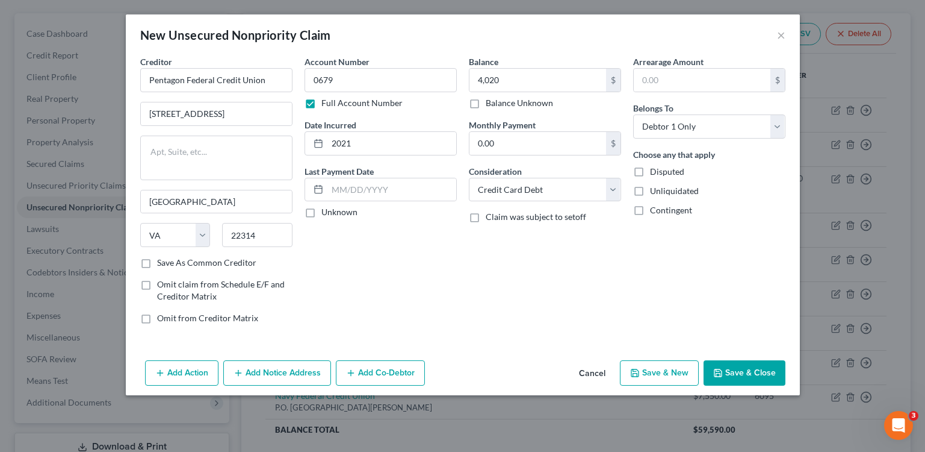
type input "4,020.00"
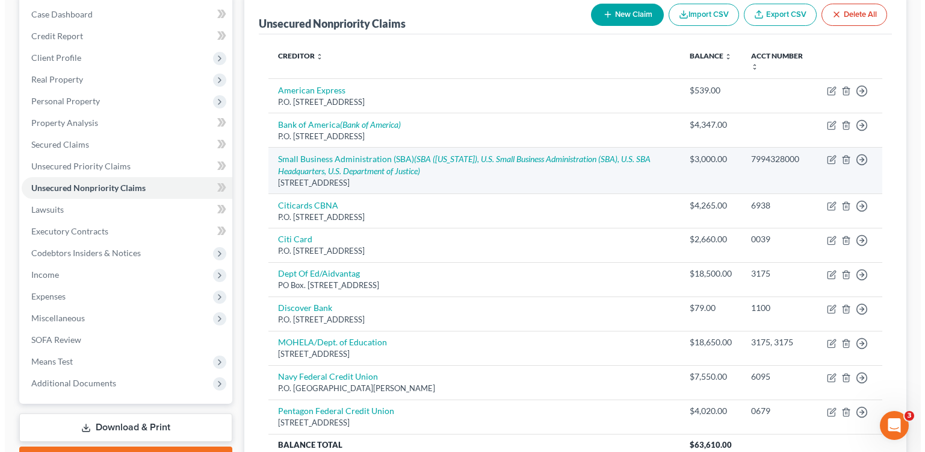
scroll to position [0, 0]
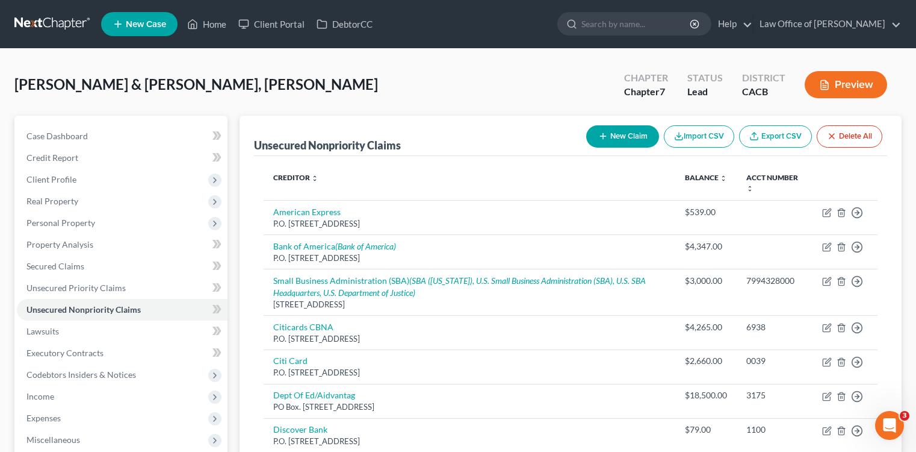
click at [631, 126] on button "New Claim" at bounding box center [622, 136] width 73 height 22
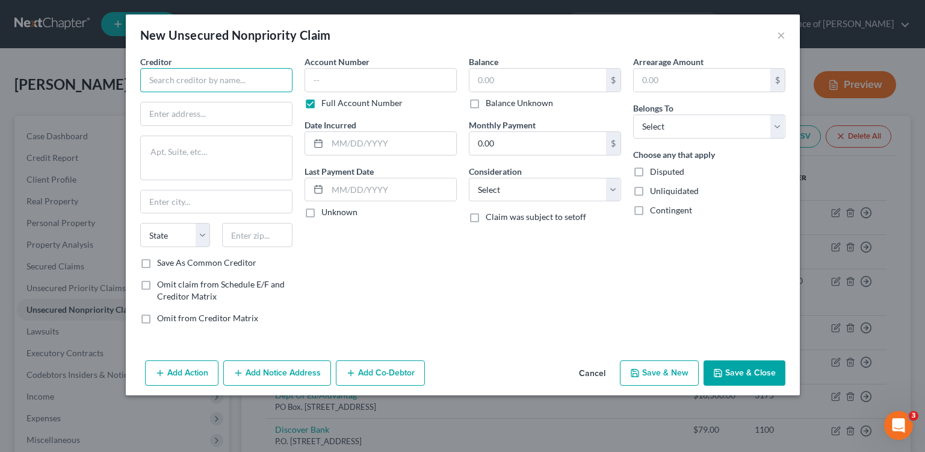
click at [264, 70] on input "text" at bounding box center [216, 80] width 152 height 24
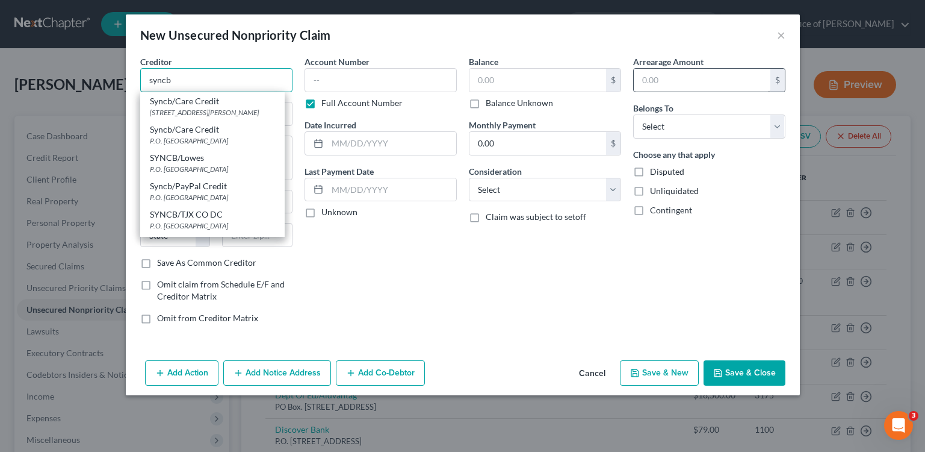
type input "syncb"
click at [734, 81] on input "text" at bounding box center [702, 80] width 137 height 23
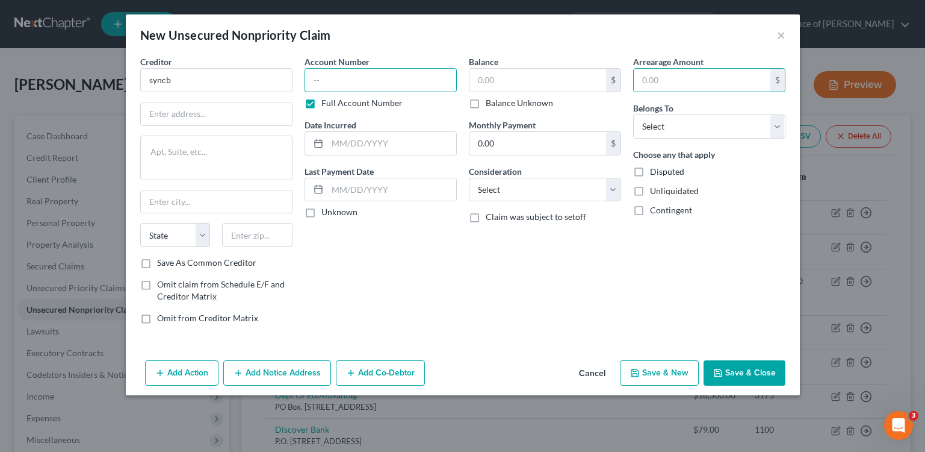
click at [417, 72] on input "text" at bounding box center [381, 80] width 152 height 24
type input "4578"
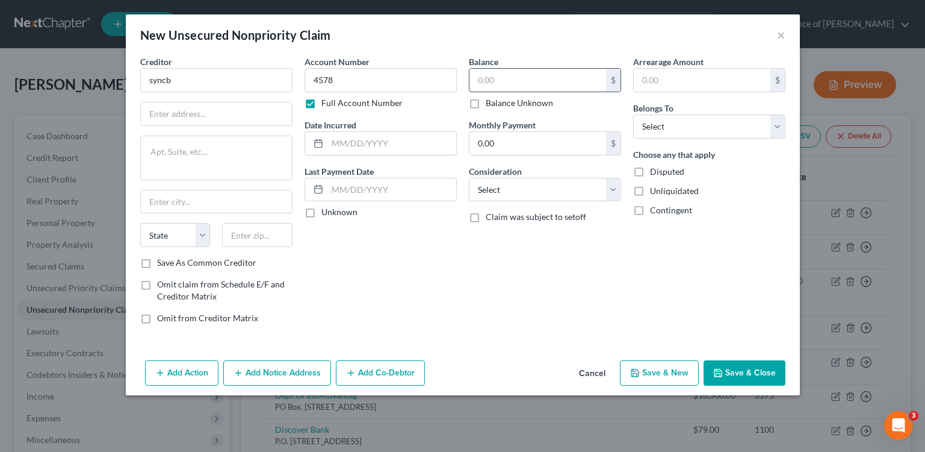
click at [554, 70] on input "text" at bounding box center [538, 80] width 137 height 23
type input "260"
click at [235, 84] on input "syncb" at bounding box center [216, 80] width 152 height 24
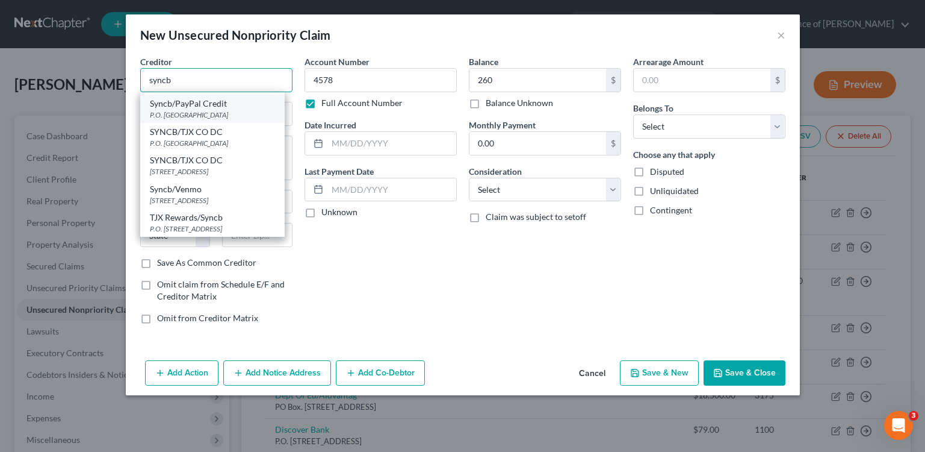
scroll to position [103, 0]
click at [237, 73] on input "syncb" at bounding box center [216, 80] width 152 height 24
click at [237, 75] on input "syncb" at bounding box center [216, 80] width 152 height 24
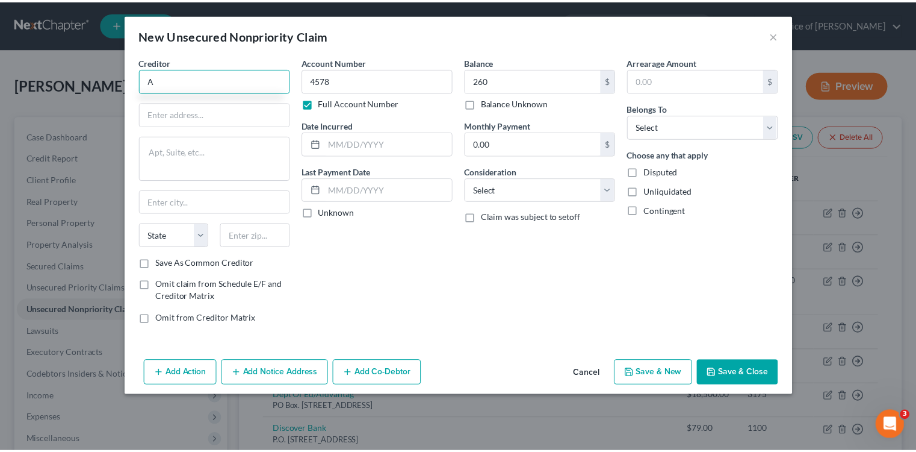
scroll to position [0, 0]
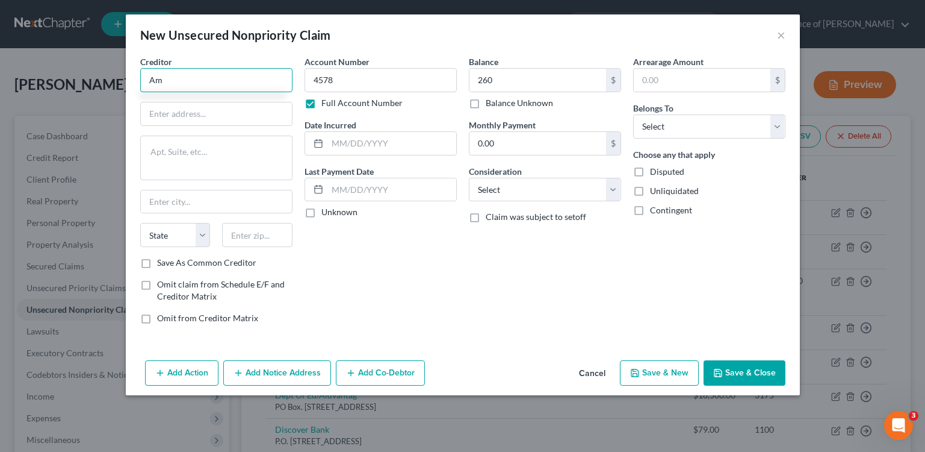
type input "A"
type input "SYNCB/AMAZON"
click at [195, 110] on input "text" at bounding box center [216, 113] width 151 height 23
type input "PO Box 71727"
click at [253, 195] on input "text" at bounding box center [216, 201] width 151 height 23
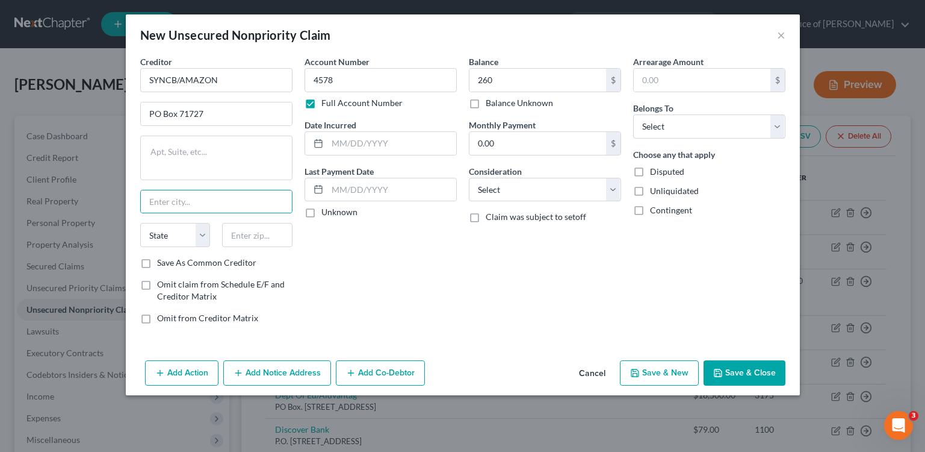
click at [580, 293] on div "Balance 260.00 $ Balance Unknown Balance Undetermined 260 $ Balance Unknown Mon…" at bounding box center [545, 194] width 164 height 278
click at [235, 244] on input "text" at bounding box center [257, 235] width 70 height 24
type input "19176"
click at [378, 279] on div "Account Number 4578 Full Account Number Date Incurred Last Payment Date Unknown" at bounding box center [381, 194] width 164 height 278
click at [179, 225] on select "State [US_STATE] AK AR AZ CA CO CT DE DC [GEOGRAPHIC_DATA] [GEOGRAPHIC_DATA] GU…" at bounding box center [175, 235] width 70 height 24
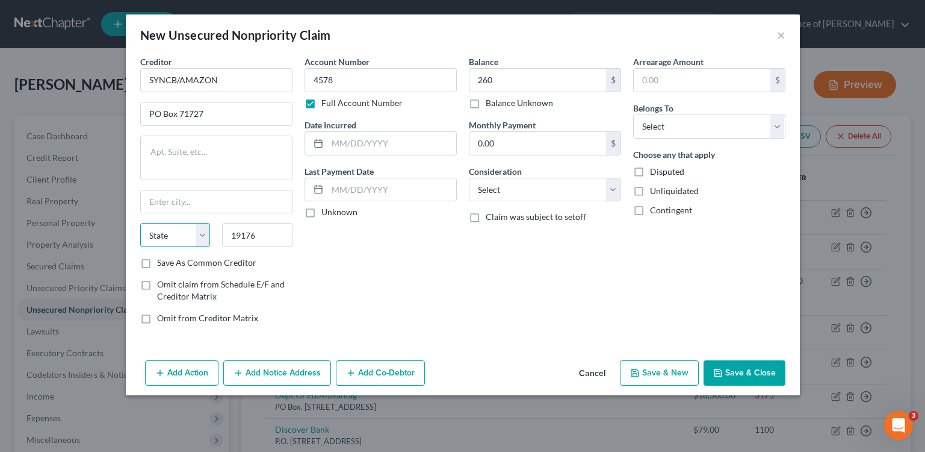
select select "39"
click at [140, 223] on select "State [US_STATE] AK AR AZ CA CO CT DE DC [GEOGRAPHIC_DATA] [GEOGRAPHIC_DATA] GU…" at bounding box center [175, 235] width 70 height 24
click at [244, 207] on input "text" at bounding box center [216, 201] width 151 height 23
type input "[GEOGRAPHIC_DATA]"
click at [482, 311] on div "Balance 260.00 $ Balance Unknown Balance Undetermined 260 $ Balance Unknown Mon…" at bounding box center [545, 194] width 164 height 278
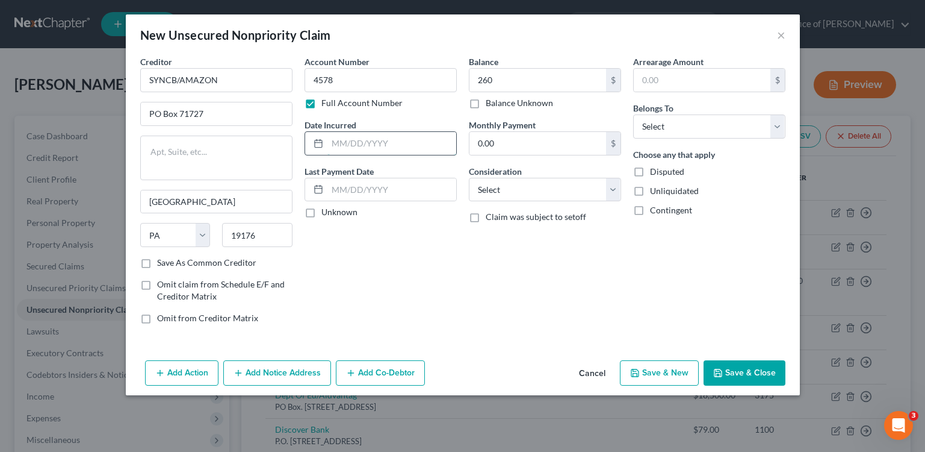
click at [447, 146] on input "text" at bounding box center [391, 143] width 129 height 23
type input "2024"
click at [677, 122] on select "Select Debtor 1 Only Debtor 2 Only Debtor 1 And Debtor 2 Only At Least One Of T…" at bounding box center [709, 126] width 152 height 24
select select "0"
click at [633, 114] on select "Select Debtor 1 Only Debtor 2 Only Debtor 1 And Debtor 2 Only At Least One Of T…" at bounding box center [709, 126] width 152 height 24
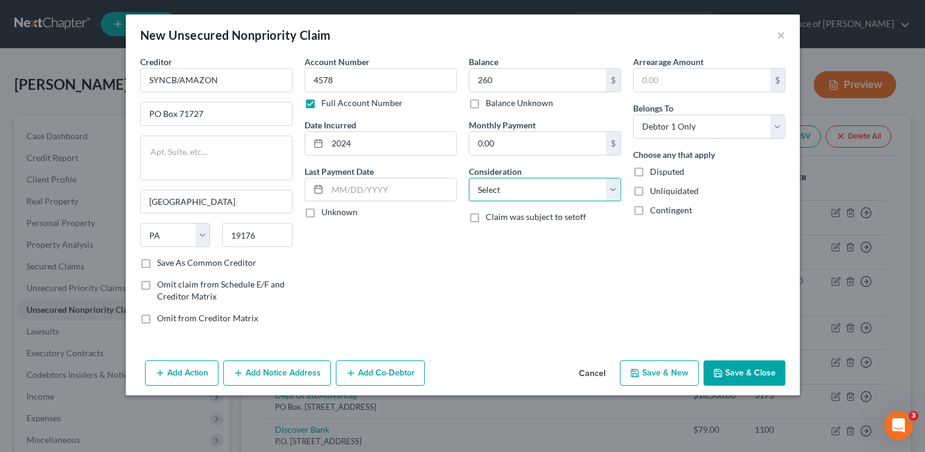
click at [504, 192] on select "Select Cable / Satellite Services Collection Agency Credit Card Debt Debt Couns…" at bounding box center [545, 190] width 152 height 24
select select "2"
click at [469, 178] on select "Select Cable / Satellite Services Collection Agency Credit Card Debt Debt Couns…" at bounding box center [545, 190] width 152 height 24
click at [770, 367] on button "Save & Close" at bounding box center [745, 372] width 82 height 25
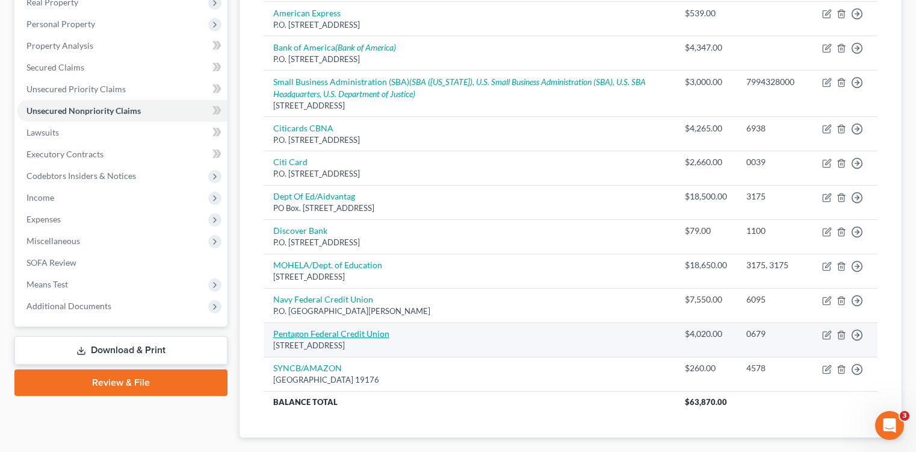
scroll to position [193, 0]
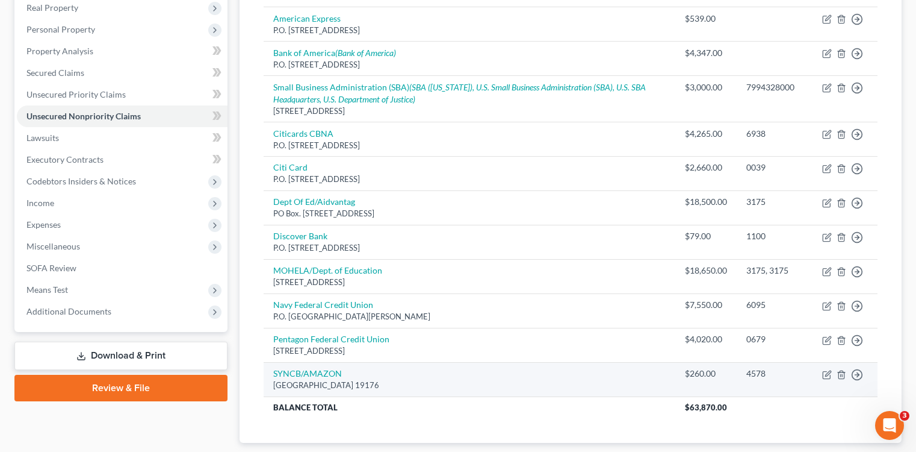
click at [319, 379] on div "[GEOGRAPHIC_DATA] 19176" at bounding box center [469, 384] width 393 height 11
click at [319, 374] on link "SYNCB/AMAZON" at bounding box center [307, 373] width 69 height 10
select select "39"
select select "2"
select select "0"
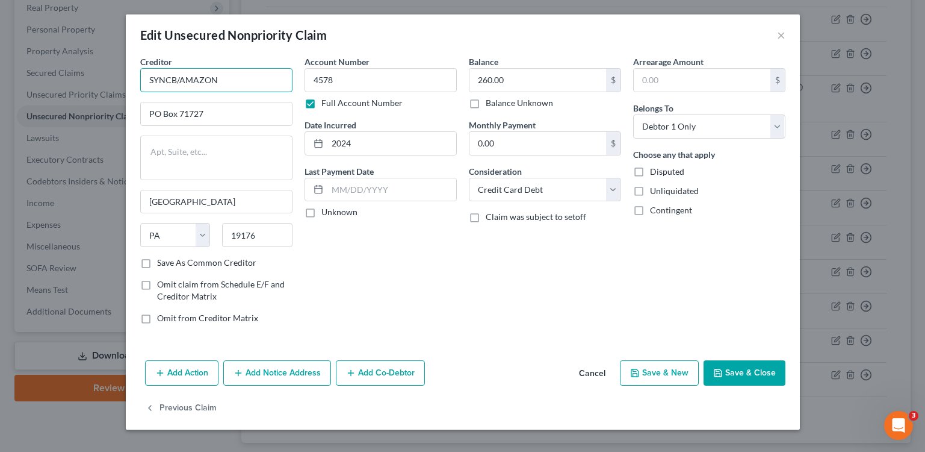
click at [183, 81] on input "SYNCB/AMAZON" at bounding box center [216, 80] width 152 height 24
click at [244, 82] on input "SYNCB/AMAZON" at bounding box center [216, 80] width 152 height 24
type input "SYNCB/AMAZON/CARE CREDIT"
drag, startPoint x: 523, startPoint y: 76, endPoint x: 542, endPoint y: 80, distance: 20.3
click at [542, 80] on input "260.00" at bounding box center [538, 80] width 137 height 23
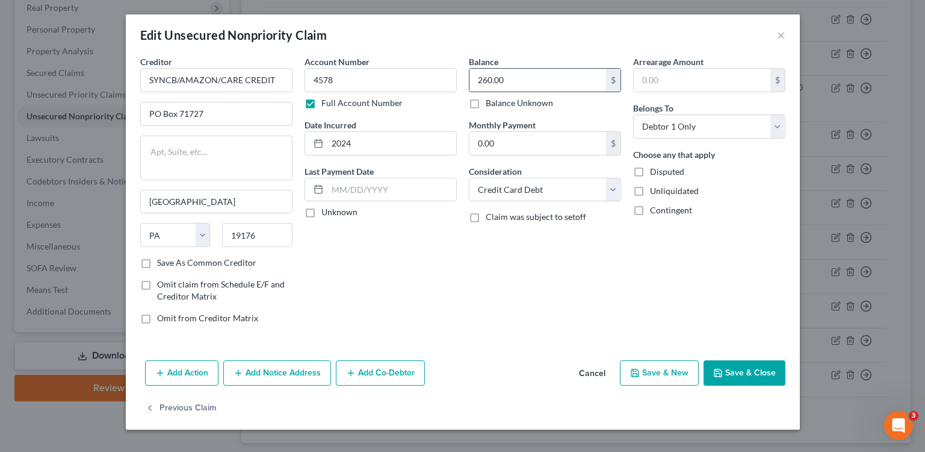
click at [542, 80] on input "260.00" at bounding box center [538, 80] width 137 height 23
type input "470"
click at [406, 86] on input "4578" at bounding box center [381, 80] width 152 height 24
type input "4578, 4306"
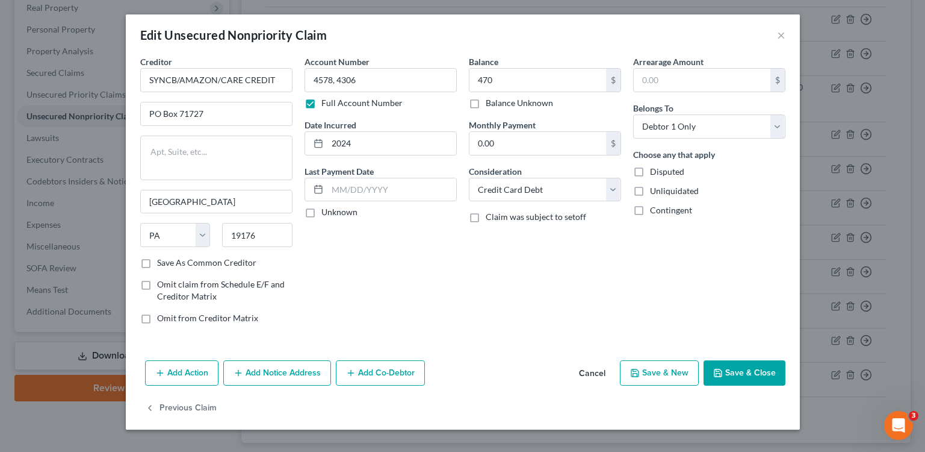
click at [438, 322] on div "Account Number 4578, 4306 Full Account Number Date Incurred 2024 Last Payment D…" at bounding box center [381, 194] width 164 height 278
click at [759, 371] on button "Save & Close" at bounding box center [745, 372] width 82 height 25
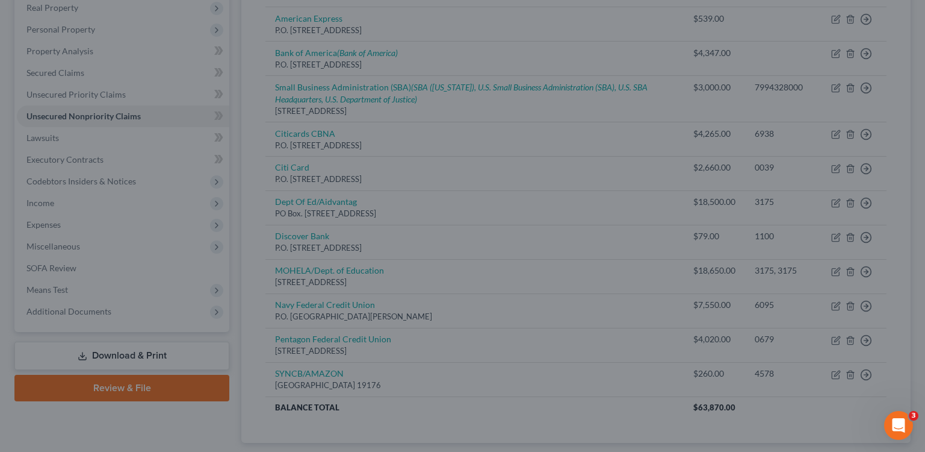
type input "470.00"
type input "0"
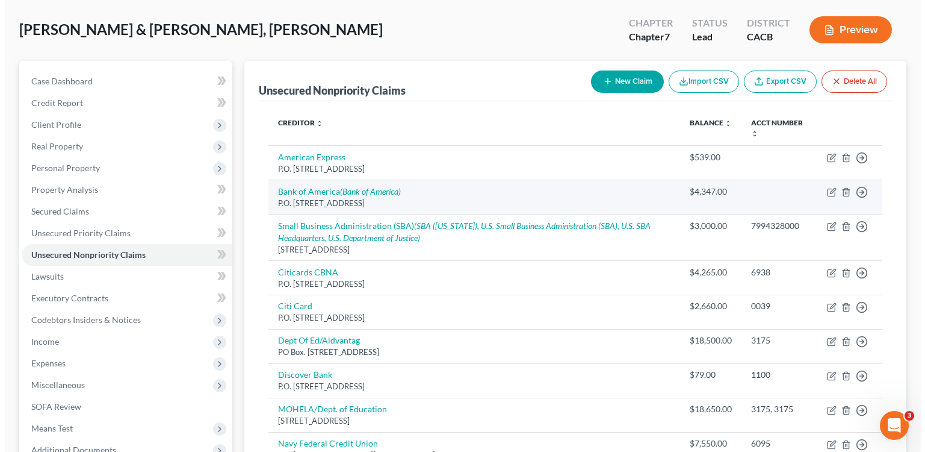
scroll to position [0, 0]
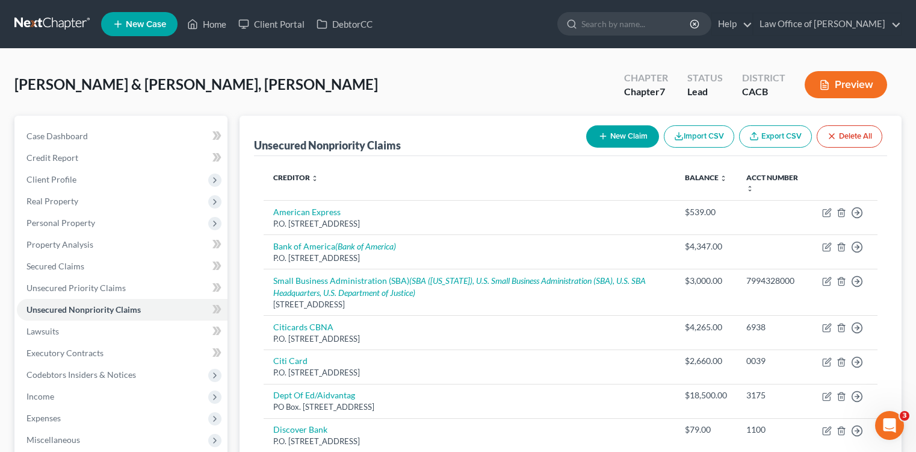
click at [621, 133] on button "New Claim" at bounding box center [622, 136] width 73 height 22
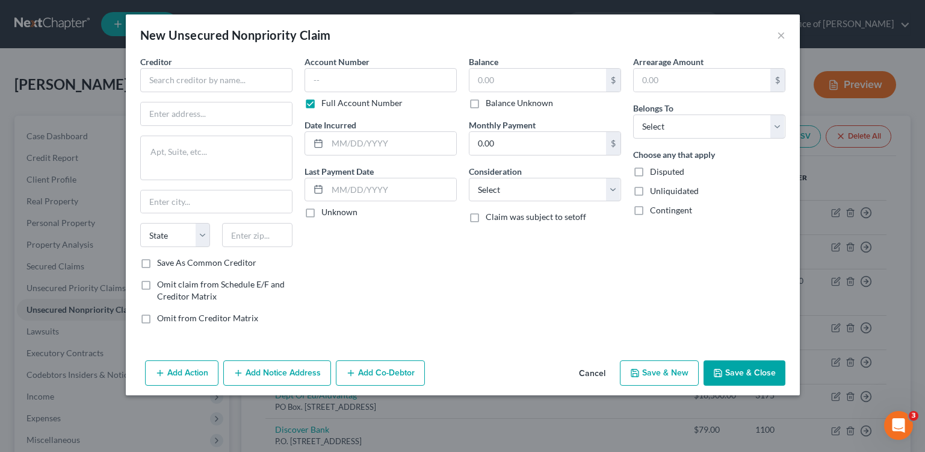
click at [231, 95] on div "Creditor * State [US_STATE] AK AR AZ CA CO [GEOGRAPHIC_DATA] DE DC [GEOGRAPHIC_…" at bounding box center [216, 155] width 152 height 201
click at [233, 92] on div "Creditor * State [US_STATE] AK AR AZ CA CO [GEOGRAPHIC_DATA] DE DC [GEOGRAPHIC_…" at bounding box center [216, 155] width 152 height 201
click at [234, 87] on input "text" at bounding box center [216, 80] width 152 height 24
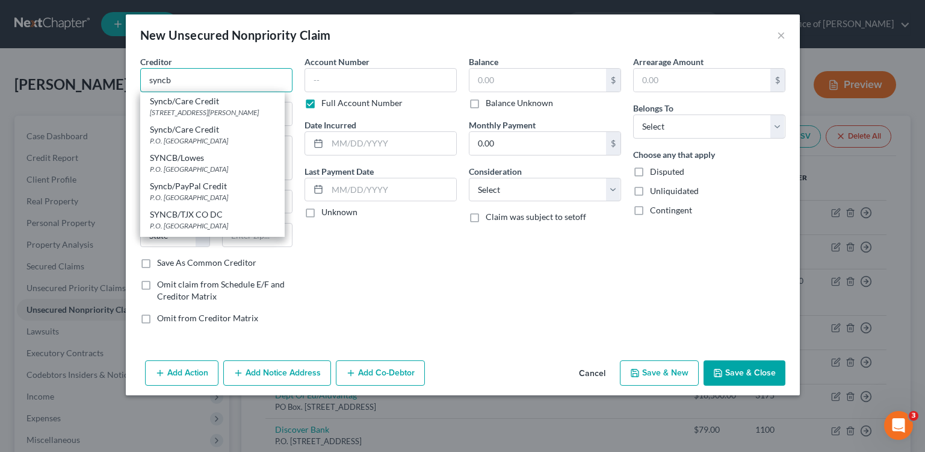
click at [223, 83] on input "syncb" at bounding box center [216, 80] width 152 height 24
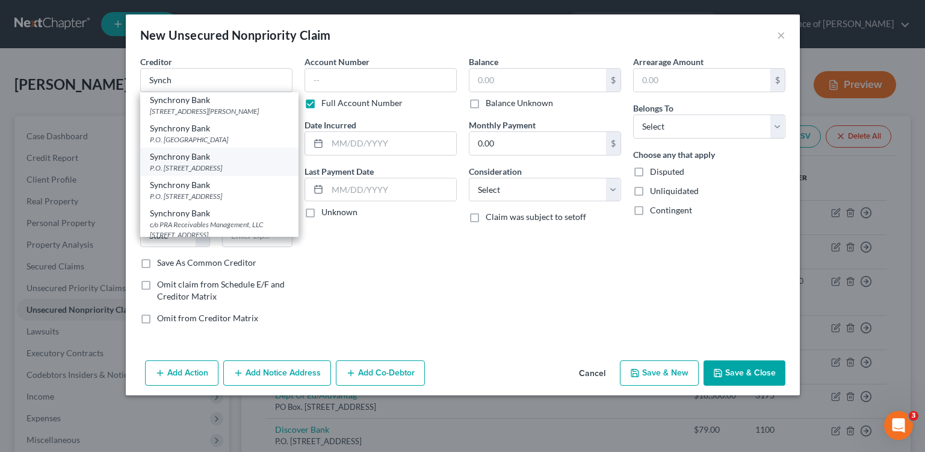
click at [275, 173] on div "P.O. [STREET_ADDRESS]" at bounding box center [219, 168] width 139 height 10
type input "Synchrony Bank"
type input "P.O. Box 71746"
type input "[GEOGRAPHIC_DATA]"
select select "39"
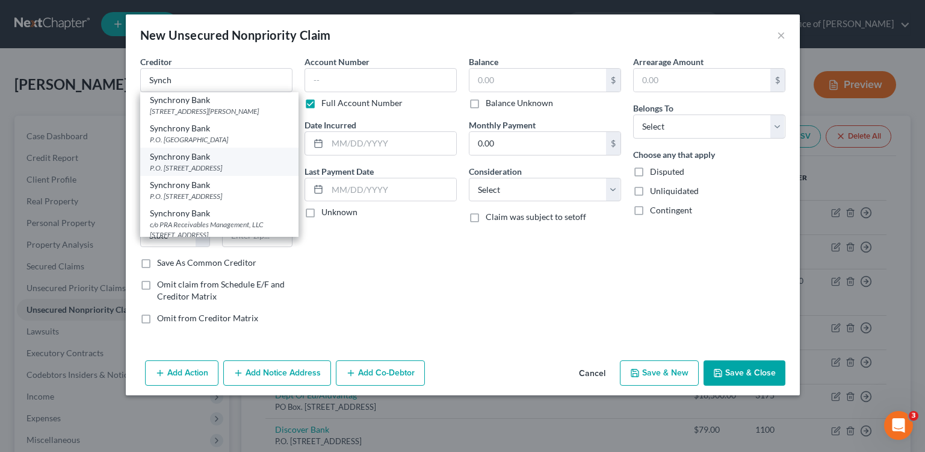
type input "19176"
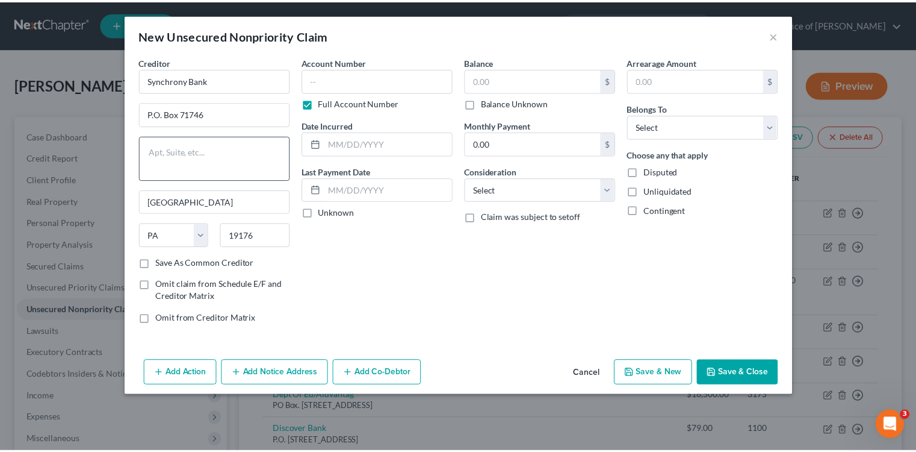
scroll to position [0, 0]
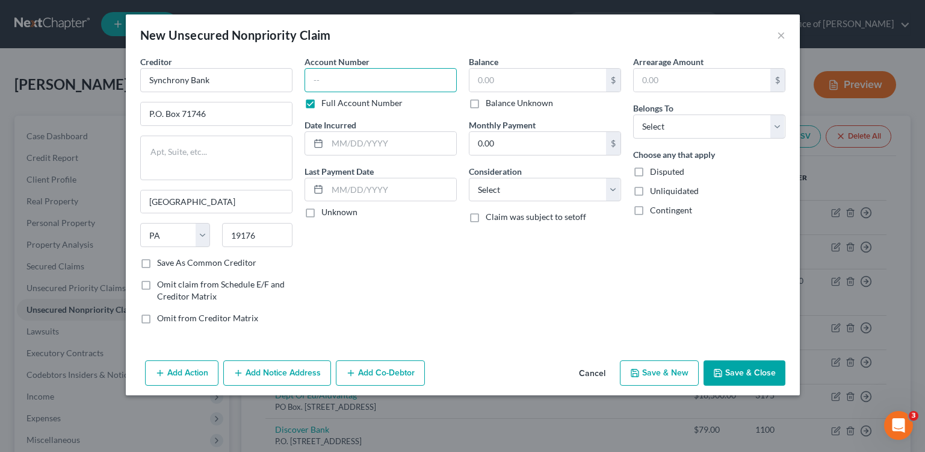
click at [370, 88] on input "text" at bounding box center [381, 80] width 152 height 24
type input "1853"
click at [544, 69] on input "text" at bounding box center [538, 80] width 137 height 23
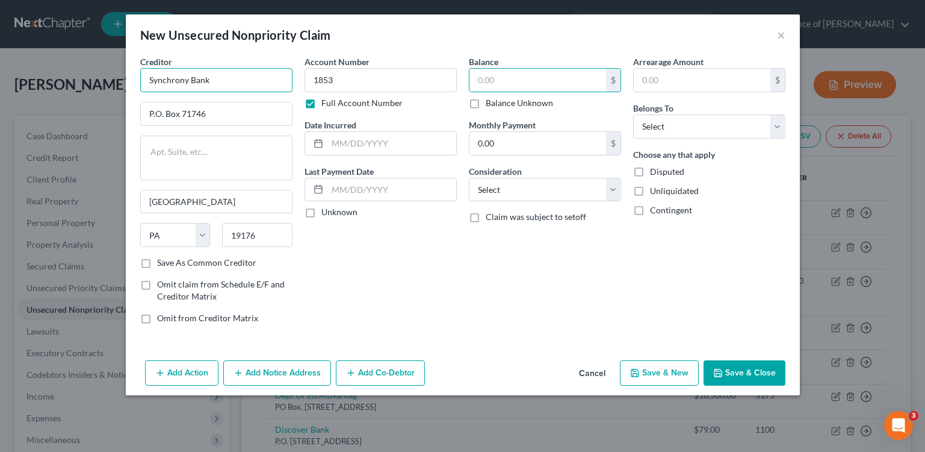
click at [232, 69] on input "Synchrony Bank" at bounding box center [216, 80] width 152 height 24
click at [231, 75] on input "Synchrony Bank" at bounding box center [216, 80] width 152 height 24
type input "Synchrony Bank/ PPC"
click at [540, 73] on input "text" at bounding box center [538, 80] width 137 height 23
type input "1,170"
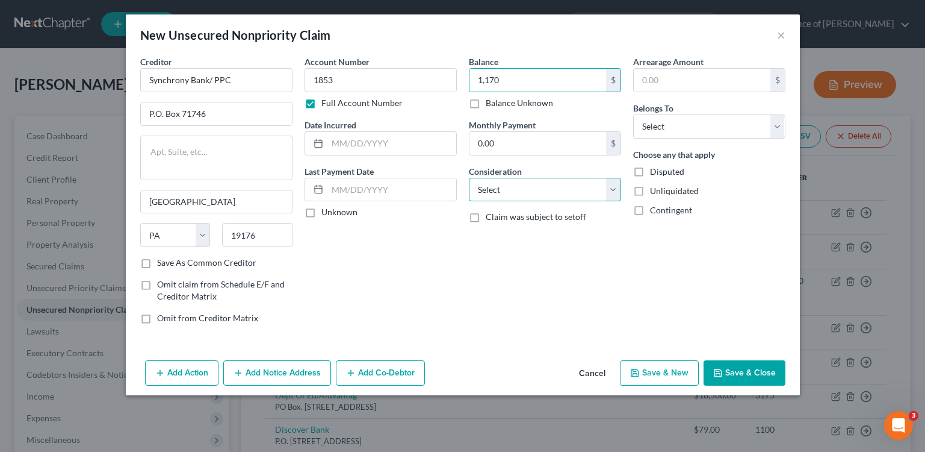
click at [551, 180] on select "Select Cable / Satellite Services Collection Agency Credit Card Debt Debt Couns…" at bounding box center [545, 190] width 152 height 24
select select "2"
click at [469, 178] on select "Select Cable / Satellite Services Collection Agency Credit Card Debt Debt Couns…" at bounding box center [545, 190] width 152 height 24
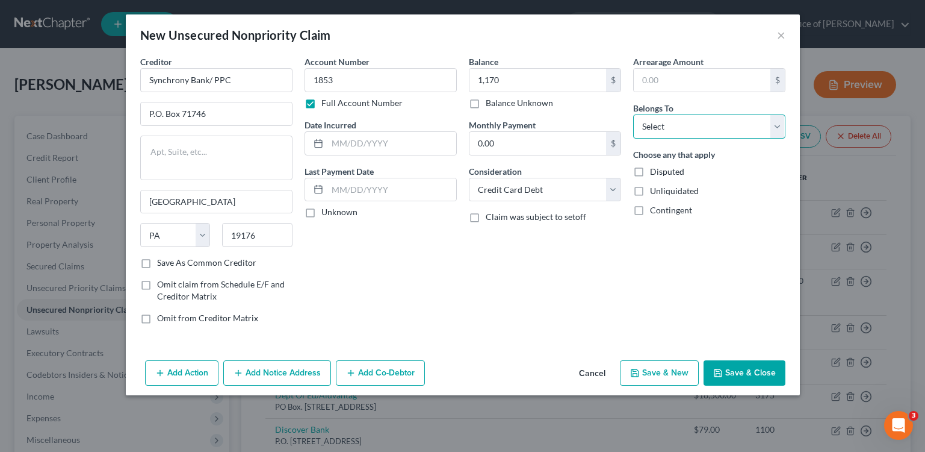
click at [695, 135] on select "Select Debtor 1 Only Debtor 2 Only Debtor 1 And Debtor 2 Only At Least One Of T…" at bounding box center [709, 126] width 152 height 24
select select "0"
click at [633, 114] on select "Select Debtor 1 Only Debtor 2 Only Debtor 1 And Debtor 2 Only At Least One Of T…" at bounding box center [709, 126] width 152 height 24
click at [367, 138] on input "text" at bounding box center [391, 143] width 129 height 23
type input "2019"
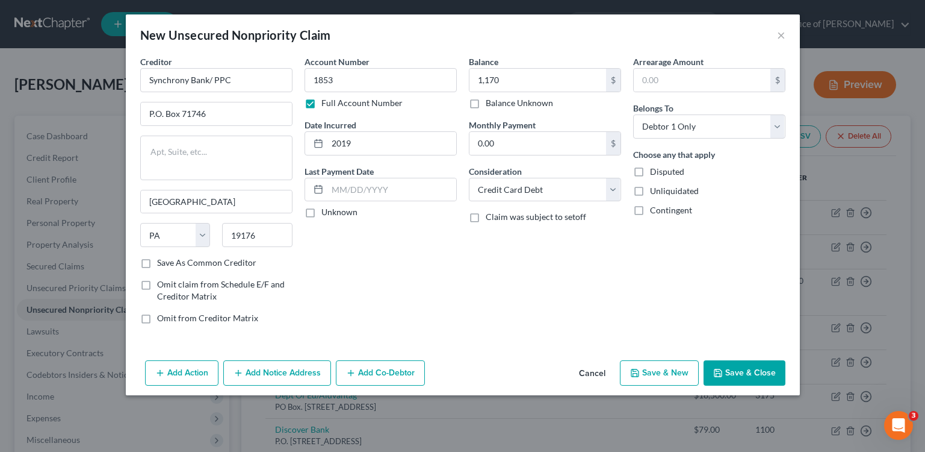
click at [509, 270] on div "Balance 1,170.00 $ Balance Unknown Balance Undetermined 1,170 $ Balance Unknown…" at bounding box center [545, 194] width 164 height 278
click at [762, 376] on button "Save & Close" at bounding box center [745, 372] width 82 height 25
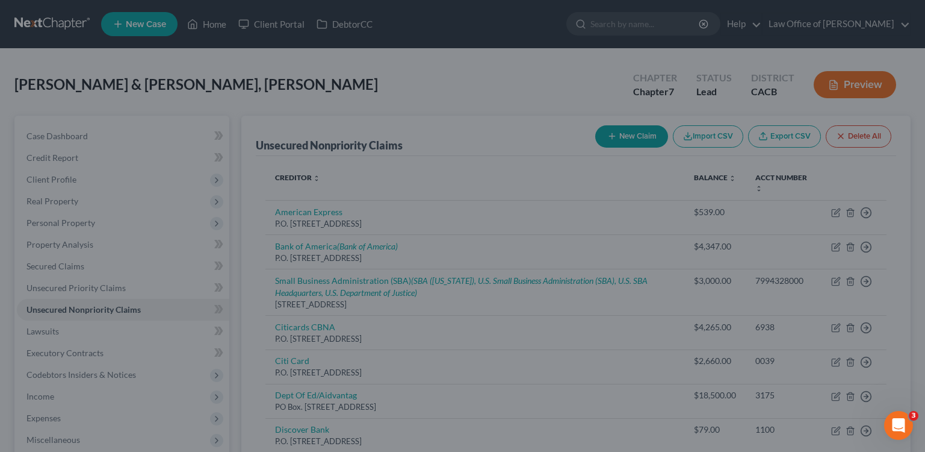
type input "1,170.00"
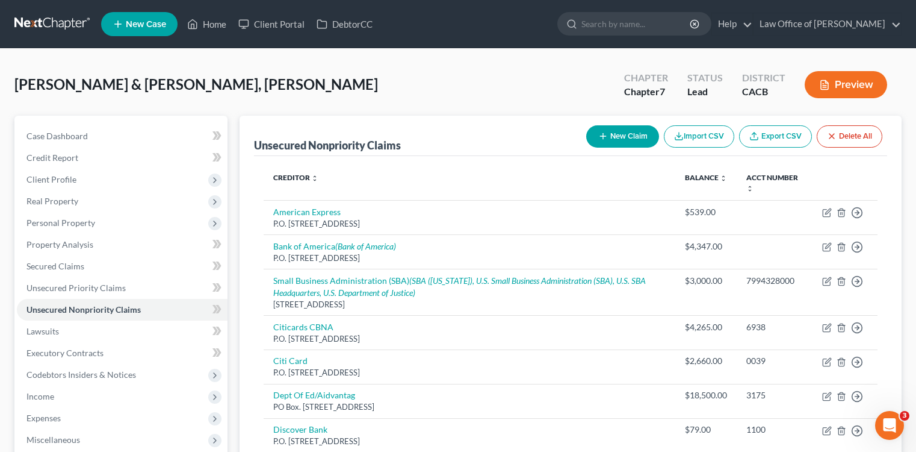
click at [619, 125] on button "New Claim" at bounding box center [622, 136] width 73 height 22
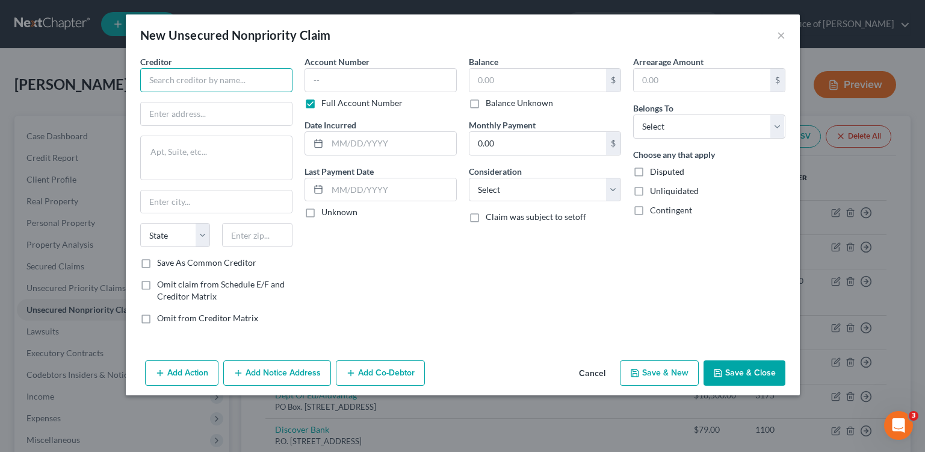
click at [237, 85] on input "text" at bounding box center [216, 80] width 152 height 24
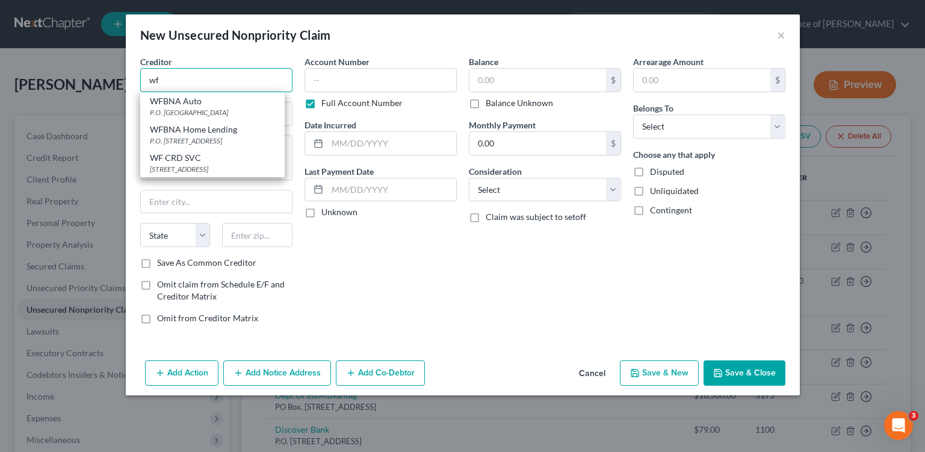
click at [216, 77] on input "wf" at bounding box center [216, 80] width 152 height 24
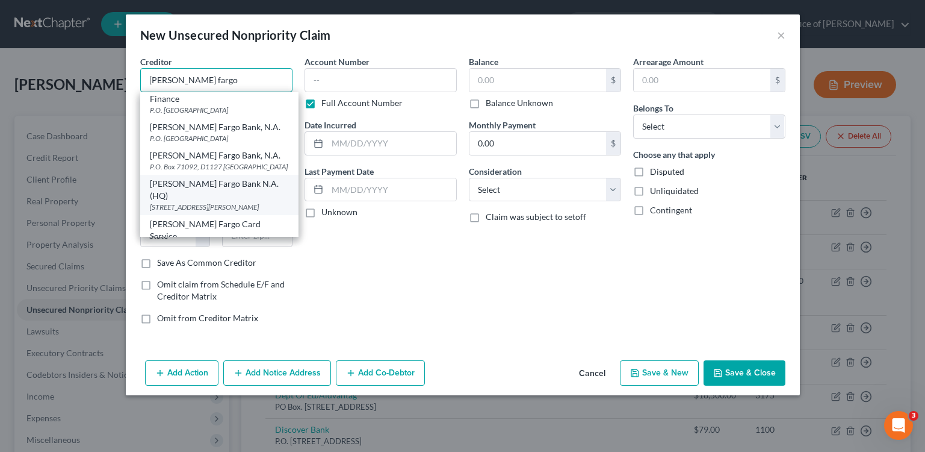
scroll to position [17, 0]
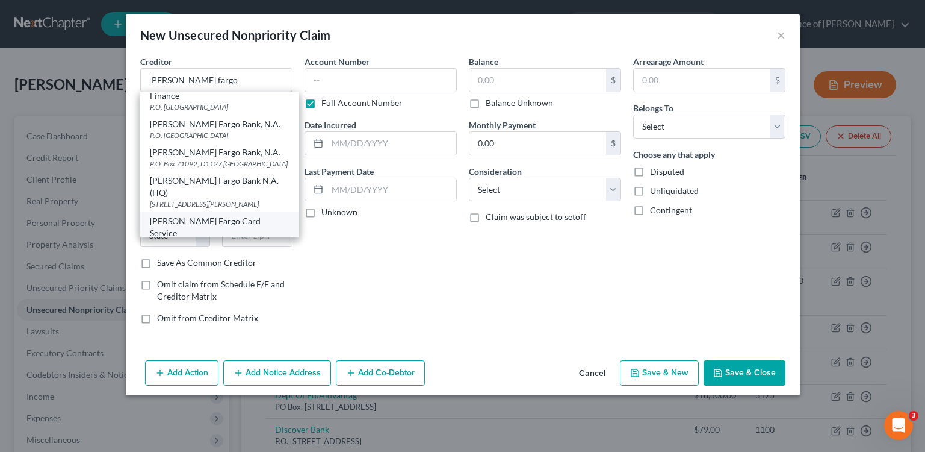
click at [269, 239] on div "P.O. [STREET_ADDRESS]" at bounding box center [219, 244] width 139 height 10
type input "[PERSON_NAME] Fargo Card Service"
type input "P.O. Box 393"
type input "[GEOGRAPHIC_DATA]"
select select "24"
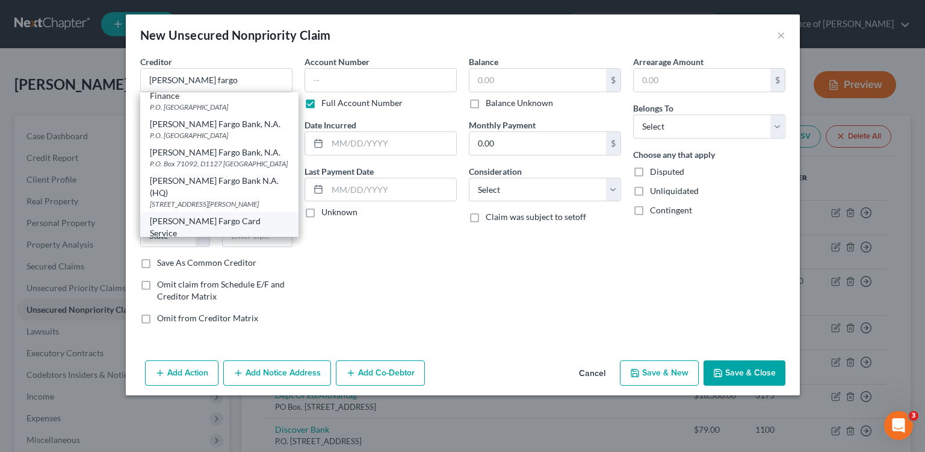
type input "55480"
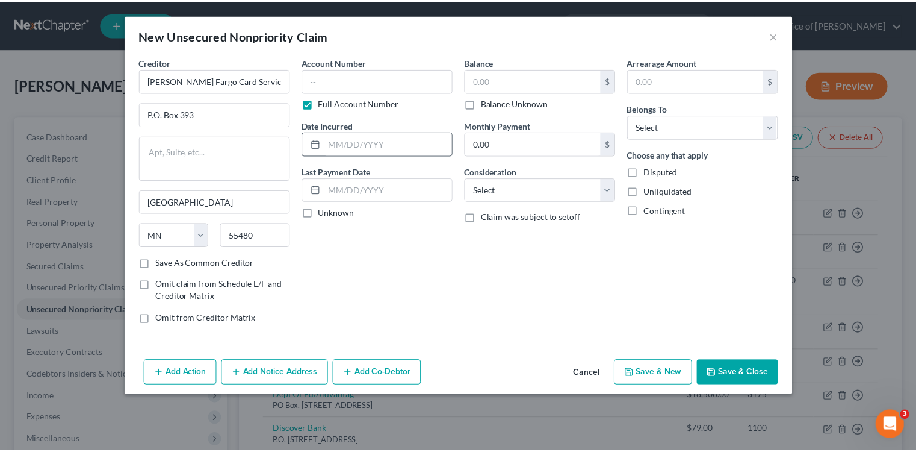
scroll to position [0, 0]
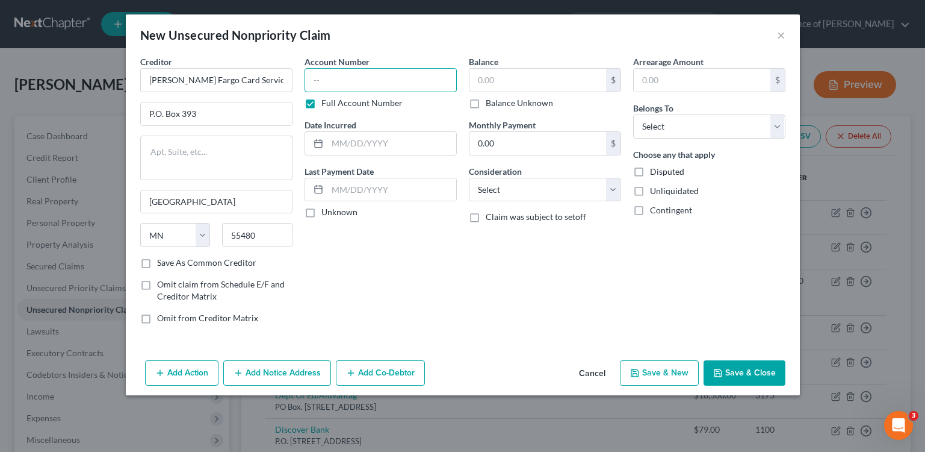
click at [363, 76] on input "text" at bounding box center [381, 80] width 152 height 24
type input "4718"
click at [551, 84] on input "text" at bounding box center [538, 80] width 137 height 23
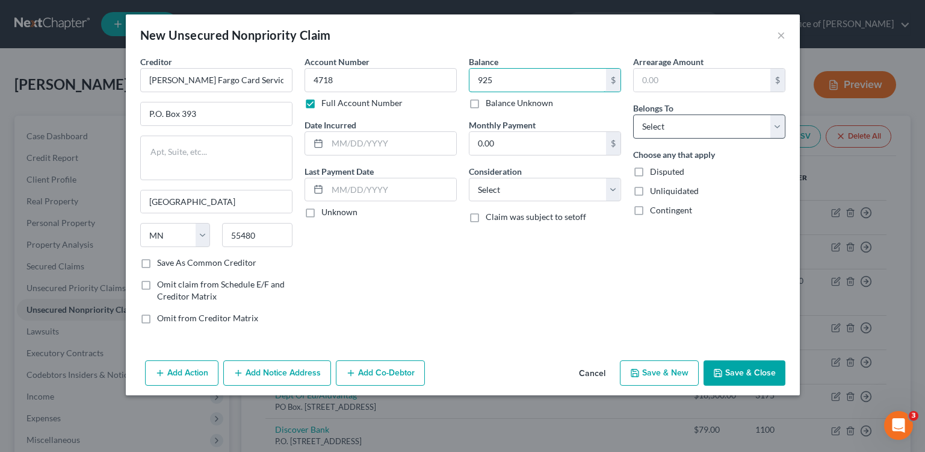
type input "925"
click at [695, 123] on select "Select Debtor 1 Only Debtor 2 Only Debtor 1 And Debtor 2 Only At Least One Of T…" at bounding box center [709, 126] width 152 height 24
select select "0"
click at [633, 114] on select "Select Debtor 1 Only Debtor 2 Only Debtor 1 And Debtor 2 Only At Least One Of T…" at bounding box center [709, 126] width 152 height 24
click at [354, 157] on div "Account Number 4718 Full Account Number Date Incurred Last Payment Date Unknown" at bounding box center [381, 194] width 164 height 278
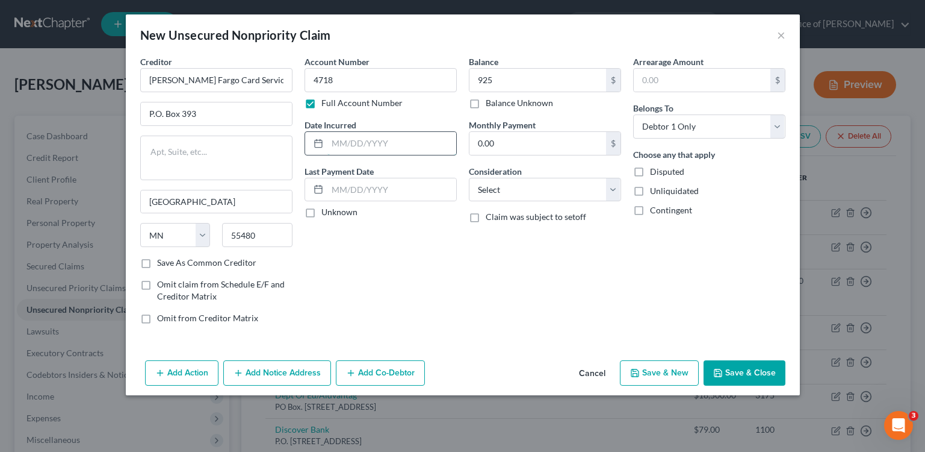
click at [365, 140] on input "text" at bounding box center [391, 143] width 129 height 23
type input "2021"
click at [550, 193] on select "Select Cable / Satellite Services Collection Agency Credit Card Debt Debt Couns…" at bounding box center [545, 190] width 152 height 24
select select "2"
click at [469, 178] on select "Select Cable / Satellite Services Collection Agency Credit Card Debt Debt Couns…" at bounding box center [545, 190] width 152 height 24
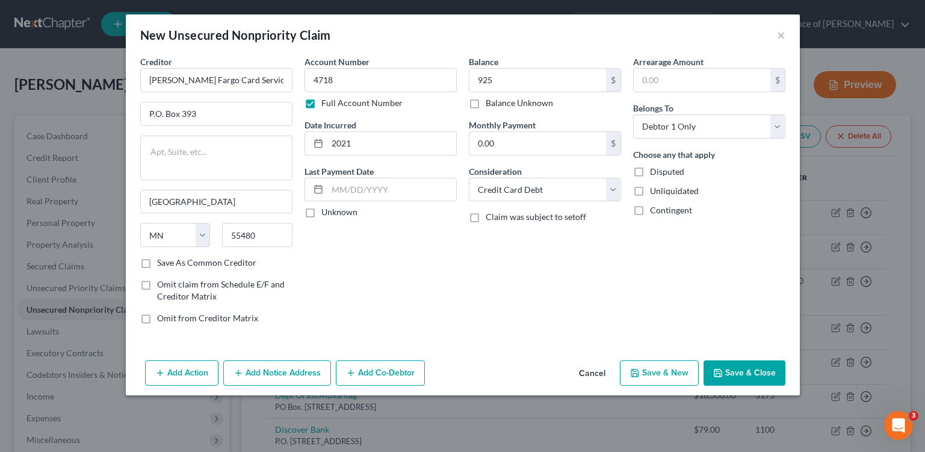
click at [741, 379] on button "Save & Close" at bounding box center [745, 372] width 82 height 25
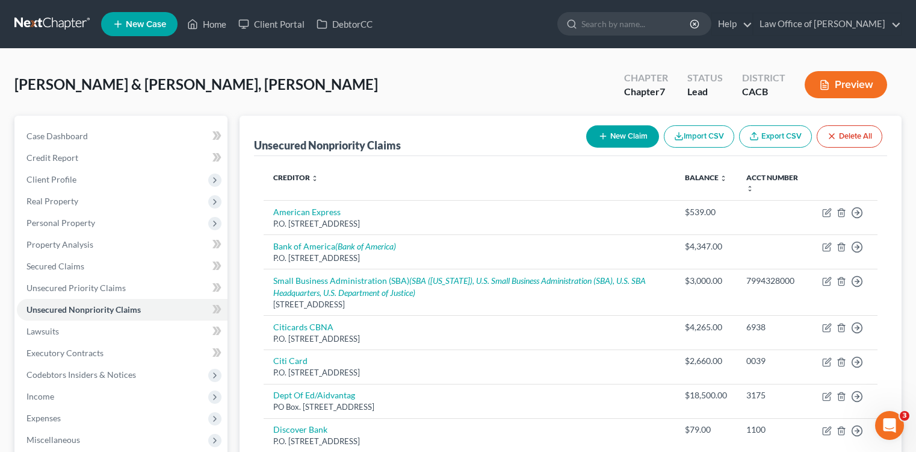
scroll to position [337, 0]
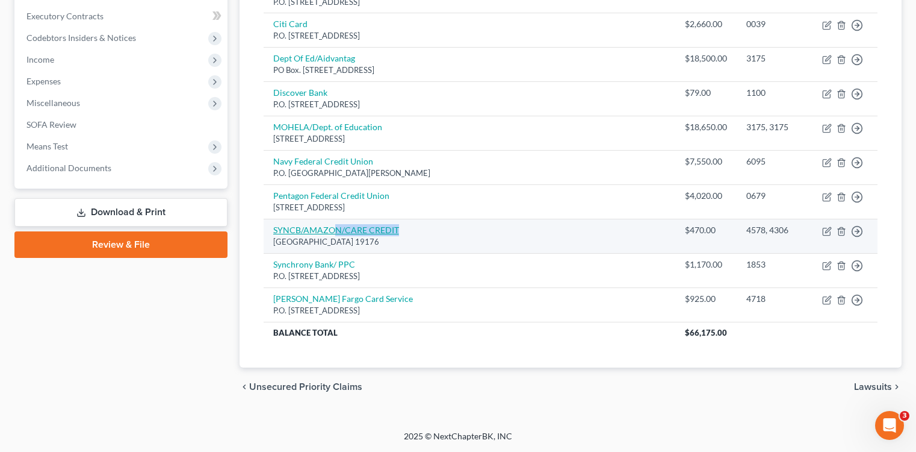
drag, startPoint x: 399, startPoint y: 231, endPoint x: 334, endPoint y: 232, distance: 65.6
click at [334, 232] on td "SYNCB/AMAZON/CARE CREDIT [STREET_ADDRESS]" at bounding box center [470, 236] width 412 height 34
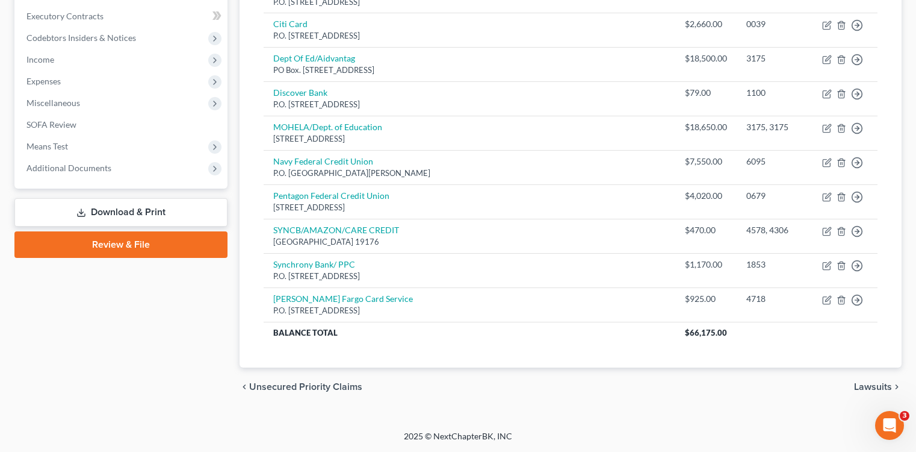
click at [560, 403] on div "chevron_left Unsecured Priority Claims Lawsuits chevron_right" at bounding box center [571, 386] width 663 height 39
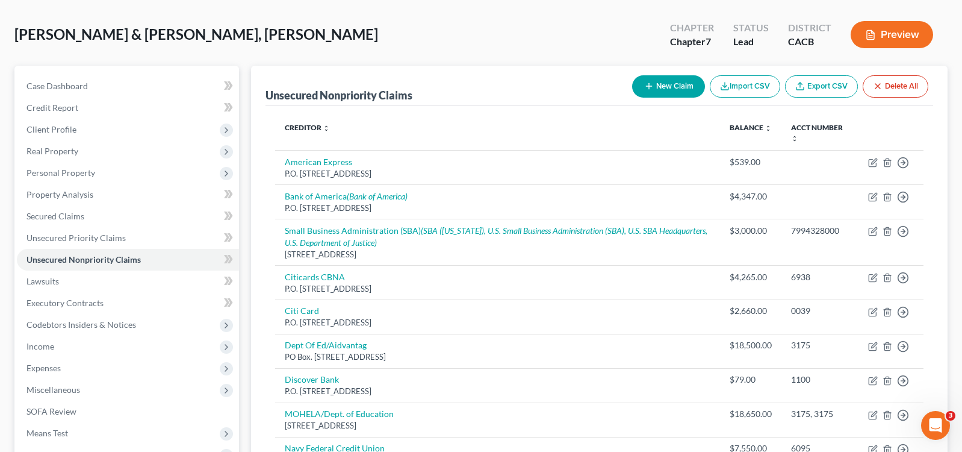
scroll to position [0, 0]
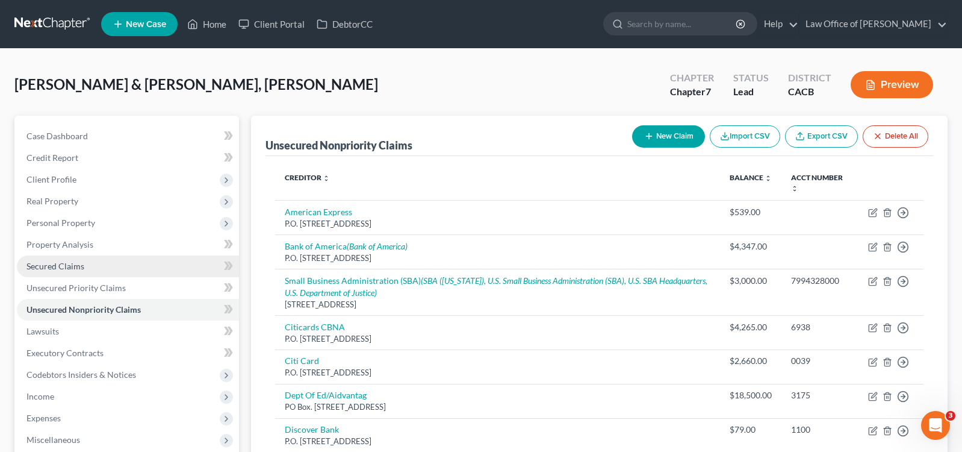
click at [157, 259] on link "Secured Claims" at bounding box center [128, 266] width 222 height 22
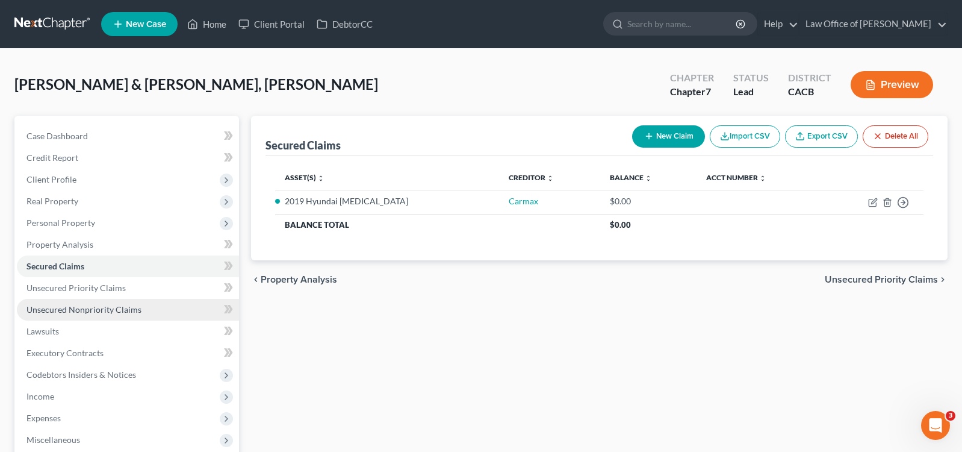
click at [132, 299] on link "Unsecured Nonpriority Claims" at bounding box center [128, 310] width 222 height 22
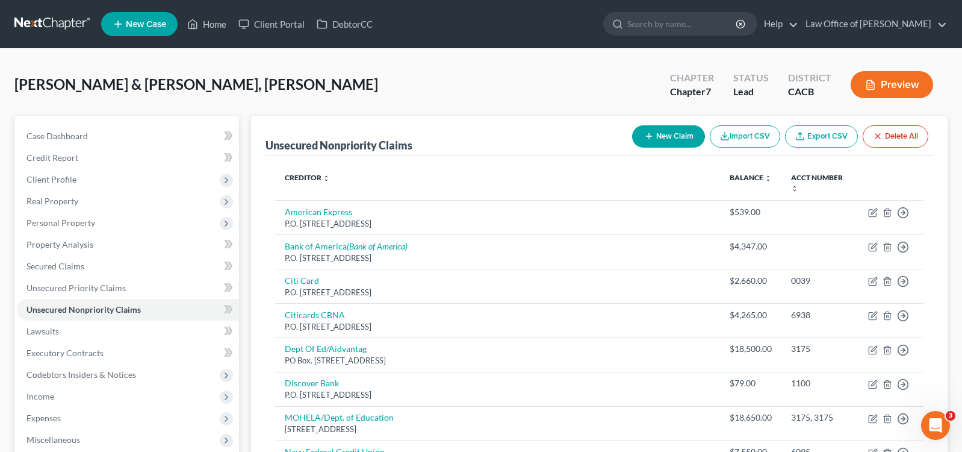
scroll to position [337, 0]
